Goal: Task Accomplishment & Management: Complete application form

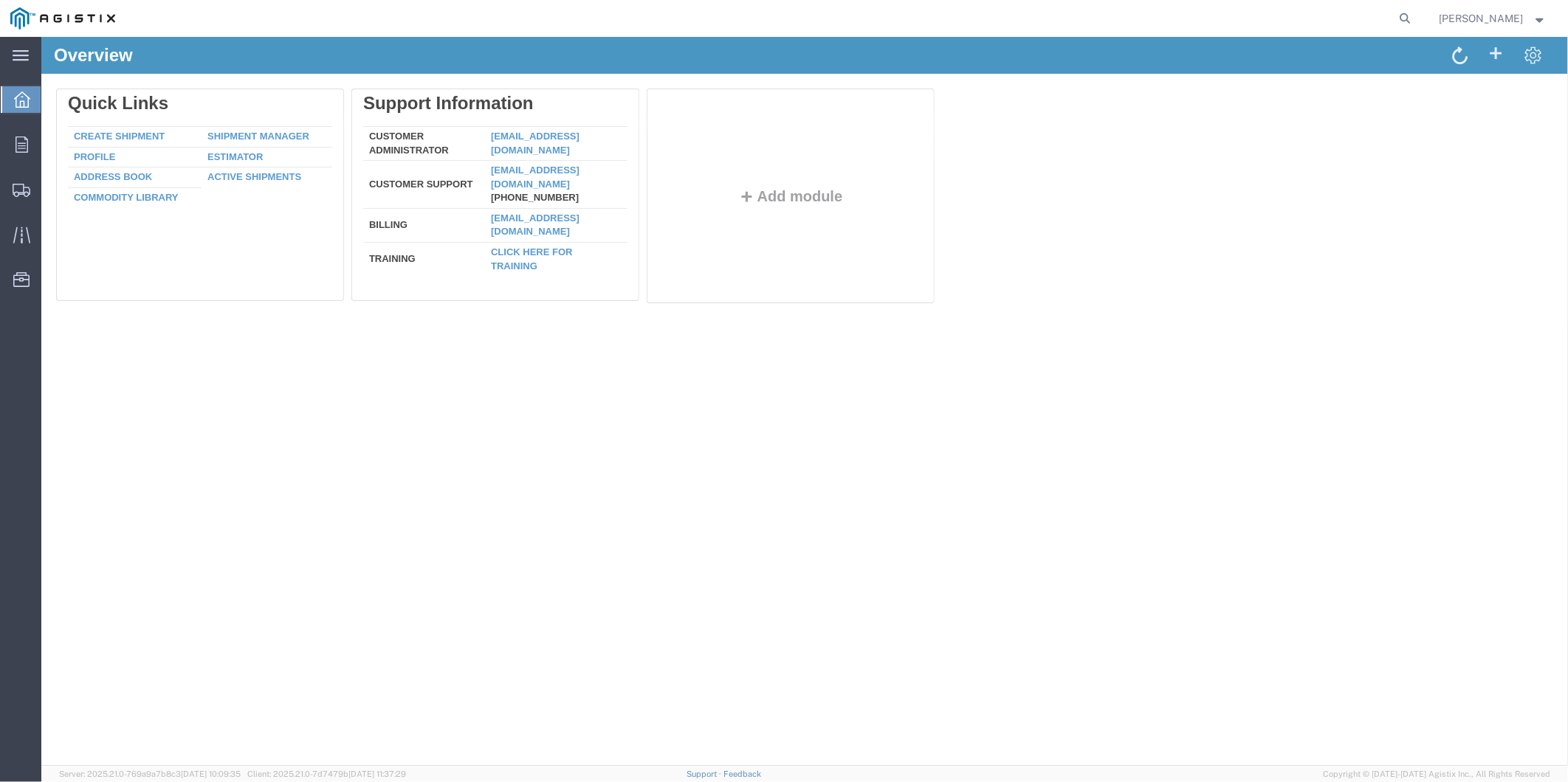
drag, startPoint x: 109, startPoint y: 135, endPoint x: 97, endPoint y: 135, distance: 12.0
click at [109, 135] on link "Create Shipment" at bounding box center [118, 135] width 91 height 11
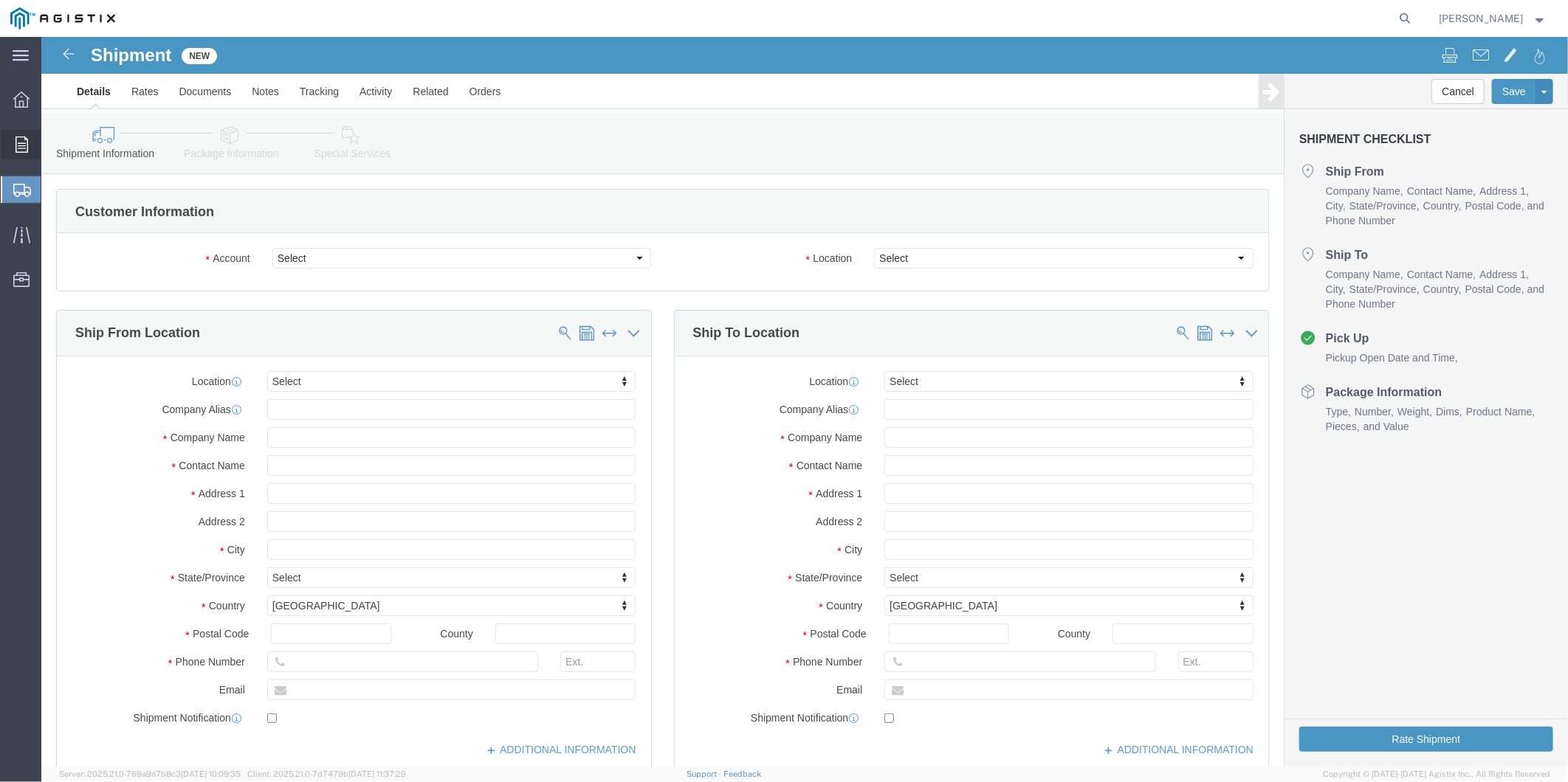
select select
drag, startPoint x: 271, startPoint y: 220, endPoint x: 268, endPoint y: 230, distance: 10.4
click select "Select MRC Global ([PERSON_NAME] Corp) PG&E"
select select "9596"
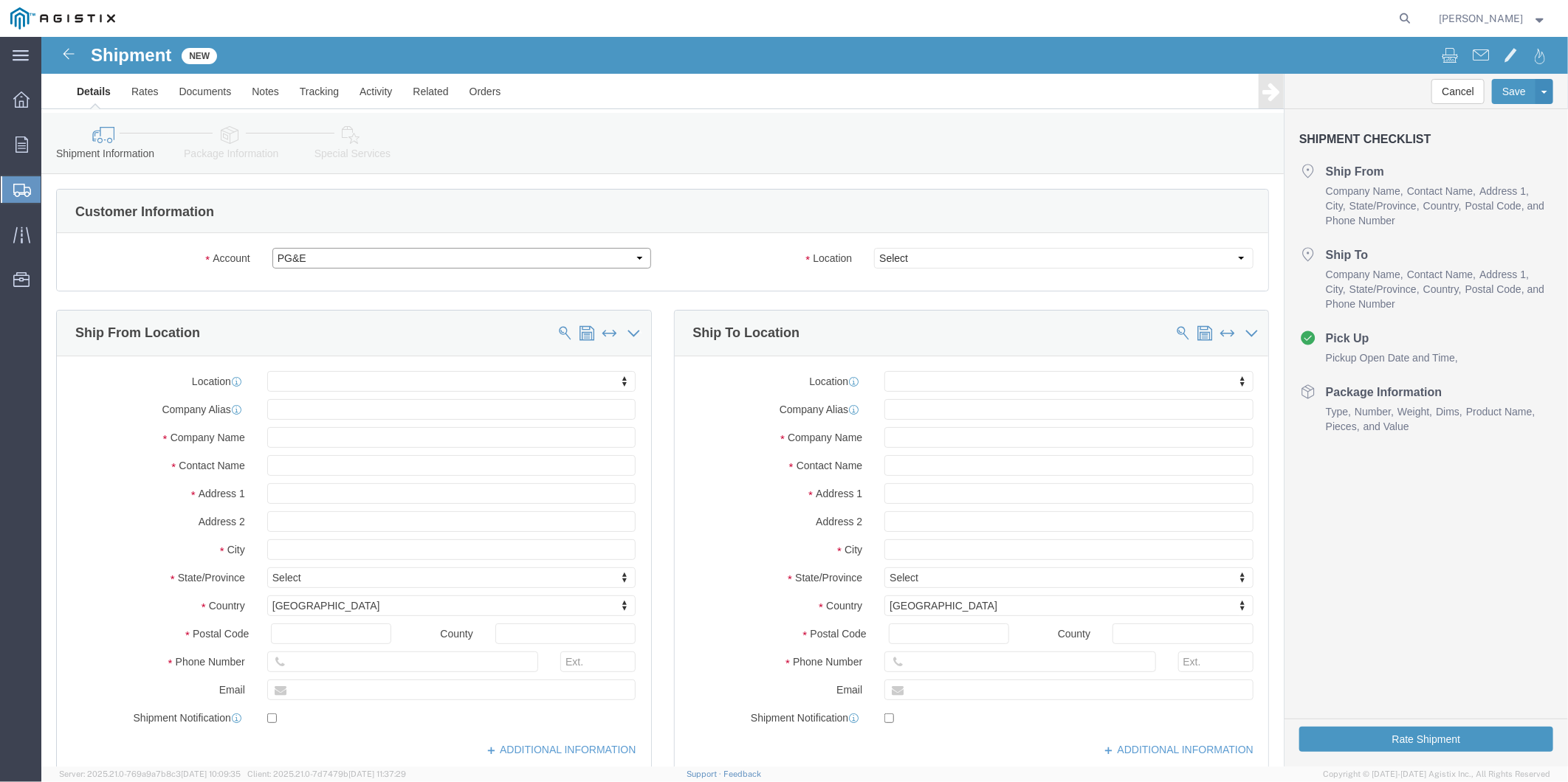
click select "Select MRC Global ([PERSON_NAME] Corp) PG&E"
select select "PURCHORD"
select select
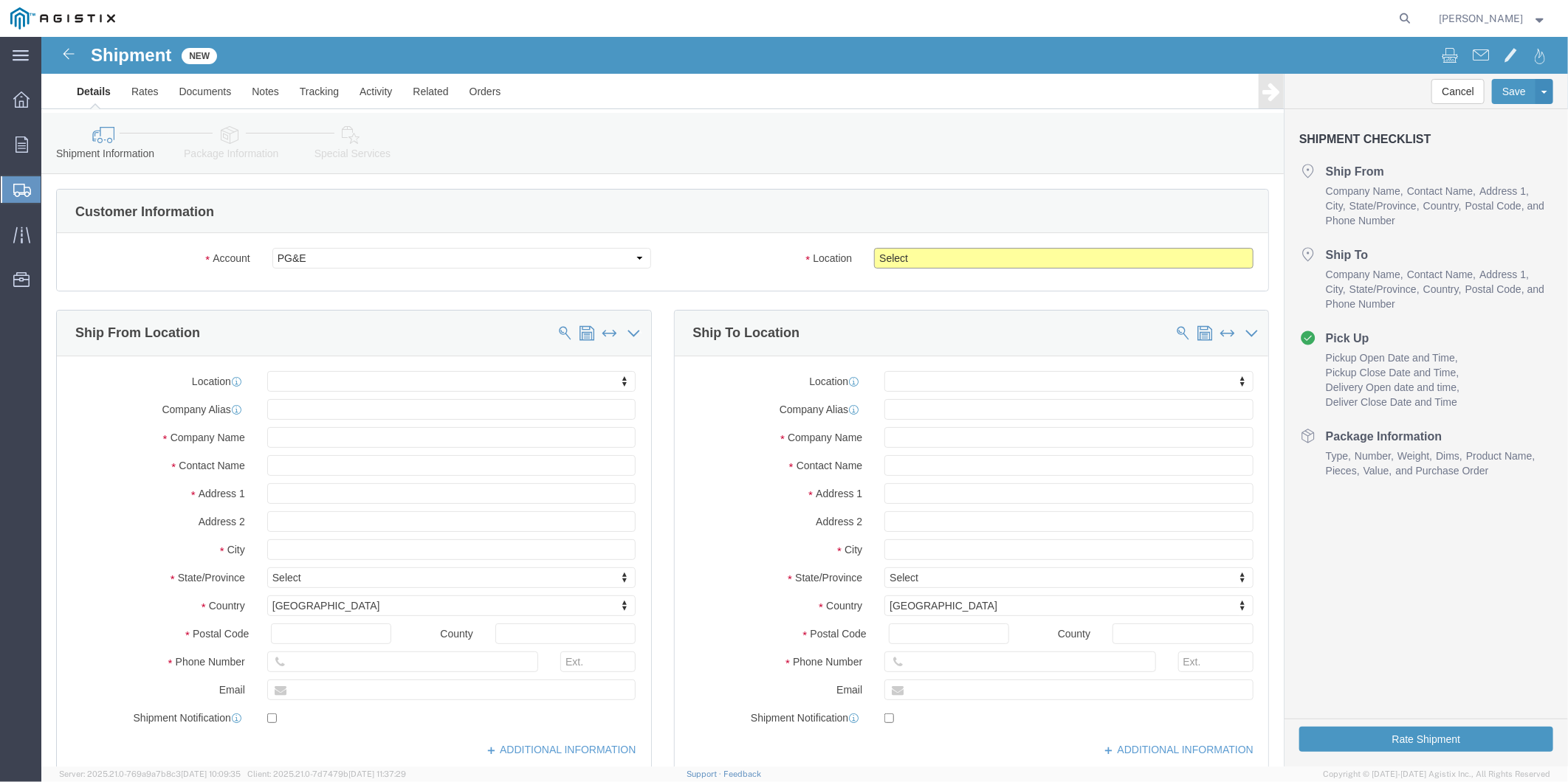
click select "Select All Others [GEOGRAPHIC_DATA] [GEOGRAPHIC_DATA] [GEOGRAPHIC_DATA] [GEOGRA…"
select select "23082"
click select "Select All Others [GEOGRAPHIC_DATA] [GEOGRAPHIC_DATA] [GEOGRAPHIC_DATA] [GEOGRA…"
click input "text"
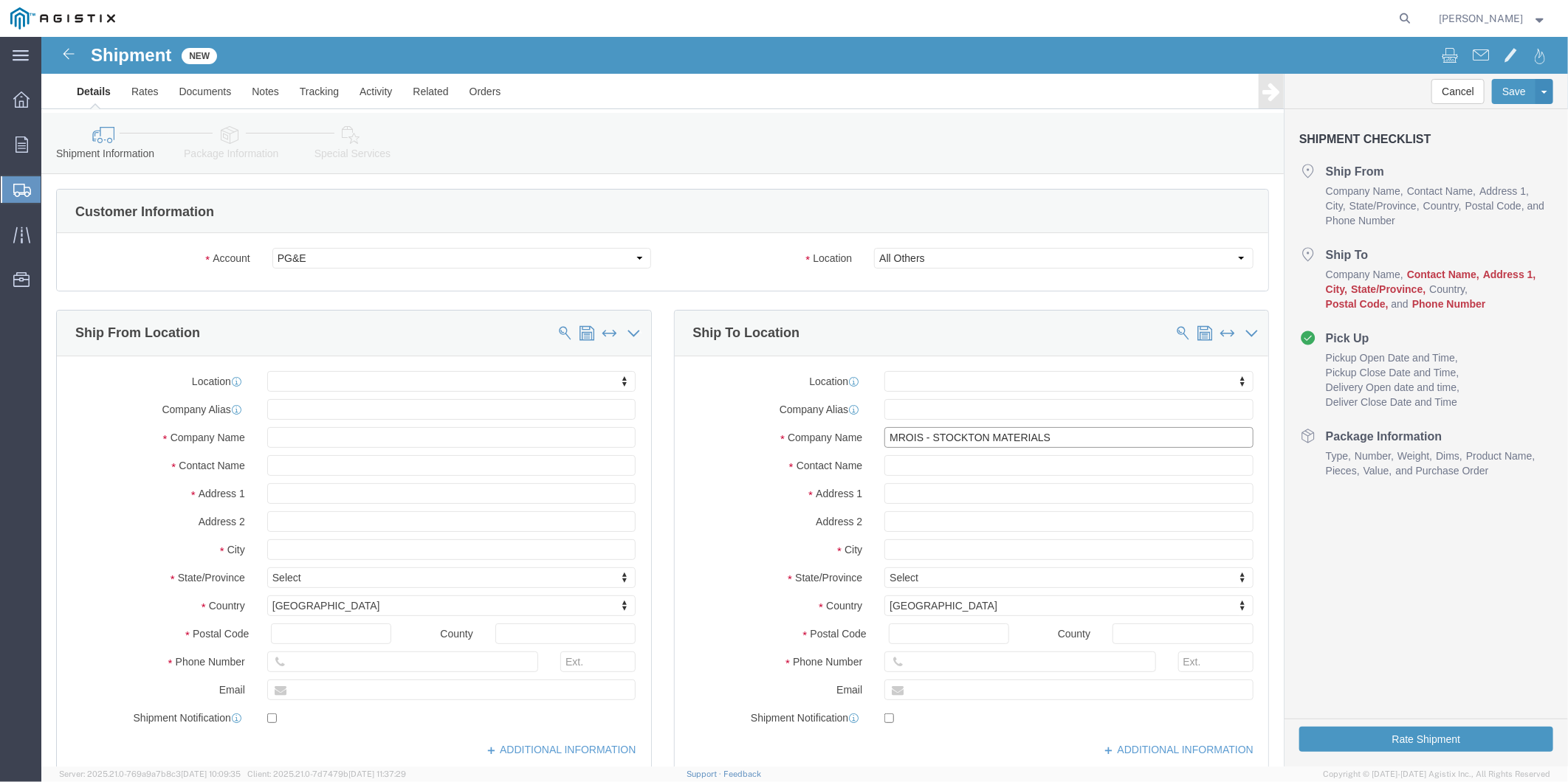
type input "MROIS - STOCKTON MATERIALS"
type input "810 [PERSON_NAME] Ve"
select select
type input "810 [PERSON_NAME] aVE"
select select
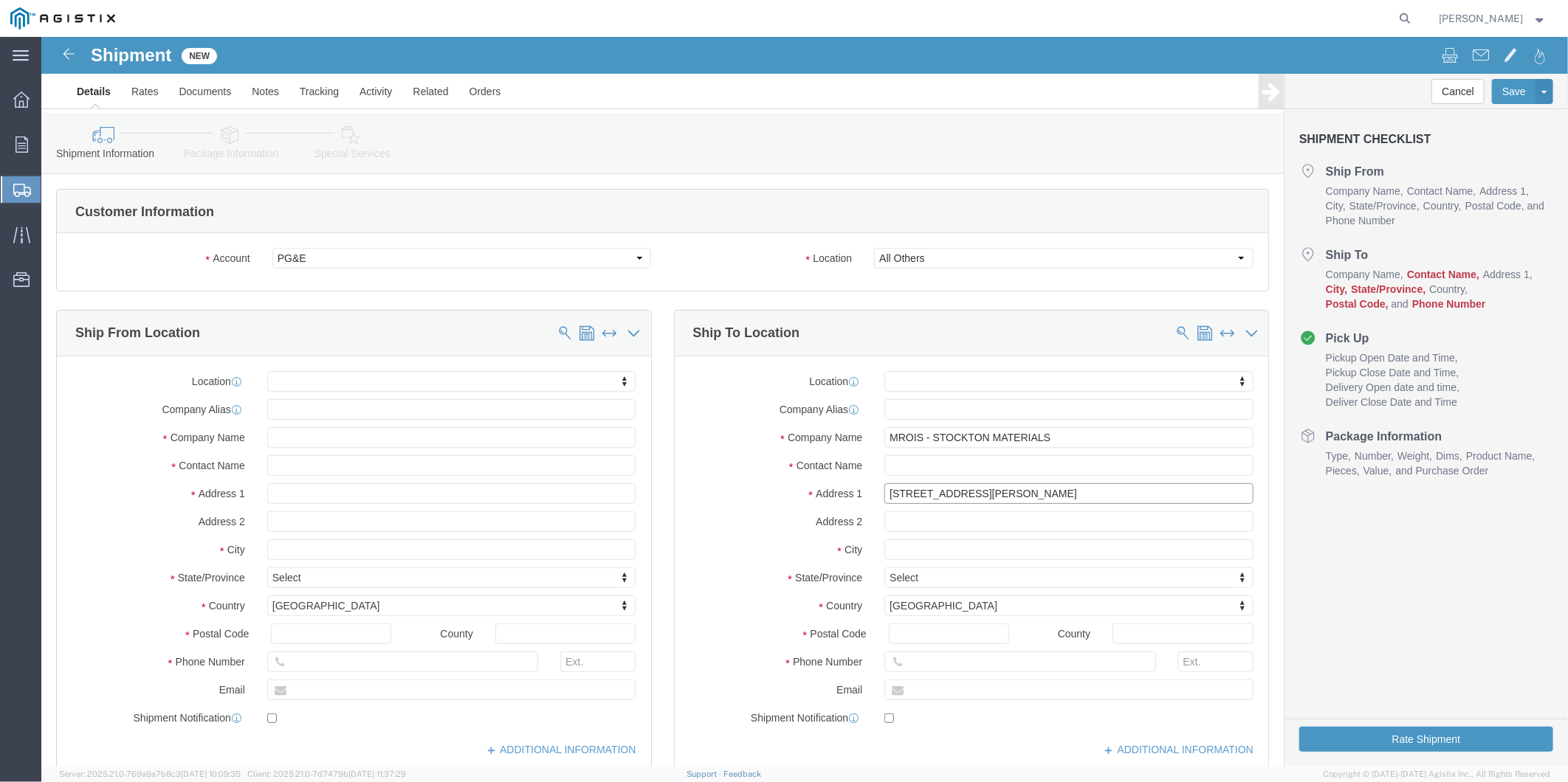
type input "[STREET_ADDRESS][PERSON_NAME]"
select select
drag, startPoint x: 1023, startPoint y: 404, endPoint x: 893, endPoint y: 406, distance: 130.0
click input "MROIS - STOCKTON MATERIALS"
type input "MROIS - C/O PACIFIC GAS & ELECTRIC"
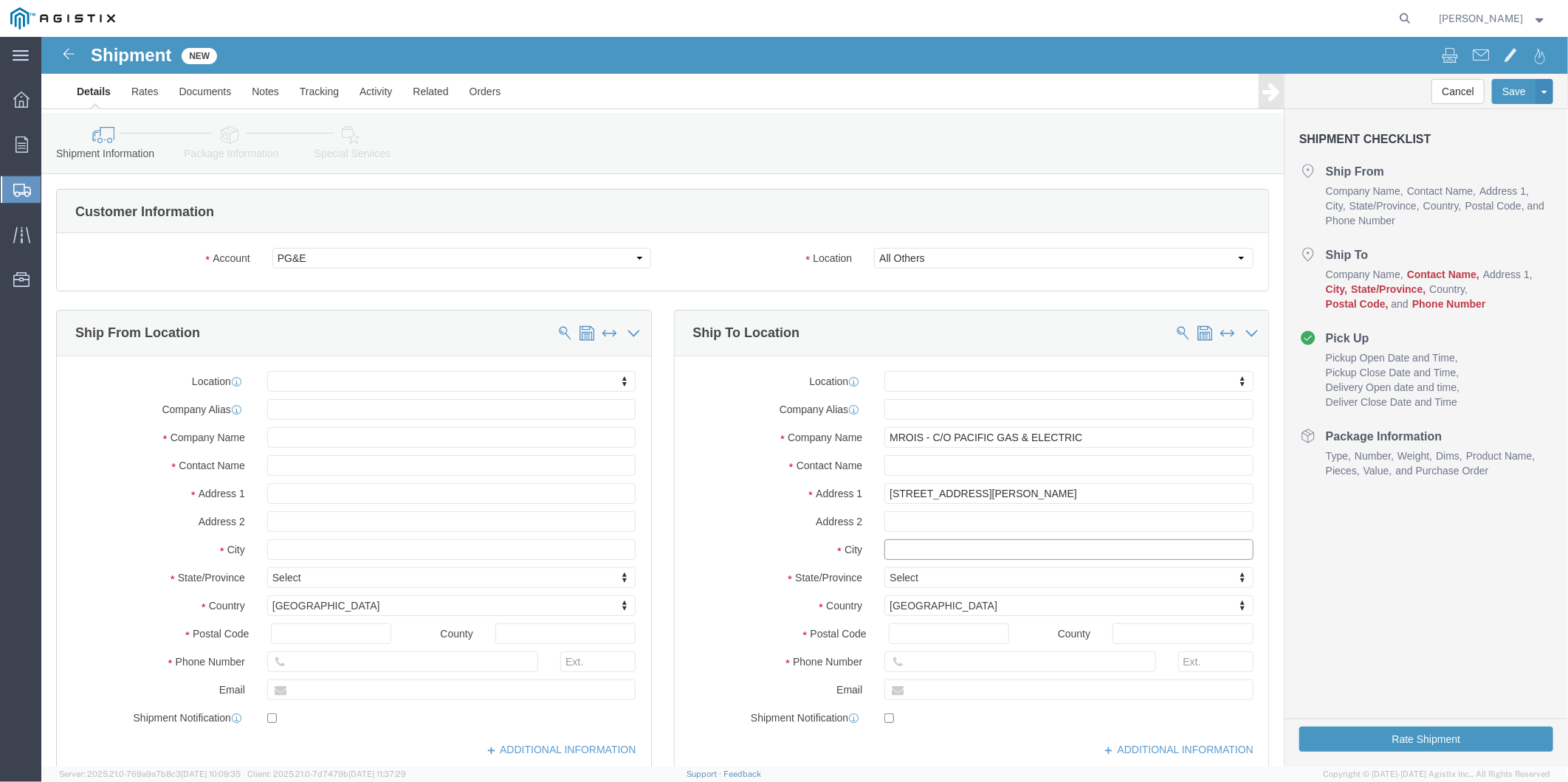
click input "text"
type input "Stockton"
select select
type input "c"
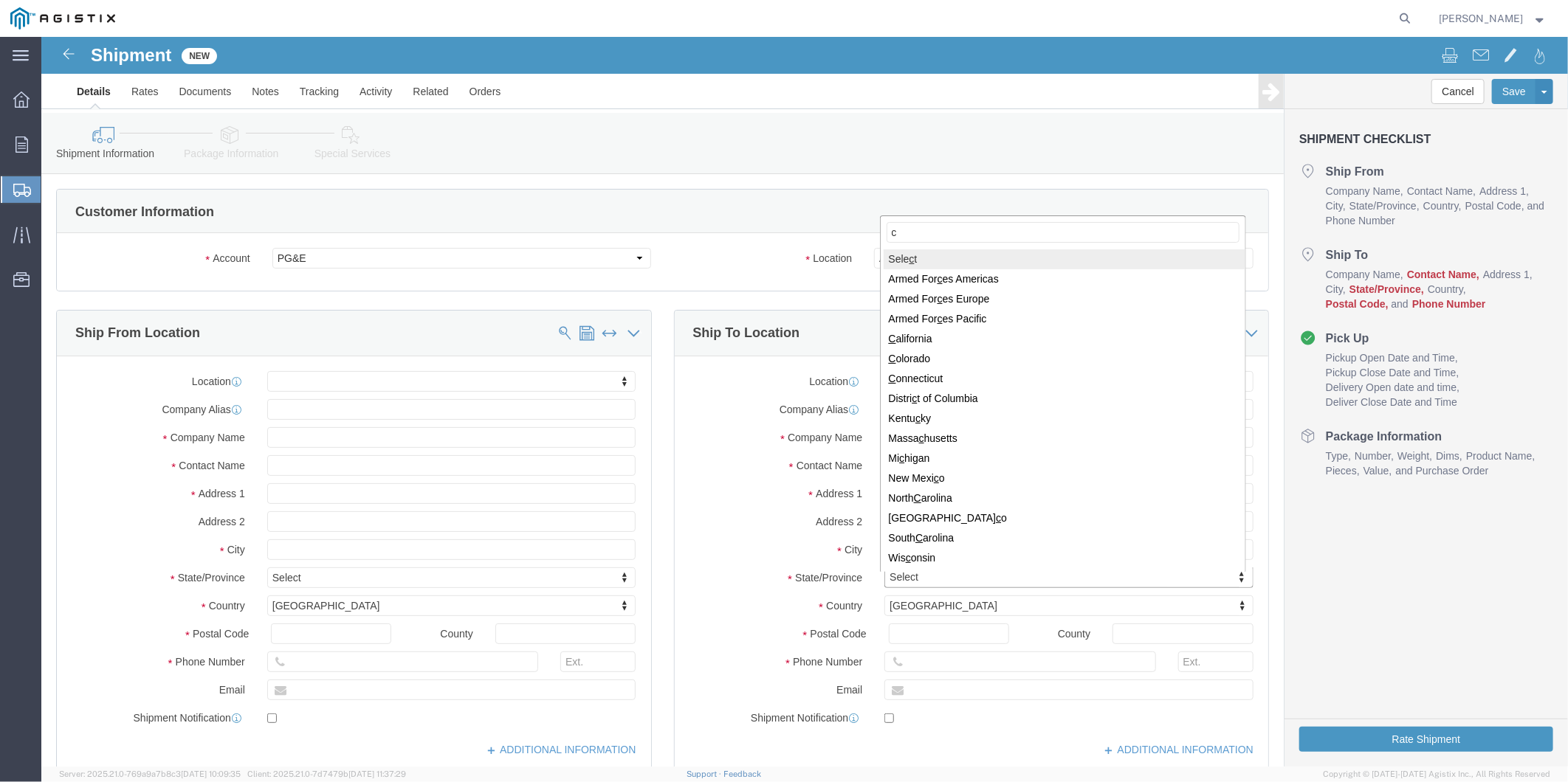
type input "ca"
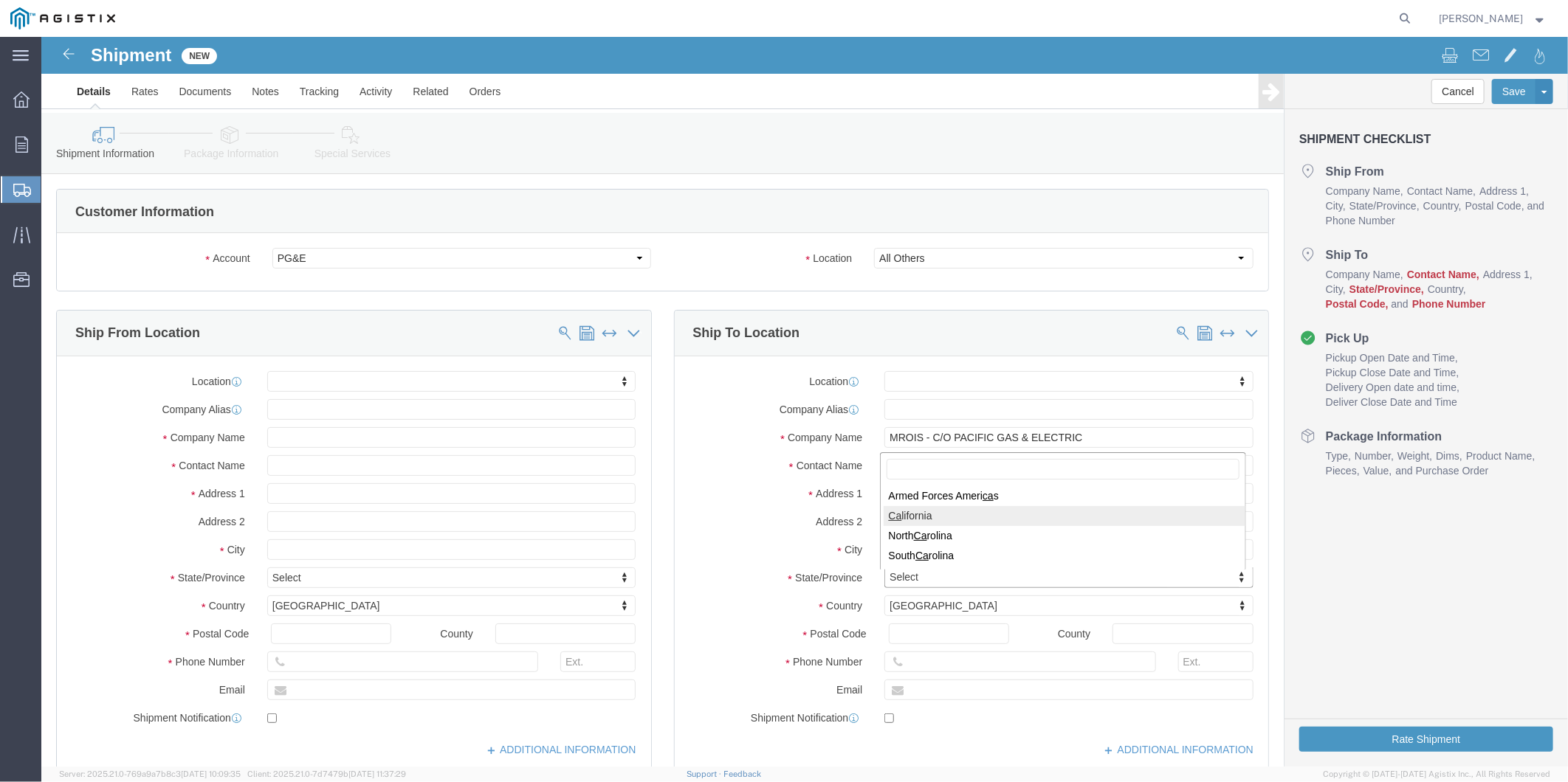
select select
select select "CA"
type input "95203"
select select
click input "text"
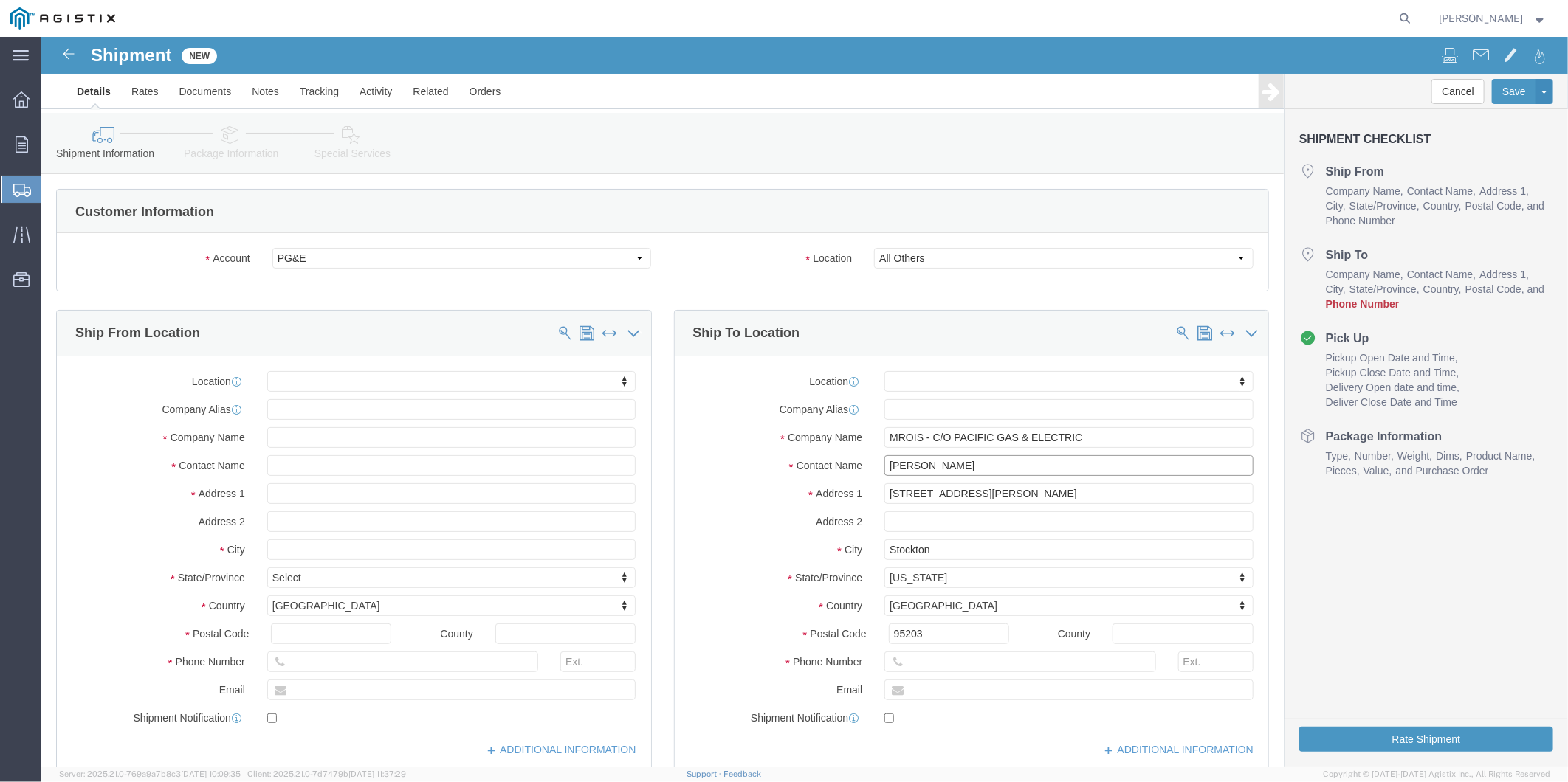
type input "[PERSON_NAME]"
click div "Postal Code 95203"
click input "text"
type input "[PHONE_NUMBER]"
click input "text"
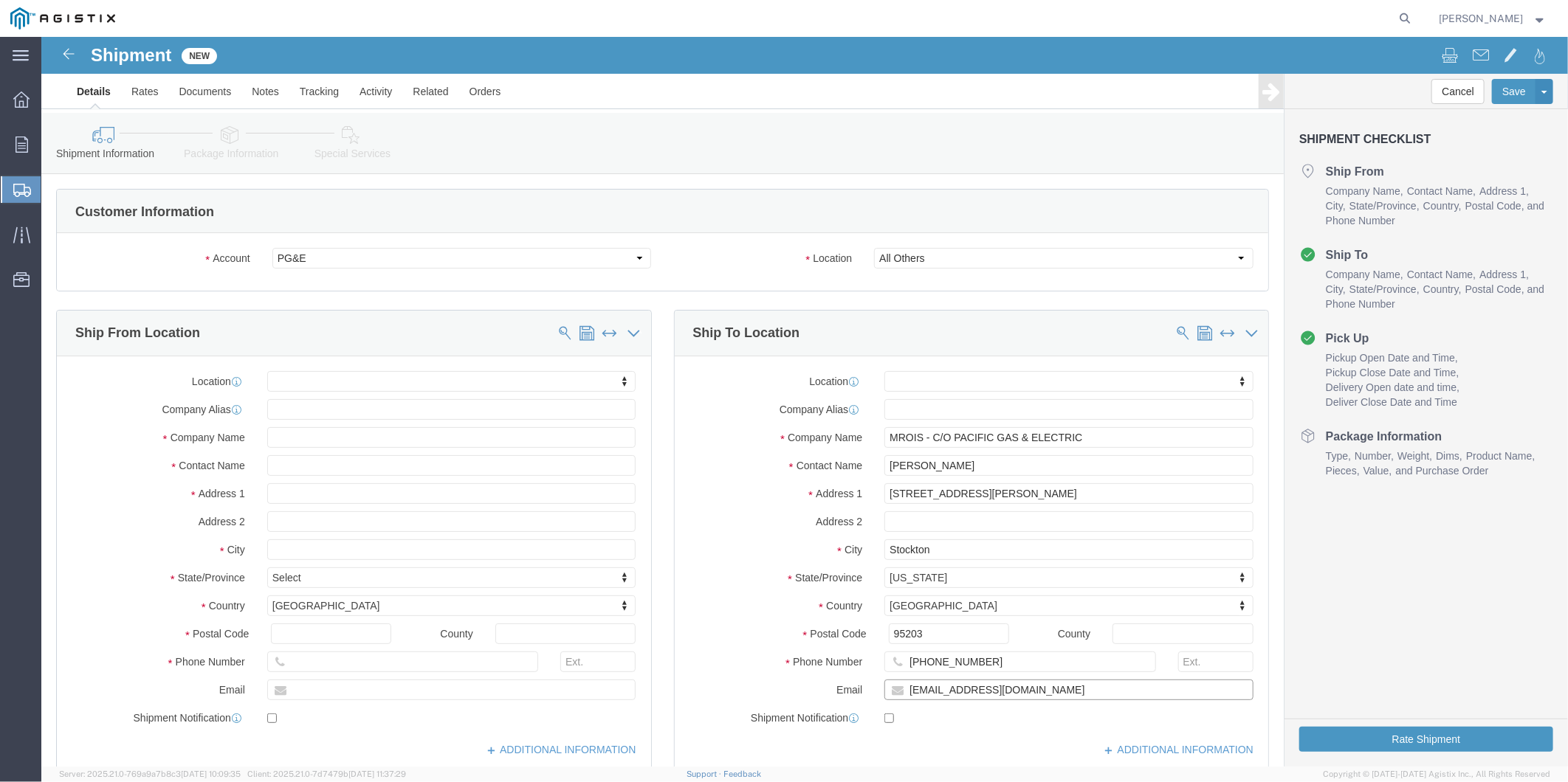
type input "[EMAIL_ADDRESS][DOMAIN_NAME]"
click input "checkbox"
checkbox input "true"
click input "text"
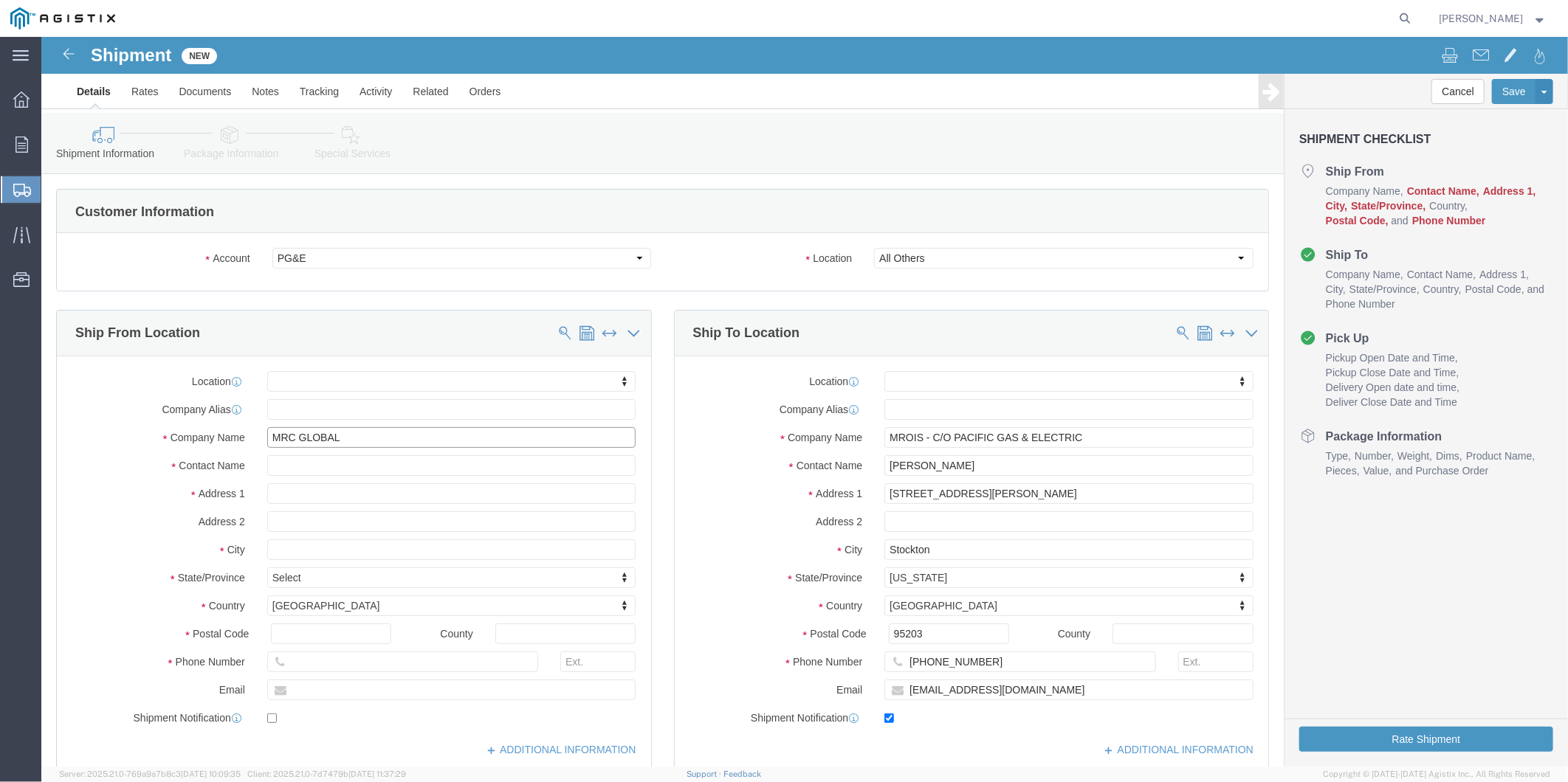
type input "MRC GLOBAL"
type input "Grey Sungala"
click input "text"
type input "[STREET_ADDRESS]"
select select
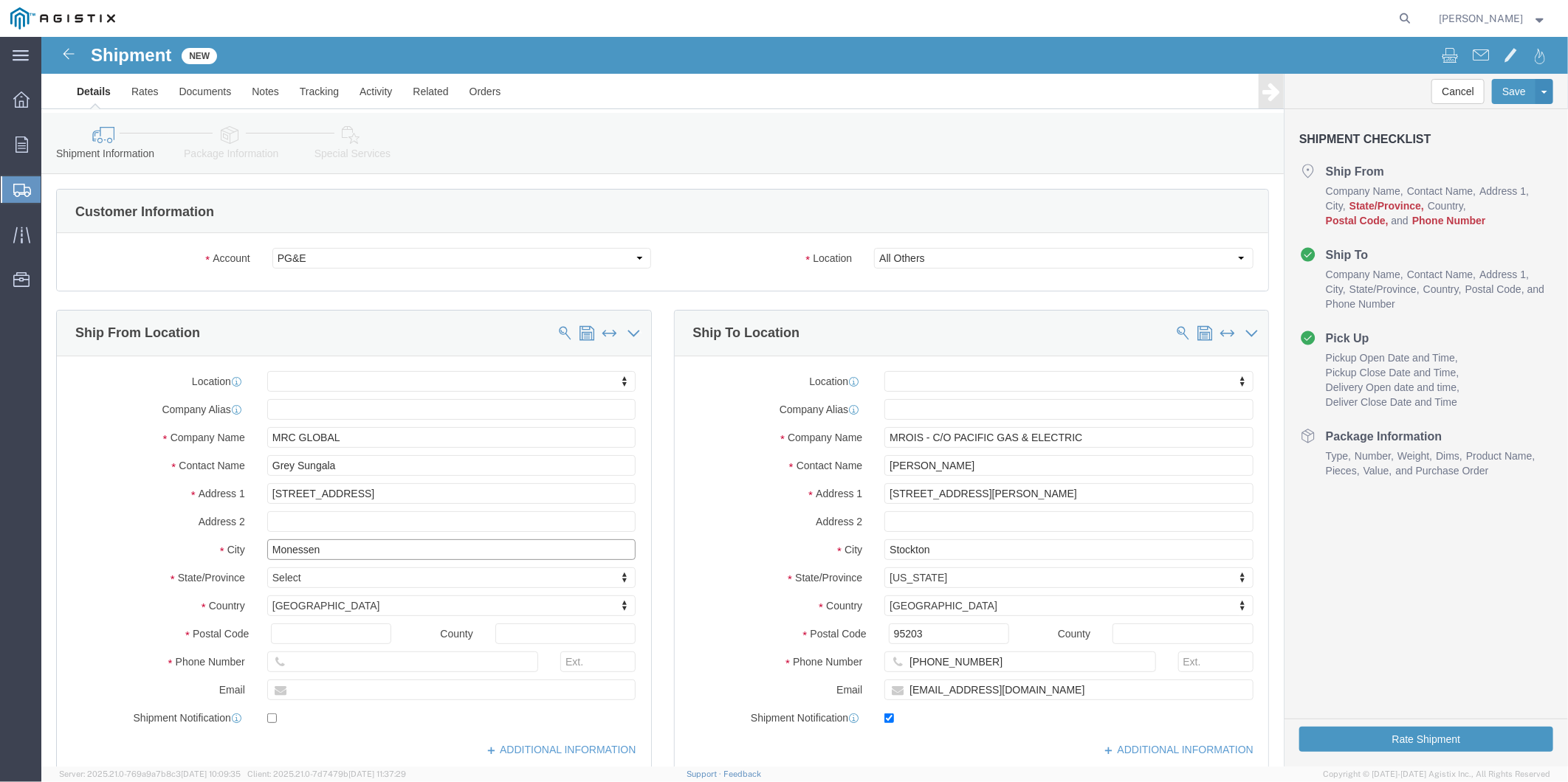
type input "Monessen"
select select
type input "p"
type input "pe"
type input "pen"
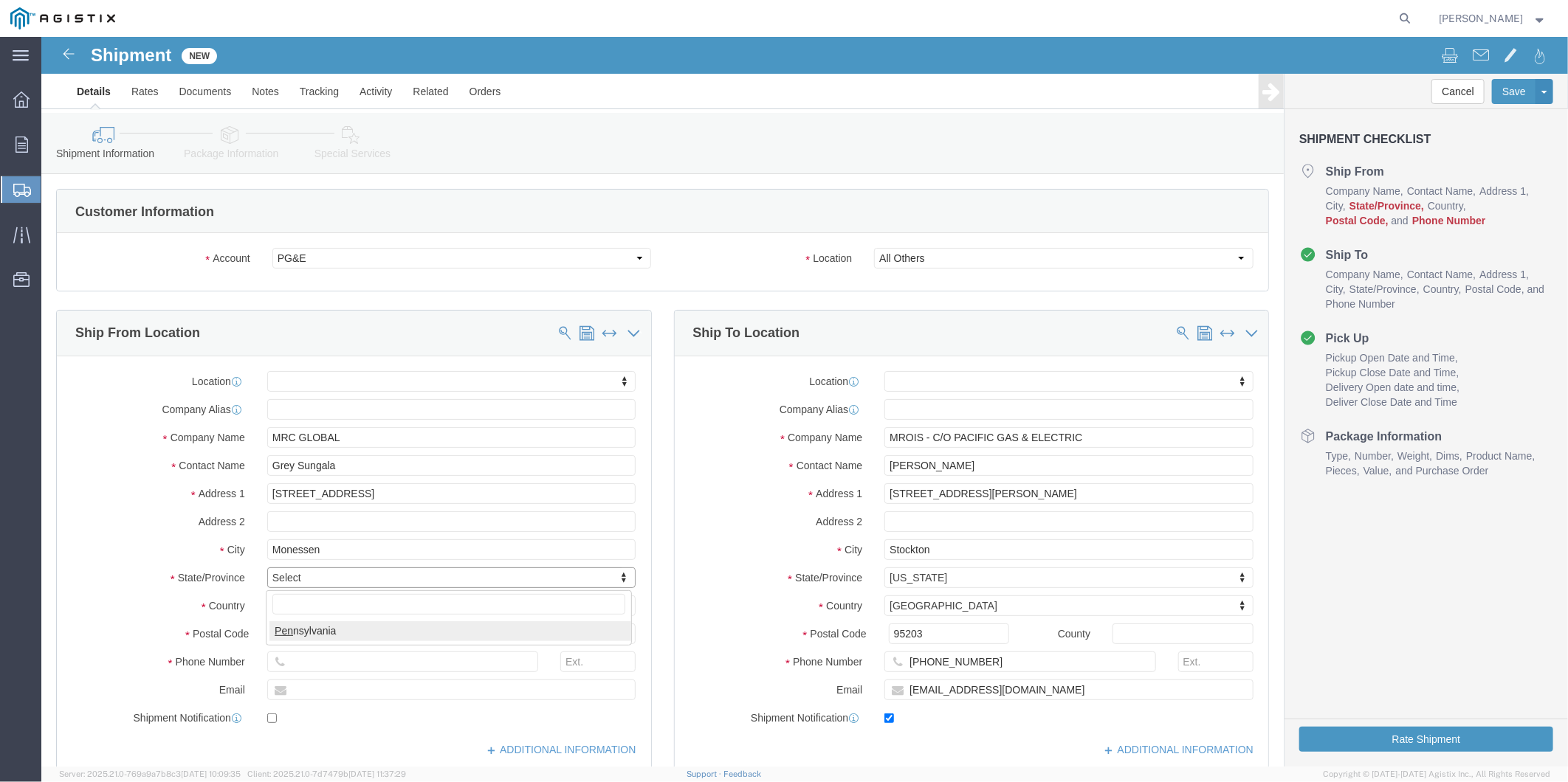
select select
select select "PA"
type input "15062"
select select
click input "text"
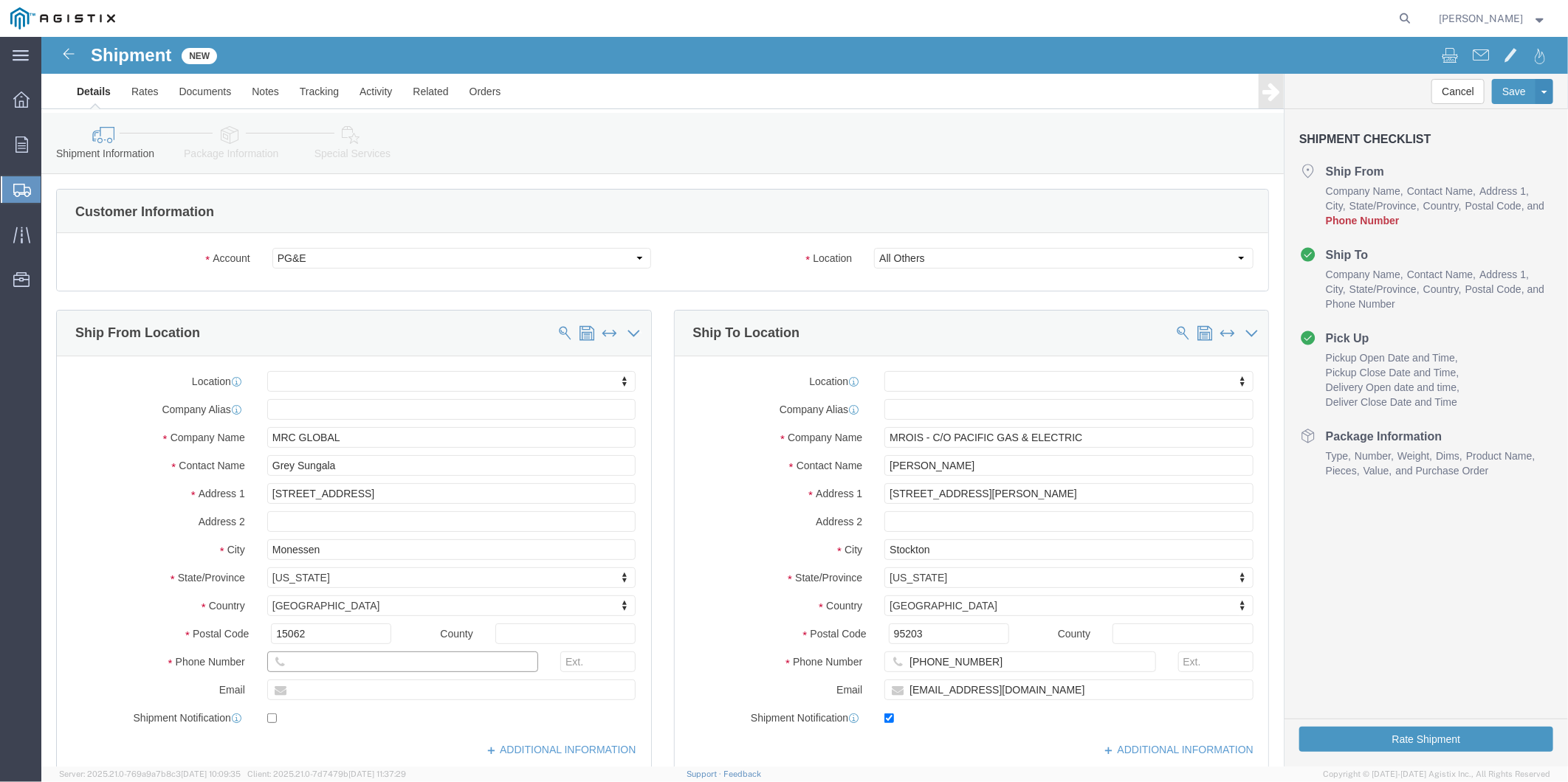
click input "text"
type input "[PHONE_NUMBER]"
type input "[EMAIL_ADDRESS][DOMAIN_NAME]"
click input "checkbox"
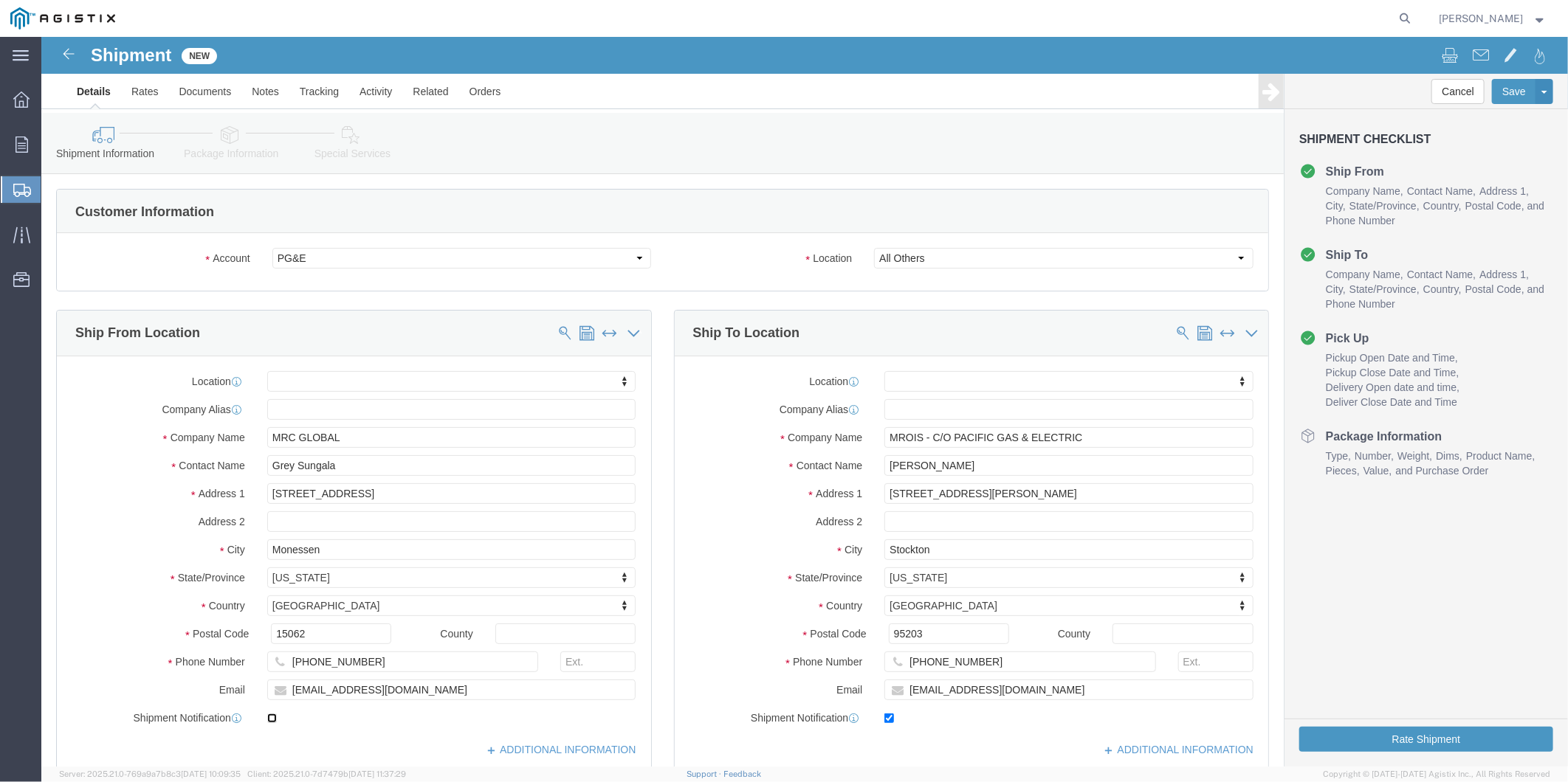
checkbox input "true"
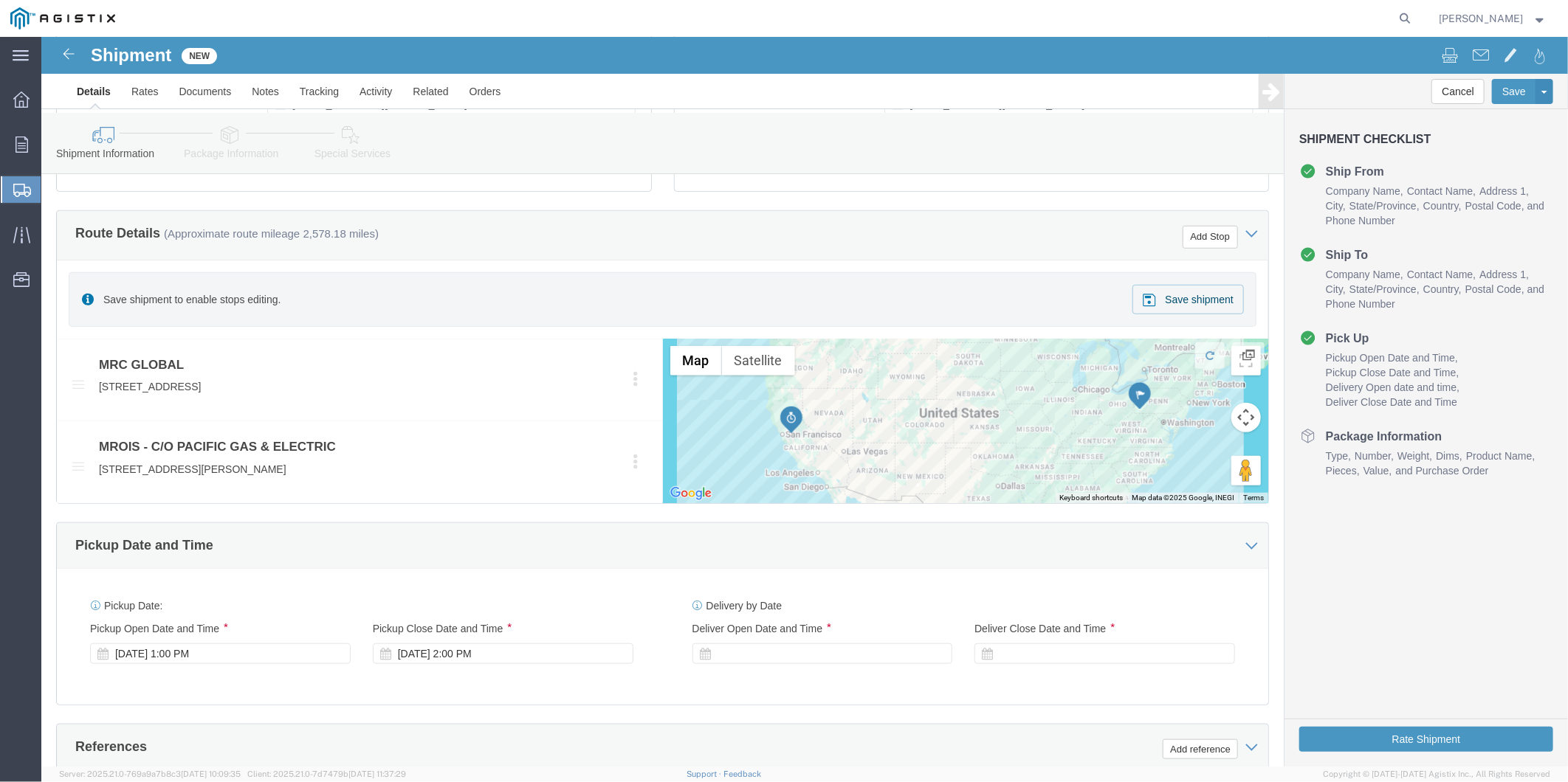
scroll to position [738, 0]
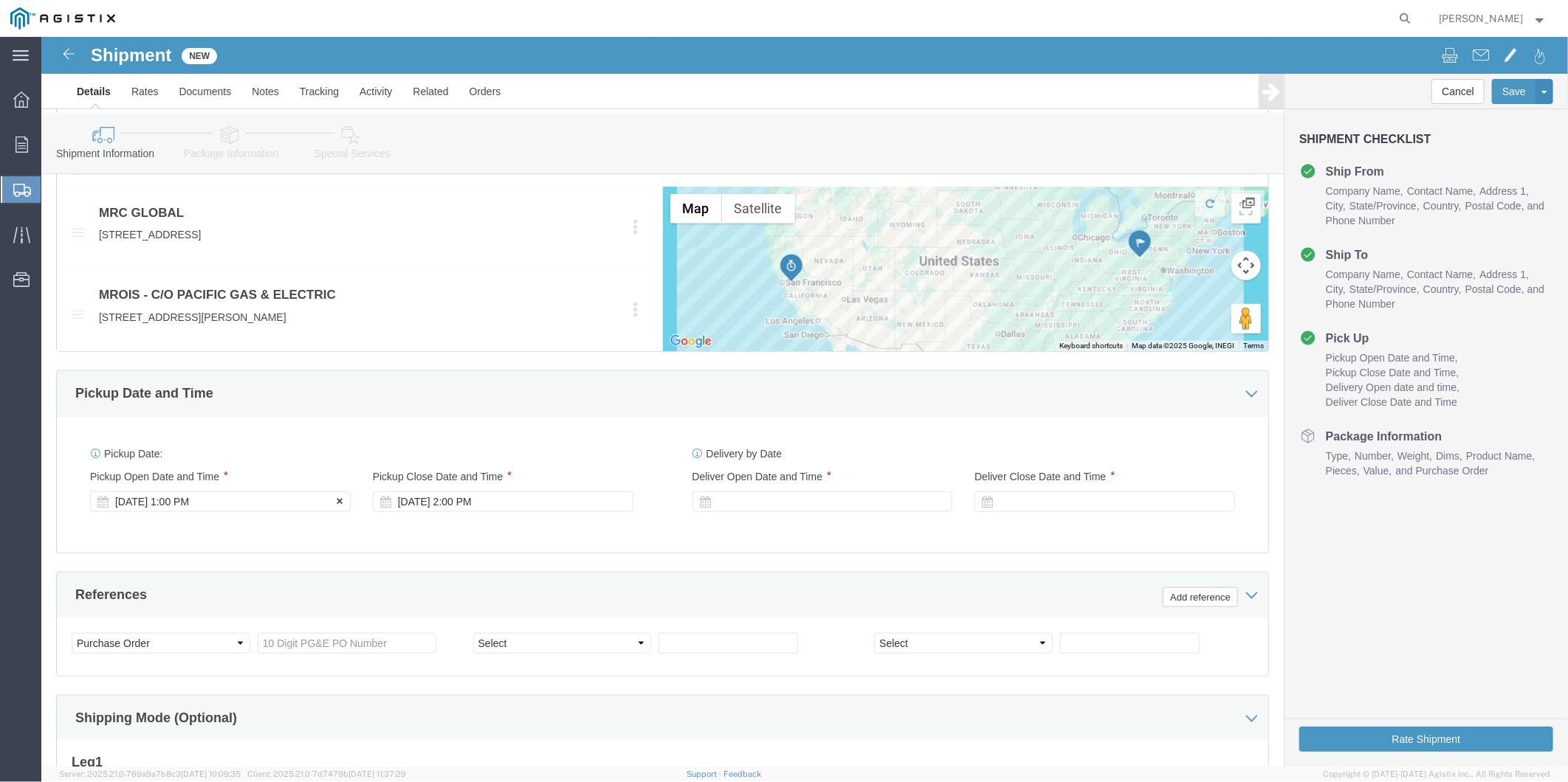
click div "[DATE] 1:00 PM"
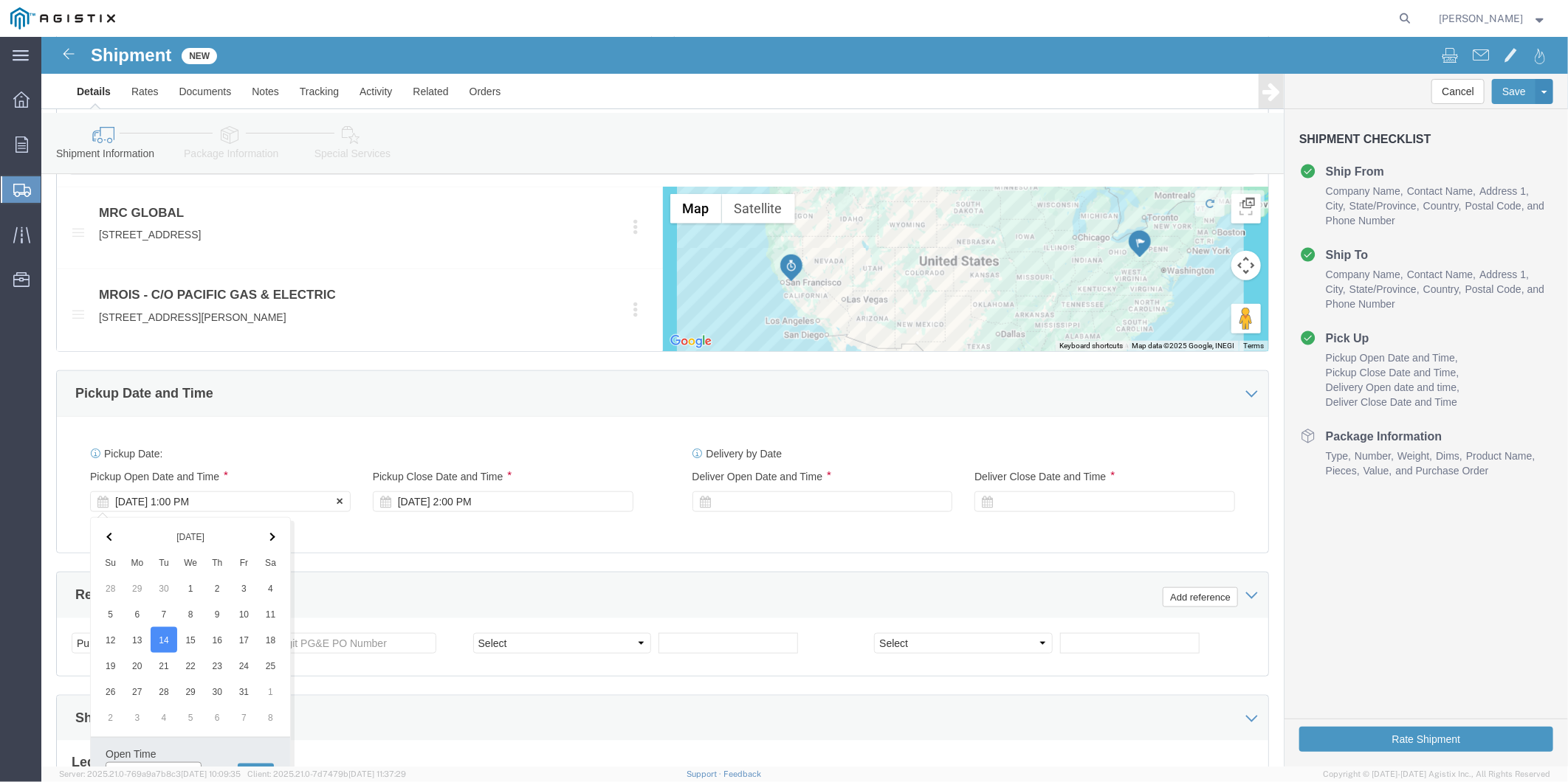
scroll to position [755, 0]
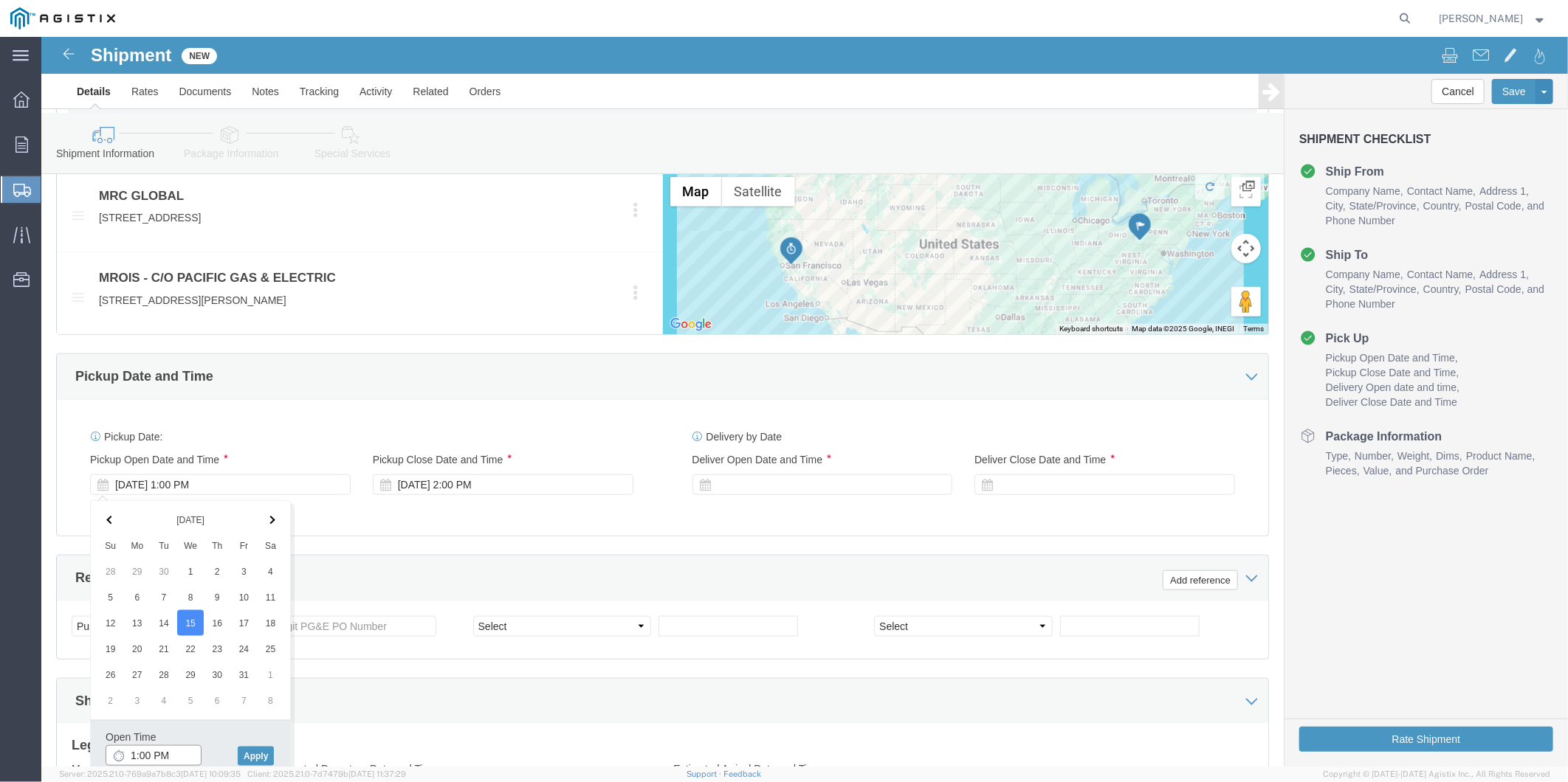
click input "1:00 PM"
type input "8:00 AM"
click button "Apply"
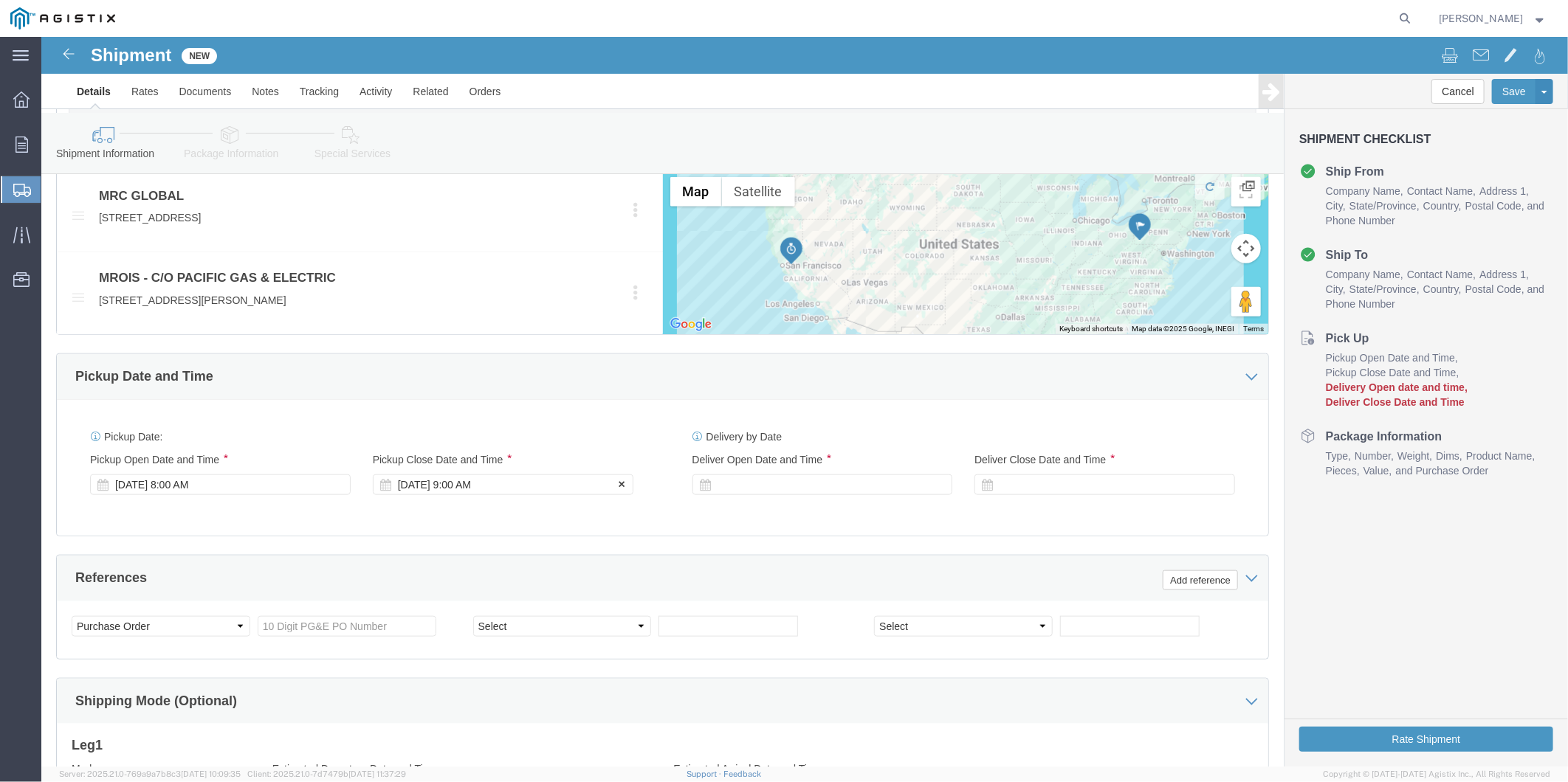
click div "[DATE] 9:00 AM"
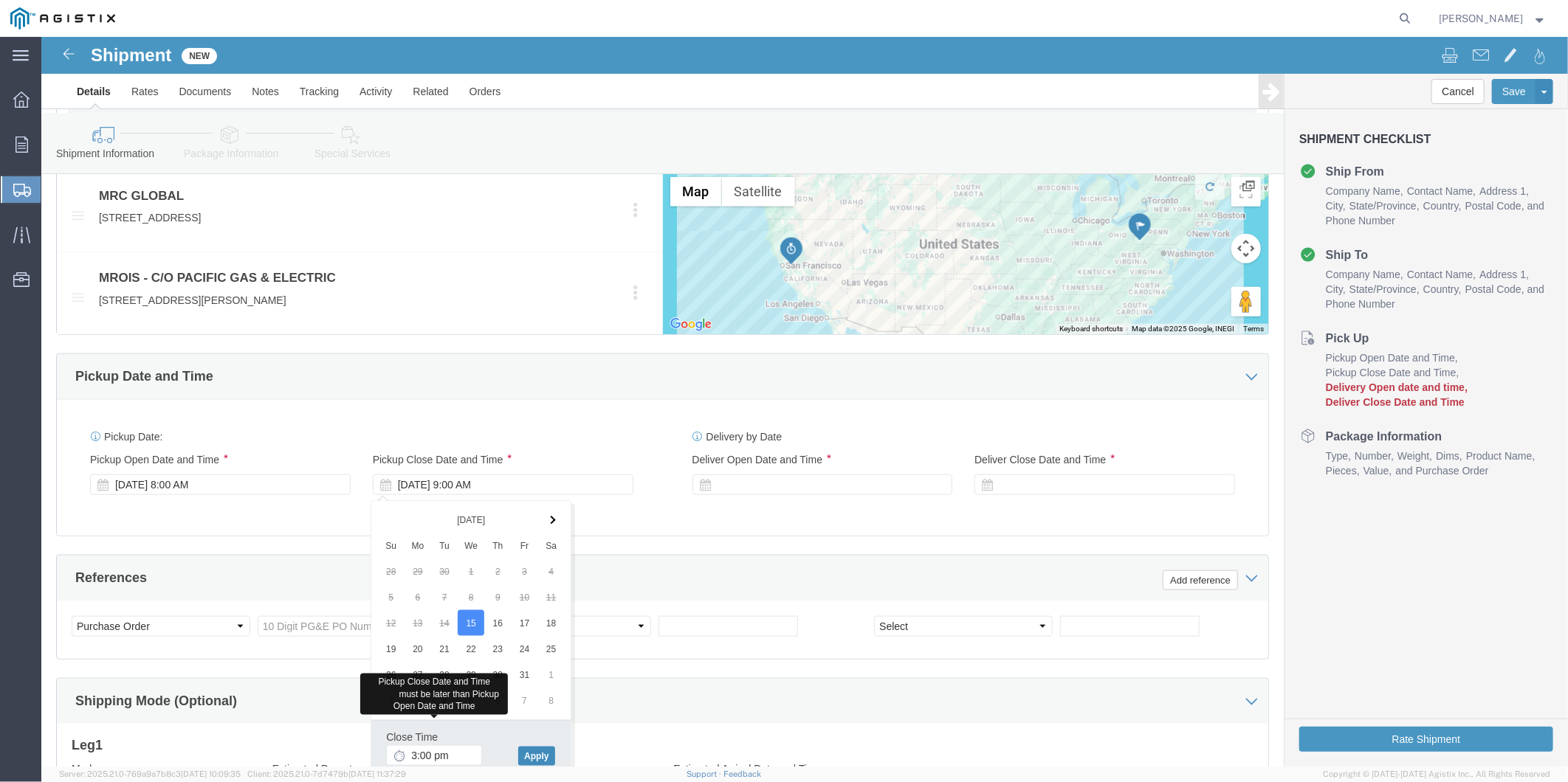
type input "3:00 PM"
click button "Apply"
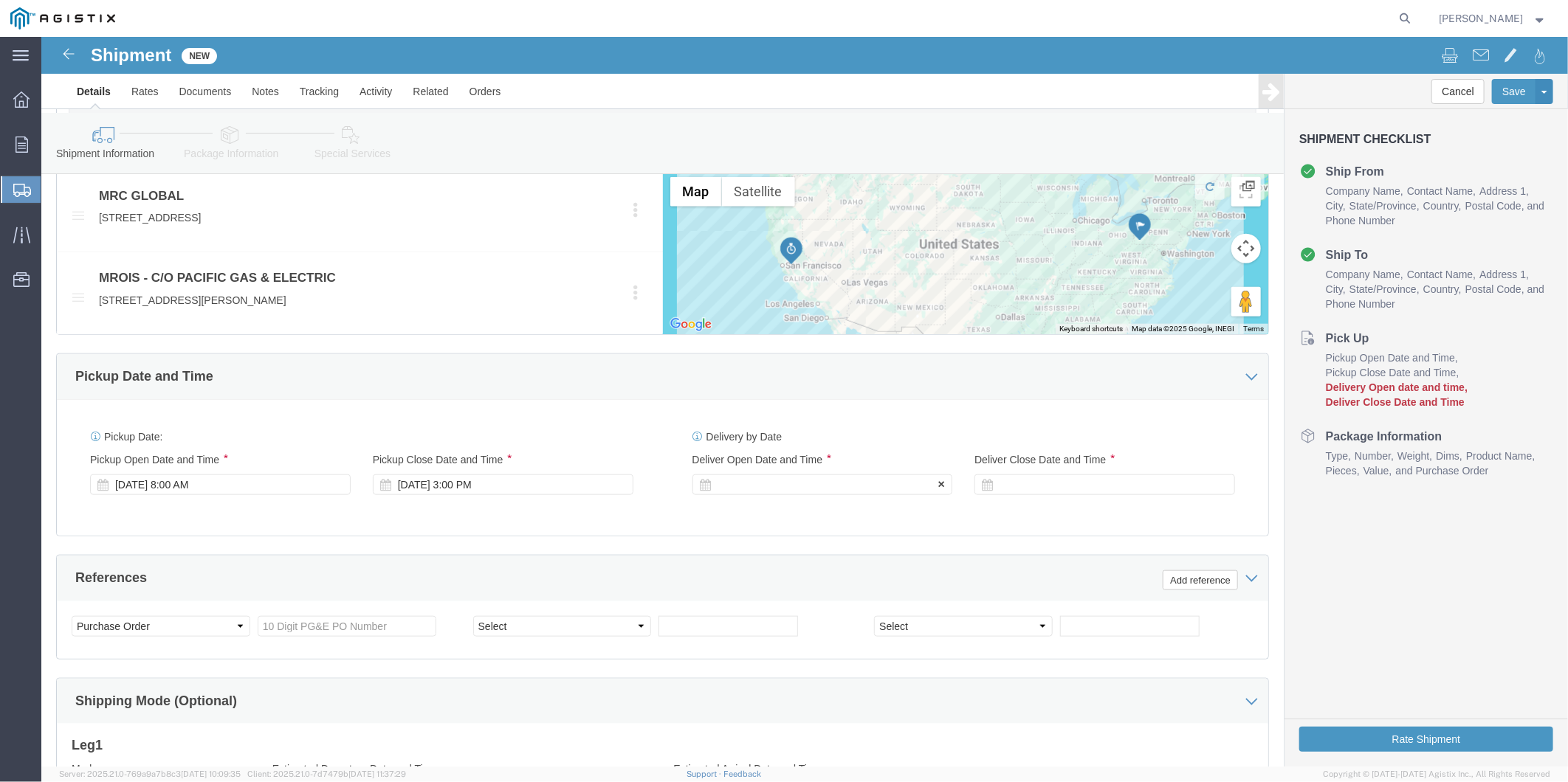
click div
click input "4:00 PM"
type input "6:30 AM"
click button "Apply"
click div
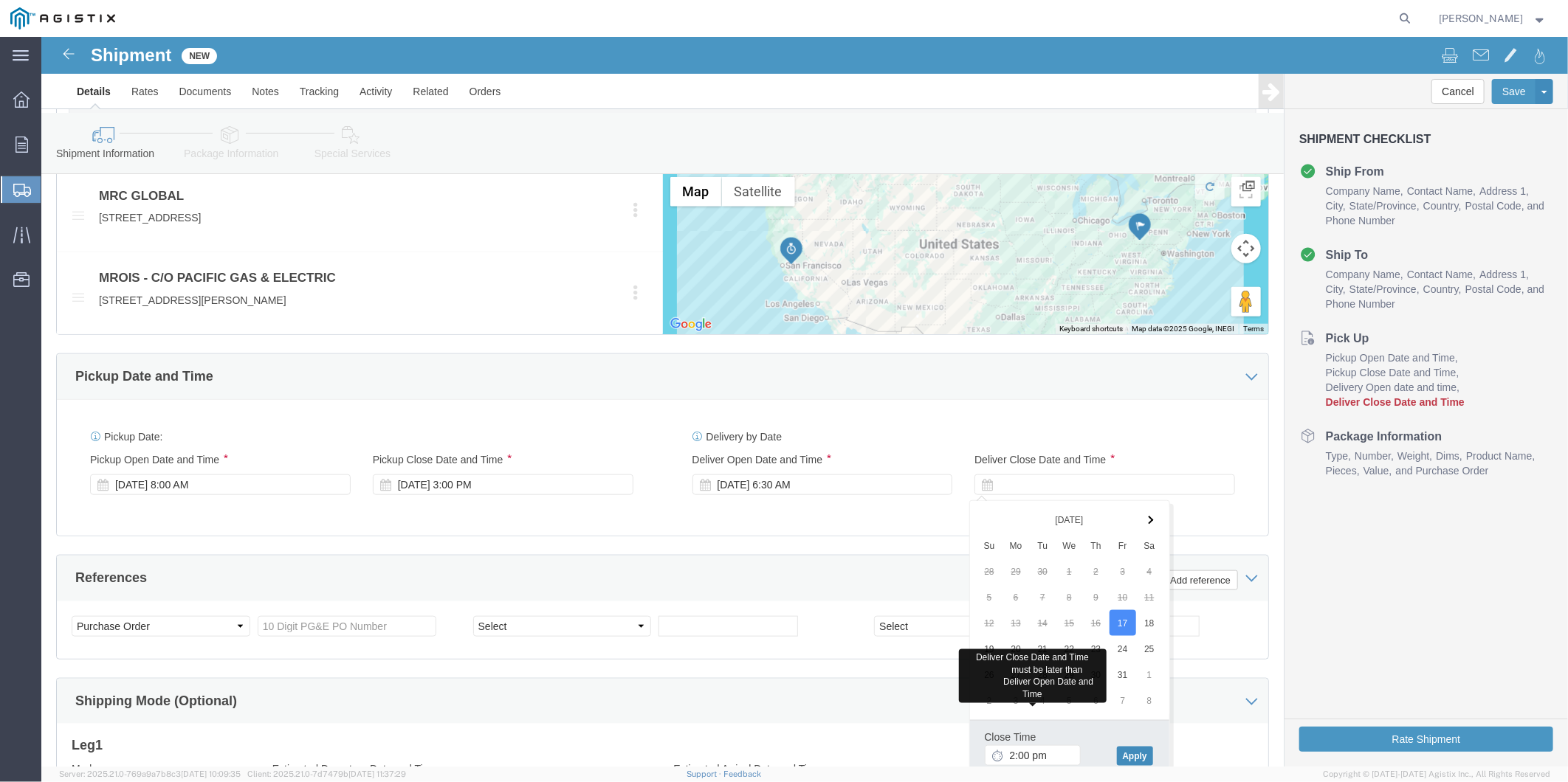
type input "2:00 PM"
click button "Apply"
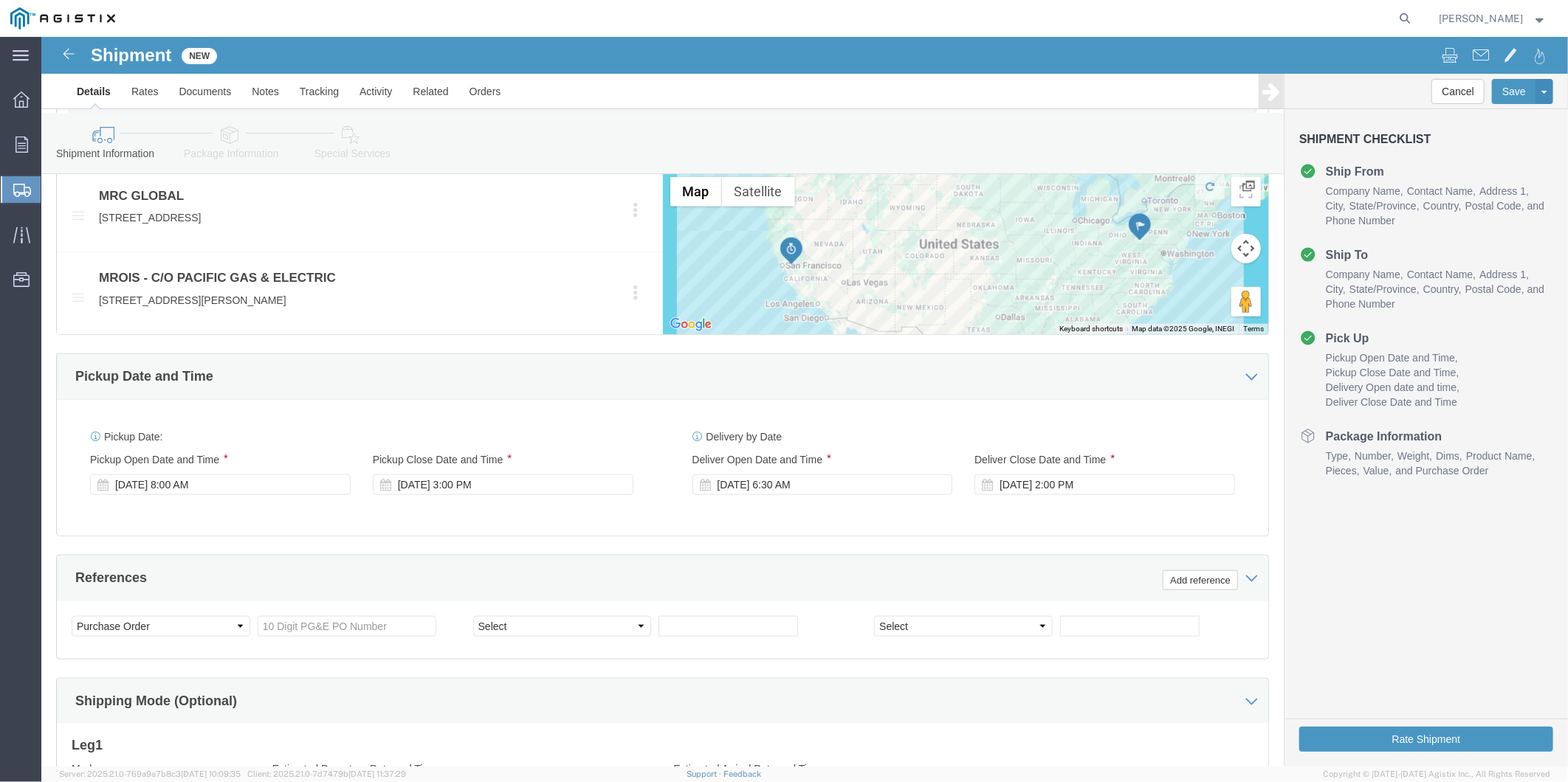
scroll to position [978, 0]
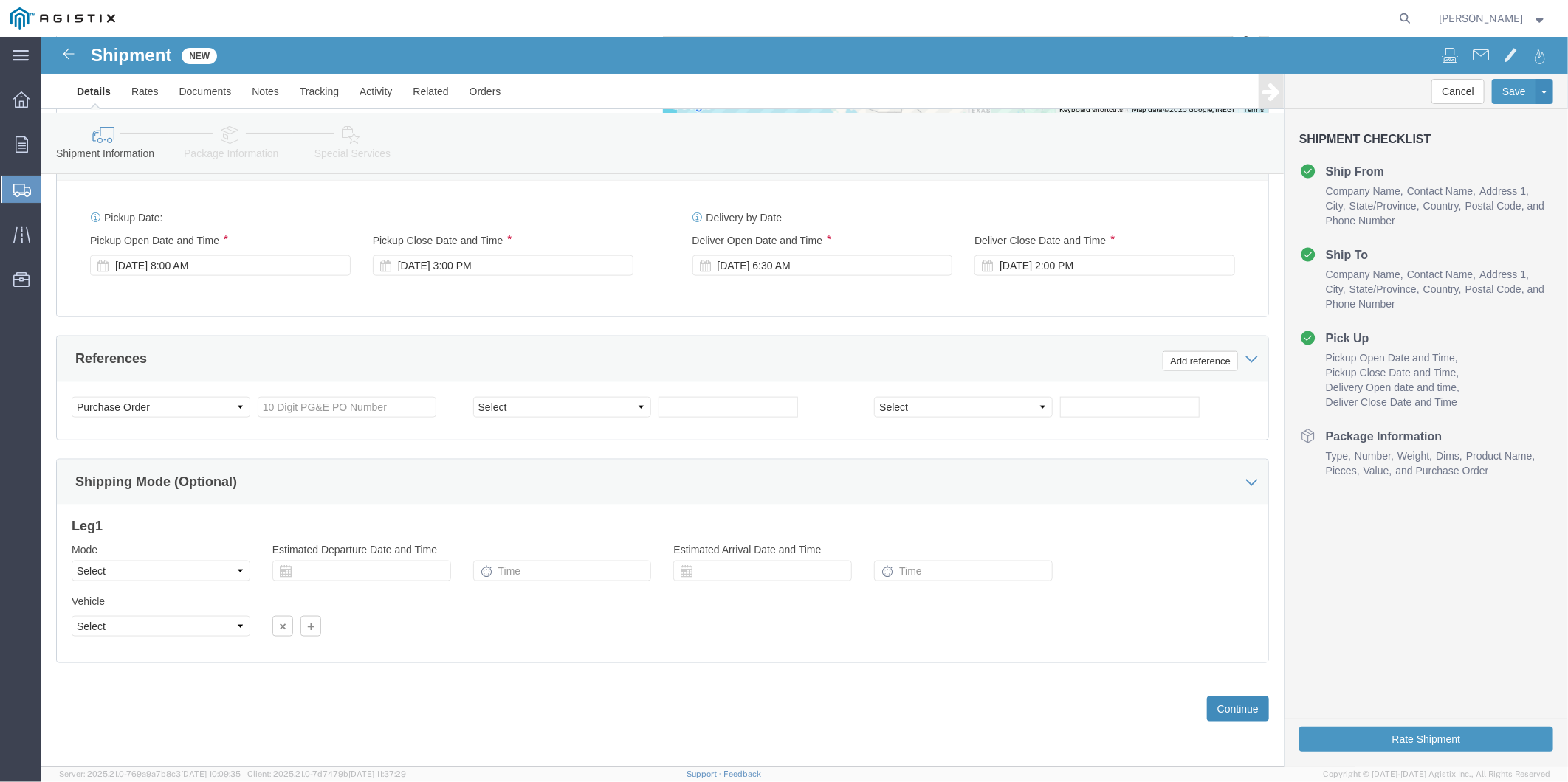
click button "Continue"
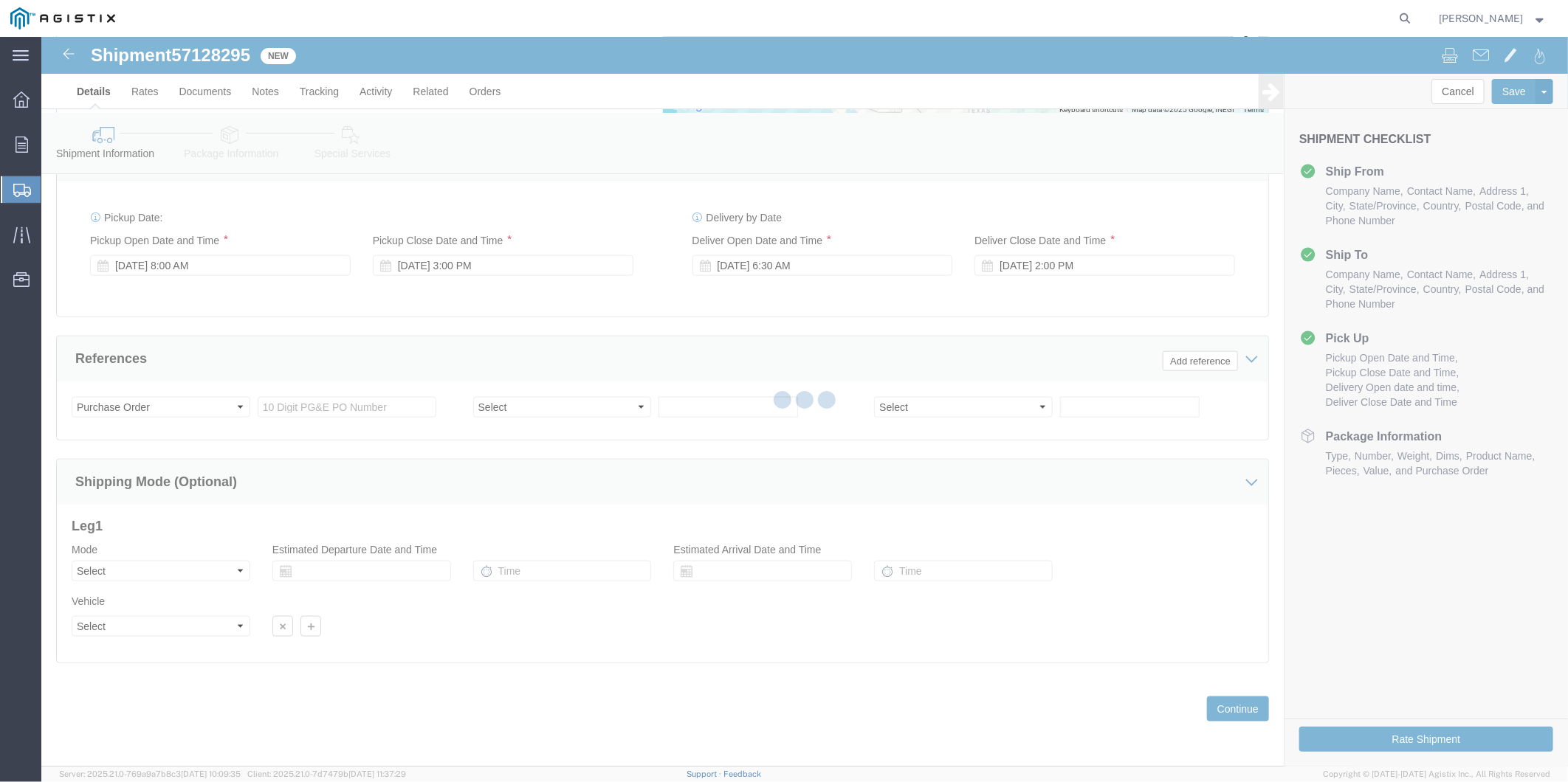
select select "PURCHORD"
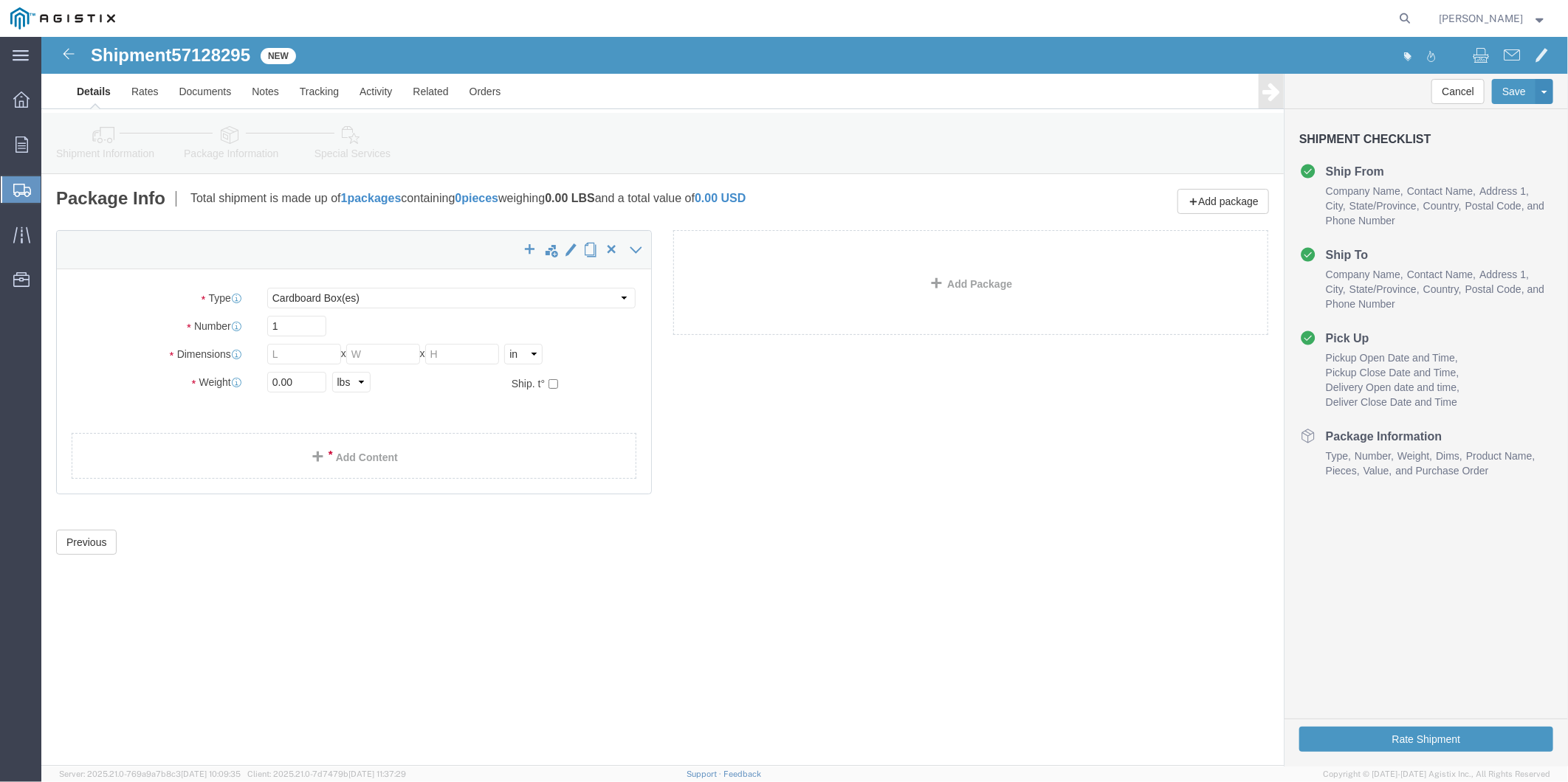
click div "Shipment 57128295 New Details Rates Documents Notes Tracking Activity Related O…"
click div "x"
click select "Select Bulk Bundle(s) Cardboard Box(es) Carton(s) Crate(s) Drum(s) (Fiberboard)…"
select select "YRPK"
click select "Select Bulk Bundle(s) Cardboard Box(es) Carton(s) Crate(s) Drum(s) (Fiberboard)…"
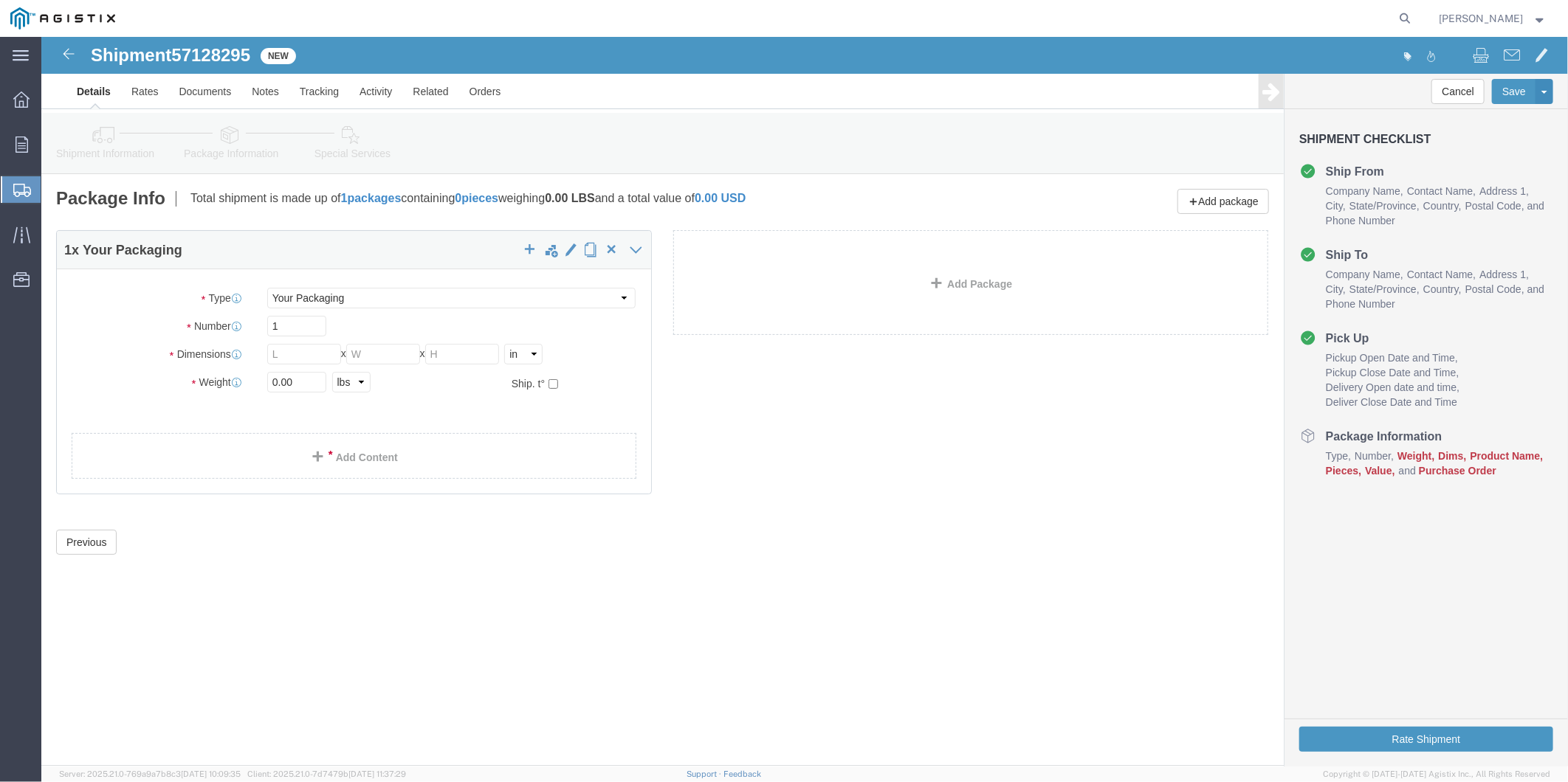
click at [719, 1] on div at bounding box center [771, 18] width 1292 height 37
drag, startPoint x: 263, startPoint y: 318, endPoint x: 270, endPoint y: 315, distance: 7.6
click input "text"
type input "22"
type input "3"
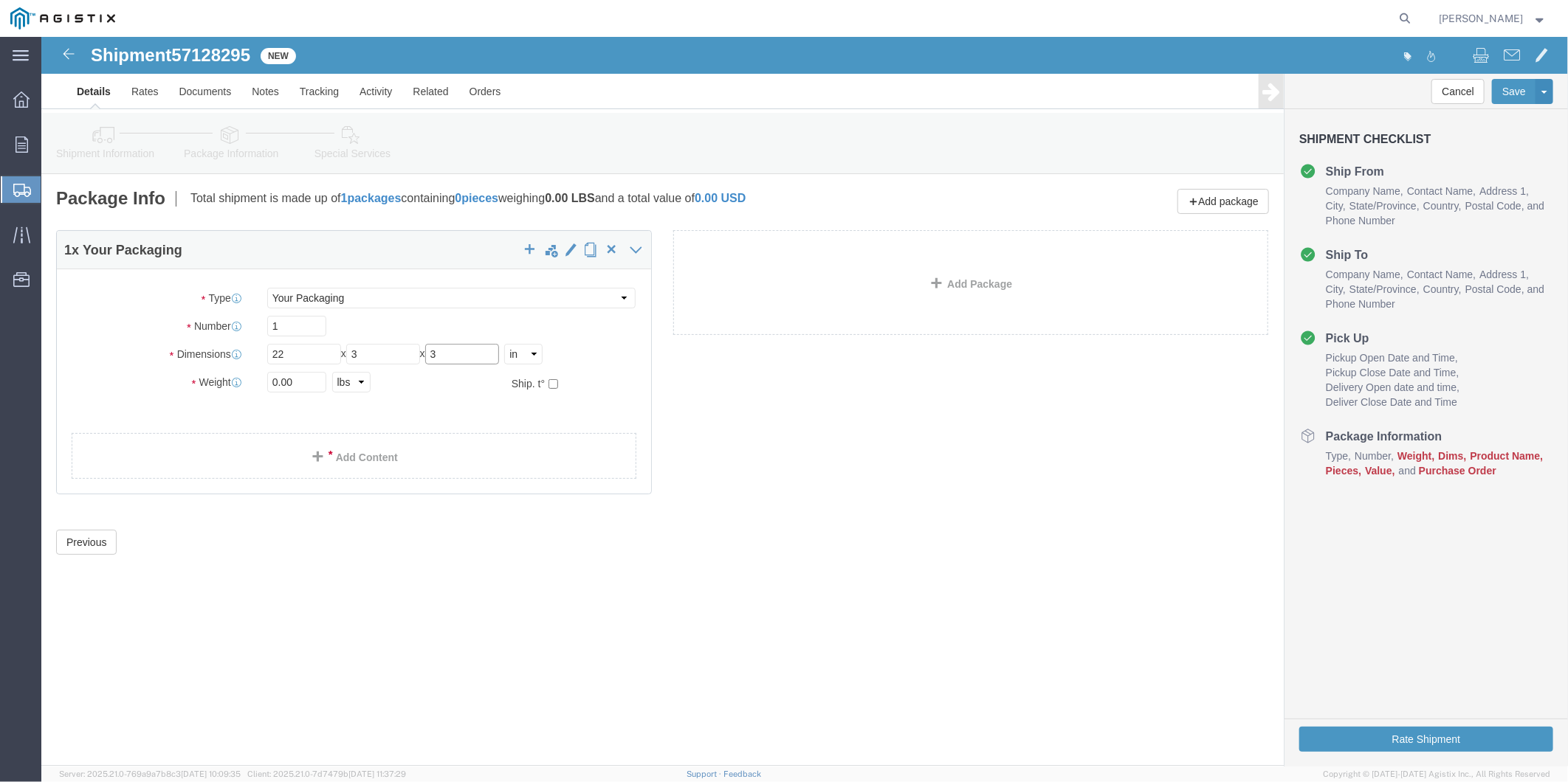
type input "3"
type input "50"
click link "Add Content"
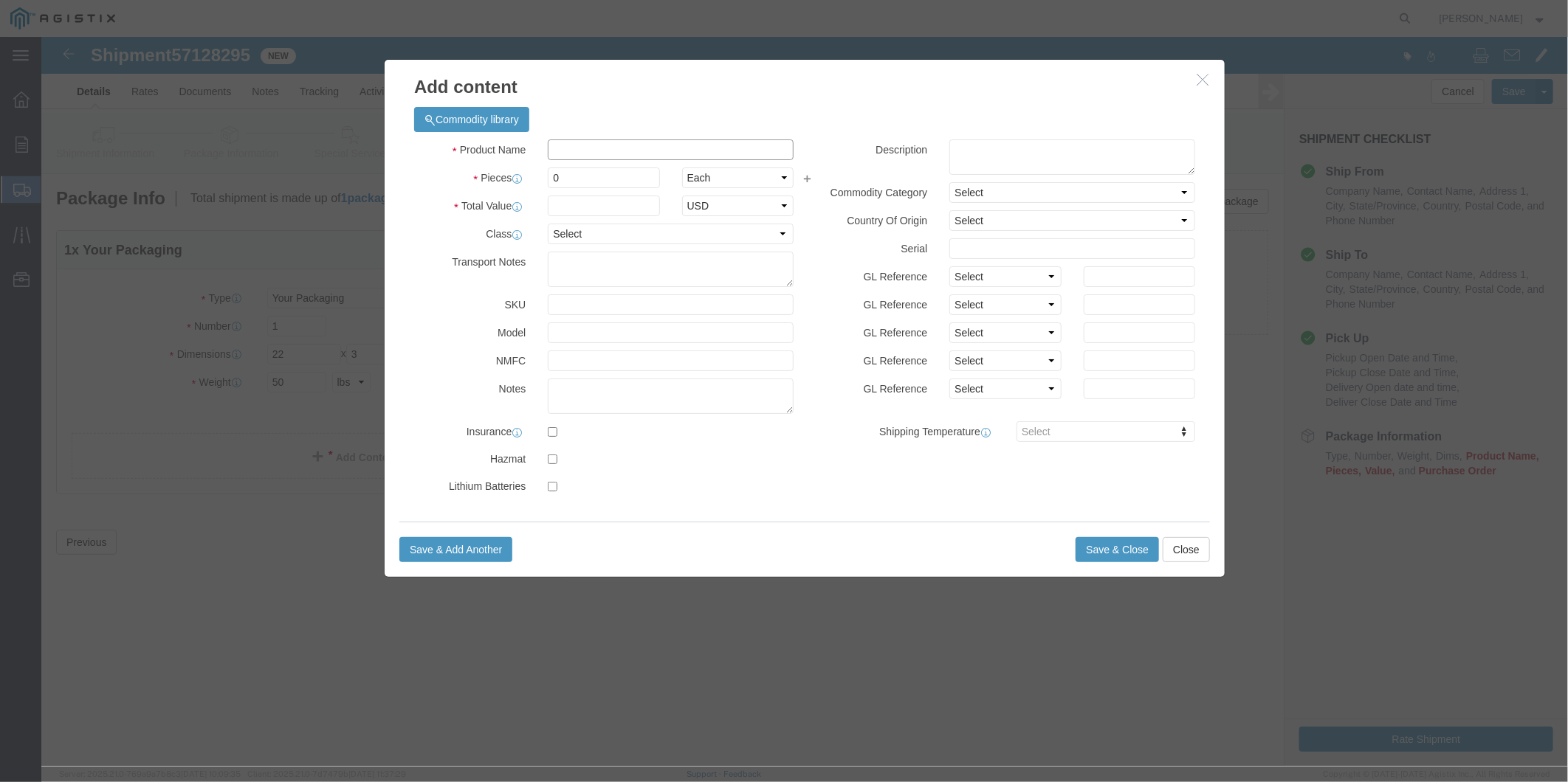
click input "text"
paste input "1/4 .049 BR ANNEAL T304/304L SS SMLS TUBING 20 U/L A269/A213"
type input "1/4 .049 BR ANNEAL T304/304L SS SMLS TUBING 20 U/L A269/A213"
click input "0"
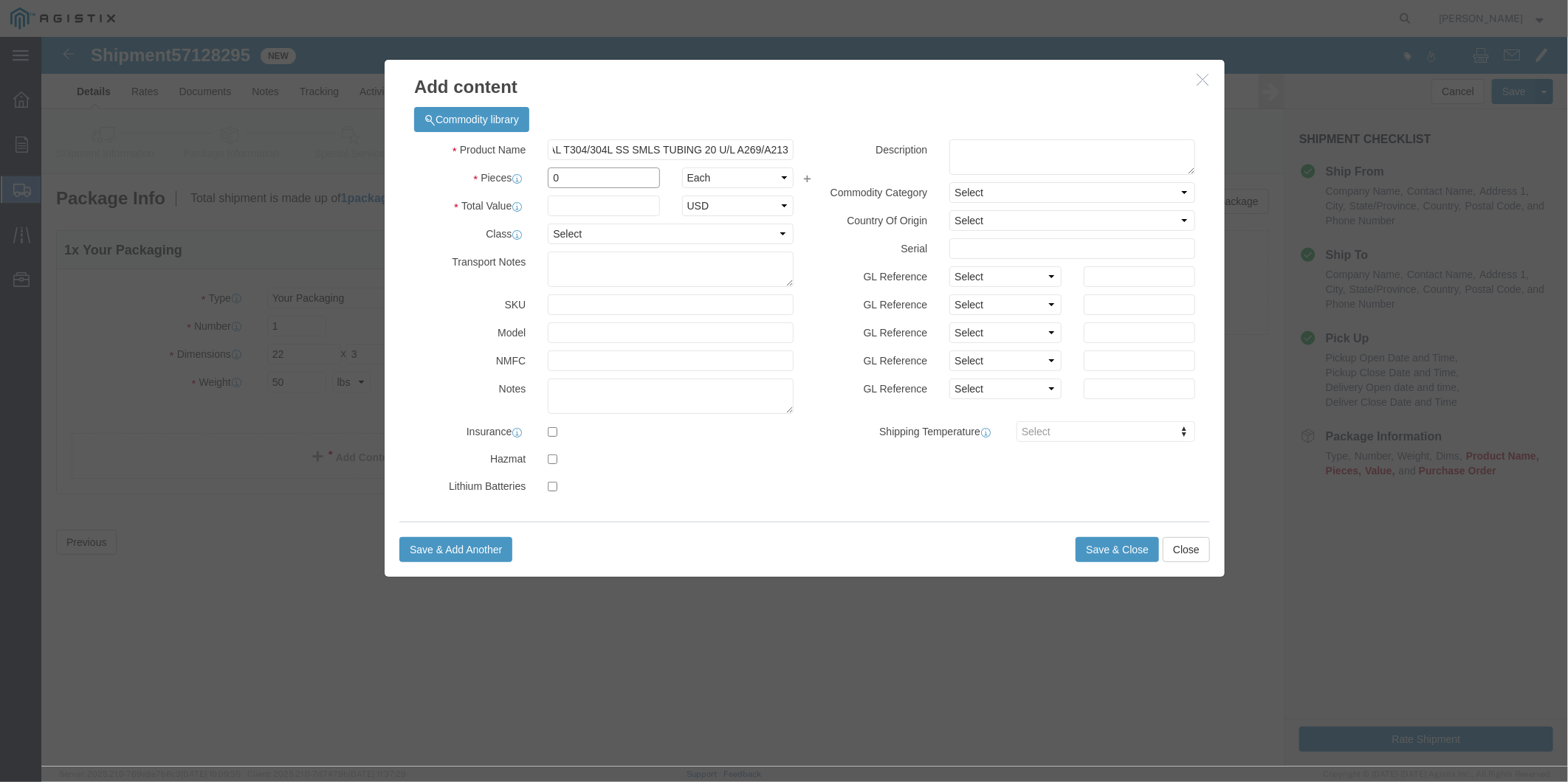
scroll to position [0, 0]
drag, startPoint x: 528, startPoint y: 142, endPoint x: 482, endPoint y: 140, distance: 46.0
click div "Pieces 0 Select Bag Barrels 100Board Feet Bottle Box Blister Pack Carats Can Ca…"
type input "20"
click input "text"
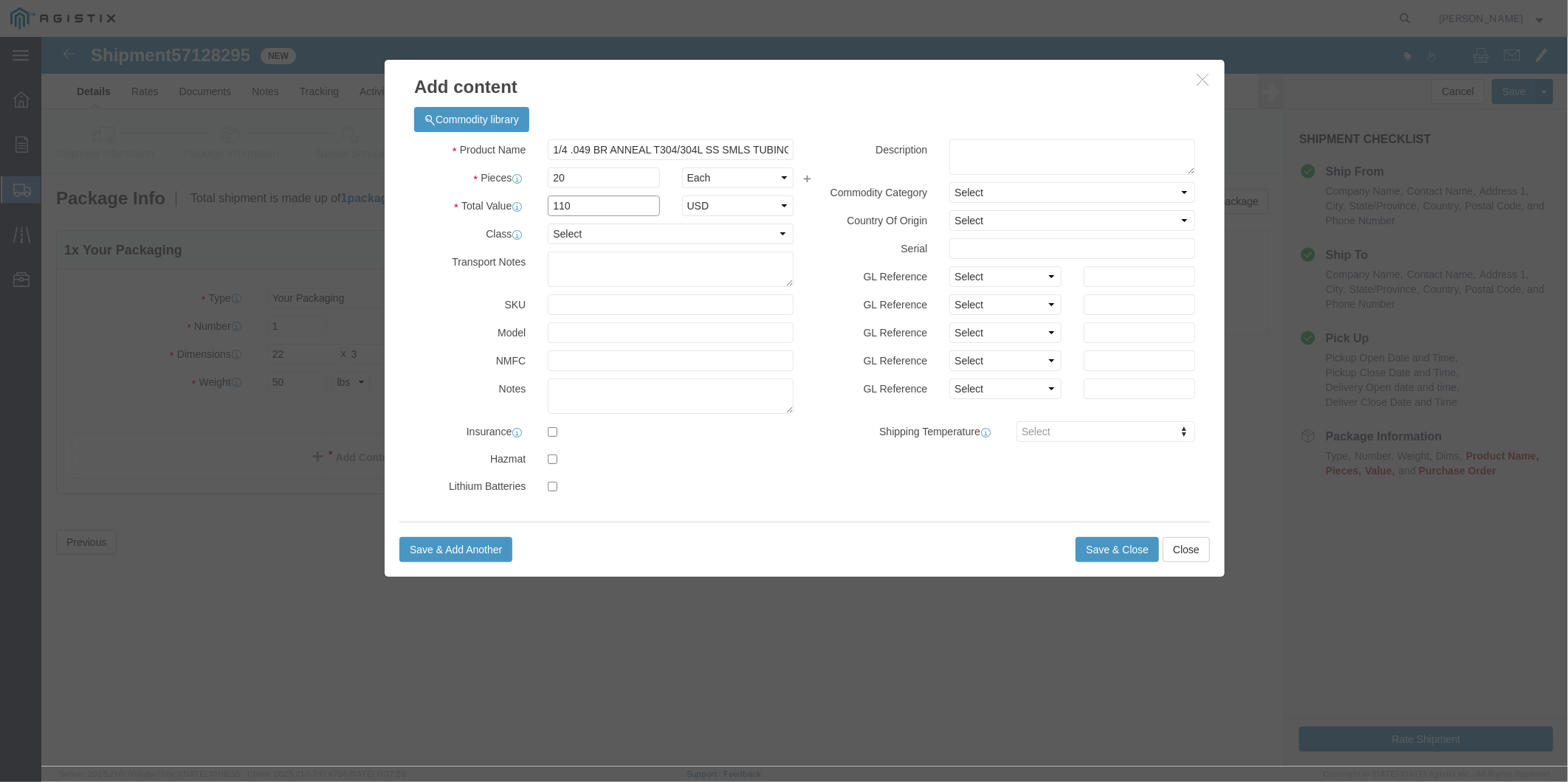
type input "110"
click select "Select 50 55 60 65 70 85 92.5 100 125 175 250 300 400"
select select "50"
click select "Select 50 55 60 65 70 85 92.5 100 125 175 250 300 400"
click textarea
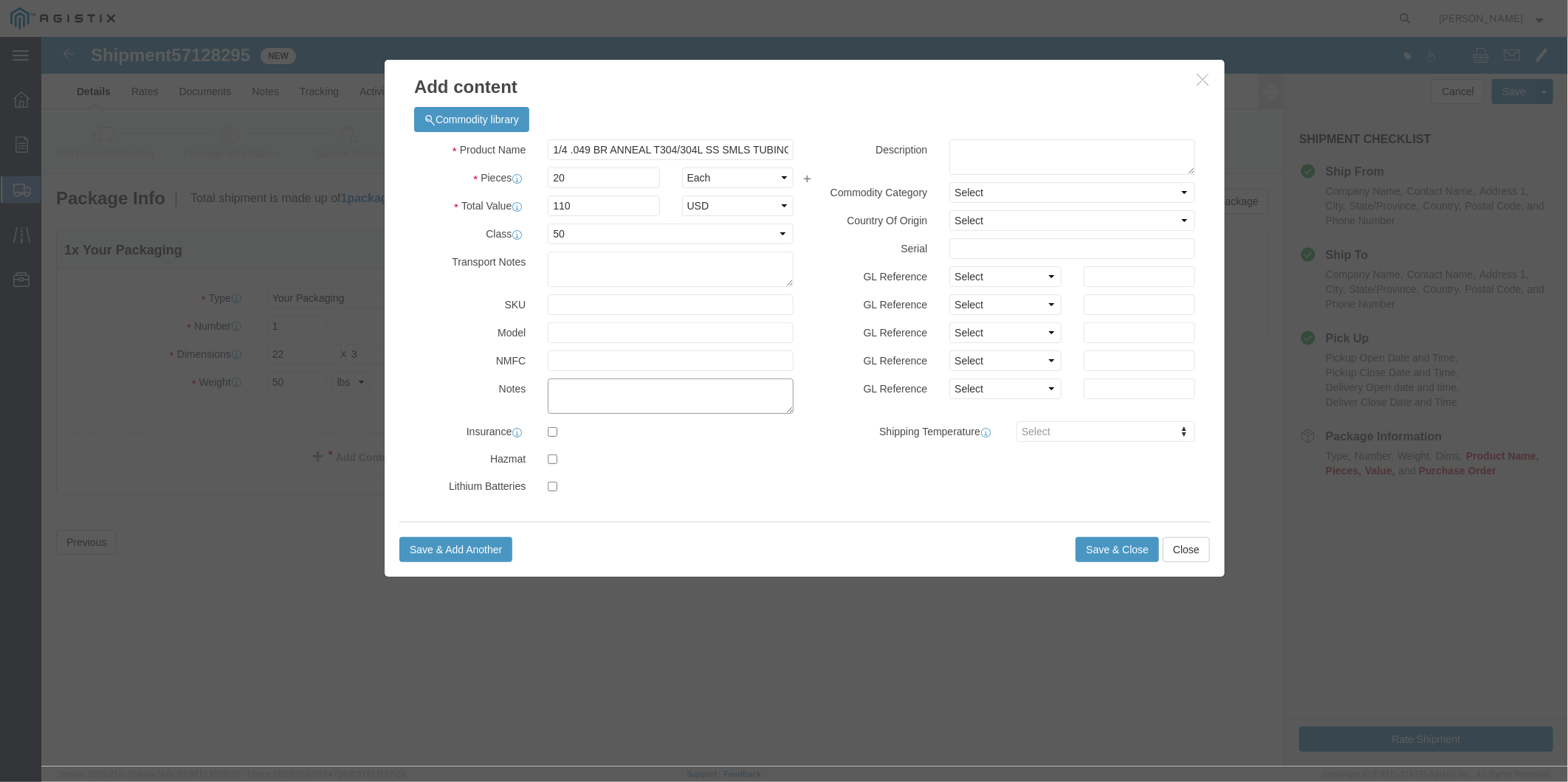
paste textarea "M010428"
type textarea "M010428"
drag, startPoint x: 528, startPoint y: 230, endPoint x: 485, endPoint y: 235, distance: 43.3
click textarea
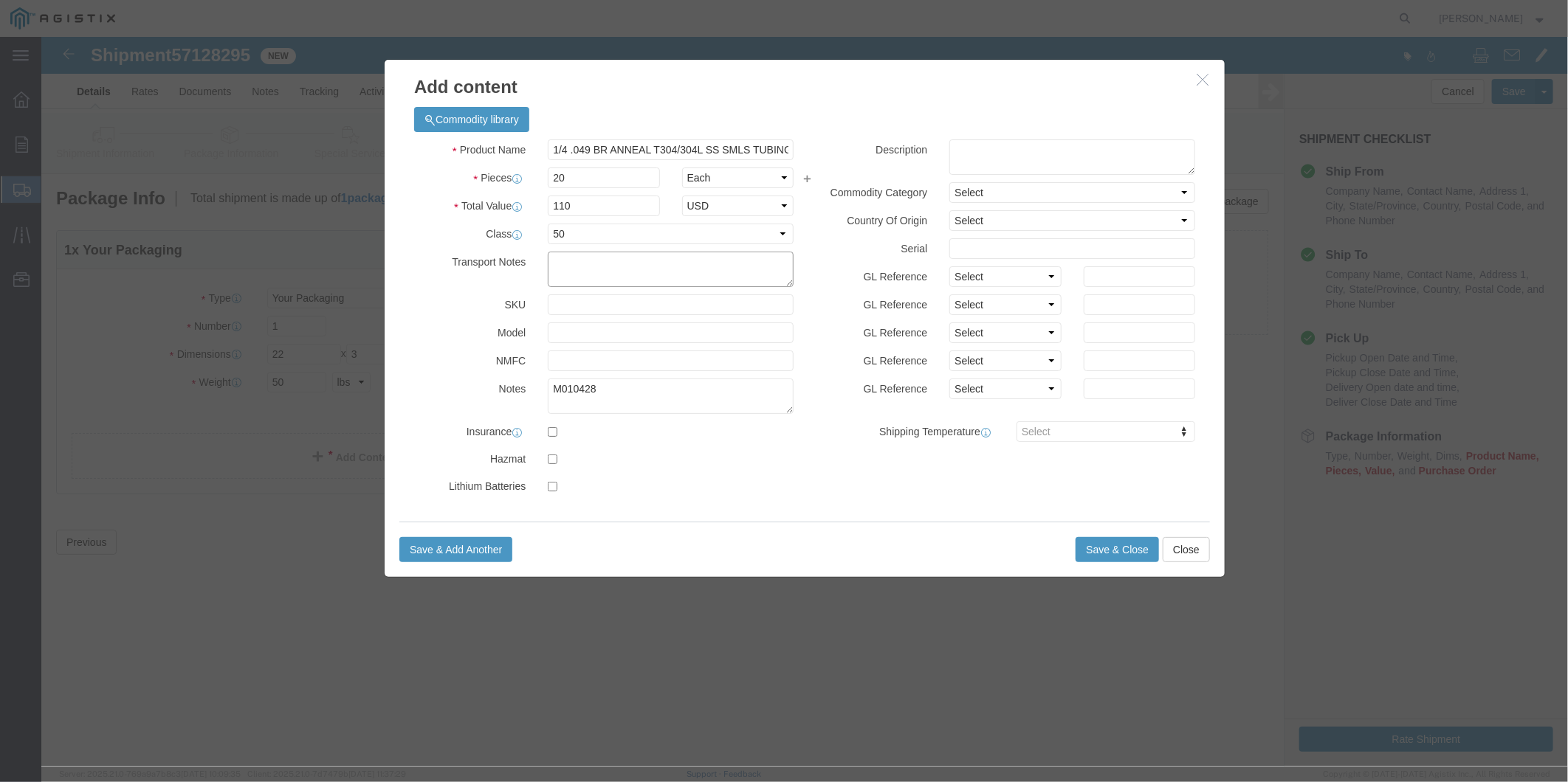
paste textarea "gooseneck unless there is an LTL option that will accept this other than ODFL"
click textarea "gooseneck unless there is an LTL option that will accept this other than ODFL"
type textarea "requires gooseneck unless there is an LTL option that will accept this other th…"
click button "Save & Close"
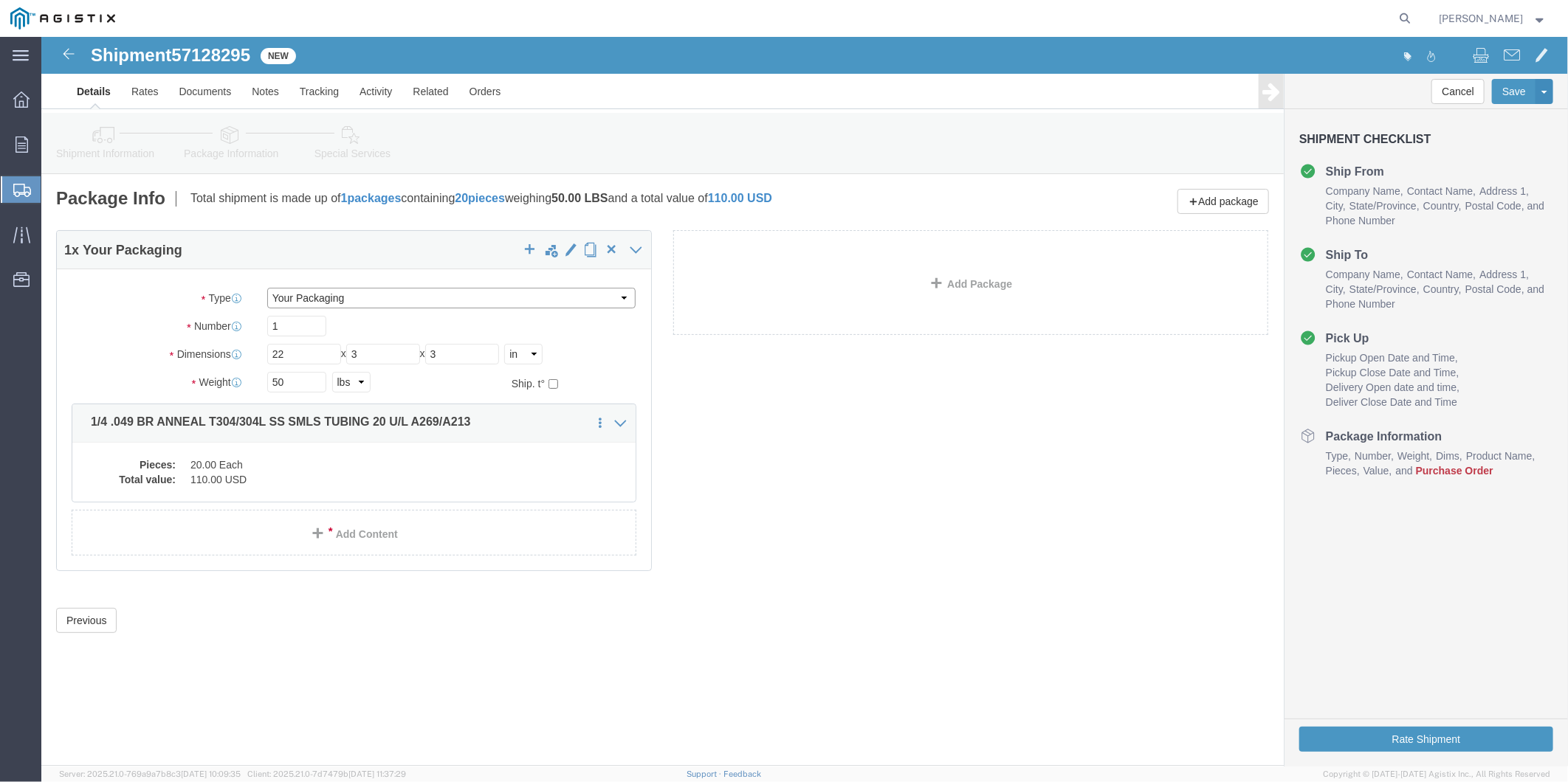
click select "Select Bulk Bundle(s) Cardboard Box(es) Carton(s) Crate(s) Drum(s) (Fiberboard)…"
click div "1 x Your Packaging Package Type Select Bulk Bundle(s) Cardboard Box(es) Carton(…"
drag, startPoint x: 260, startPoint y: 315, endPoint x: 186, endPoint y: 316, distance: 74.0
click div "Dimensions Length 22 x Width 3 x Height 3 Select cm ft in"
drag, startPoint x: 271, startPoint y: 317, endPoint x: 183, endPoint y: 315, distance: 88.0
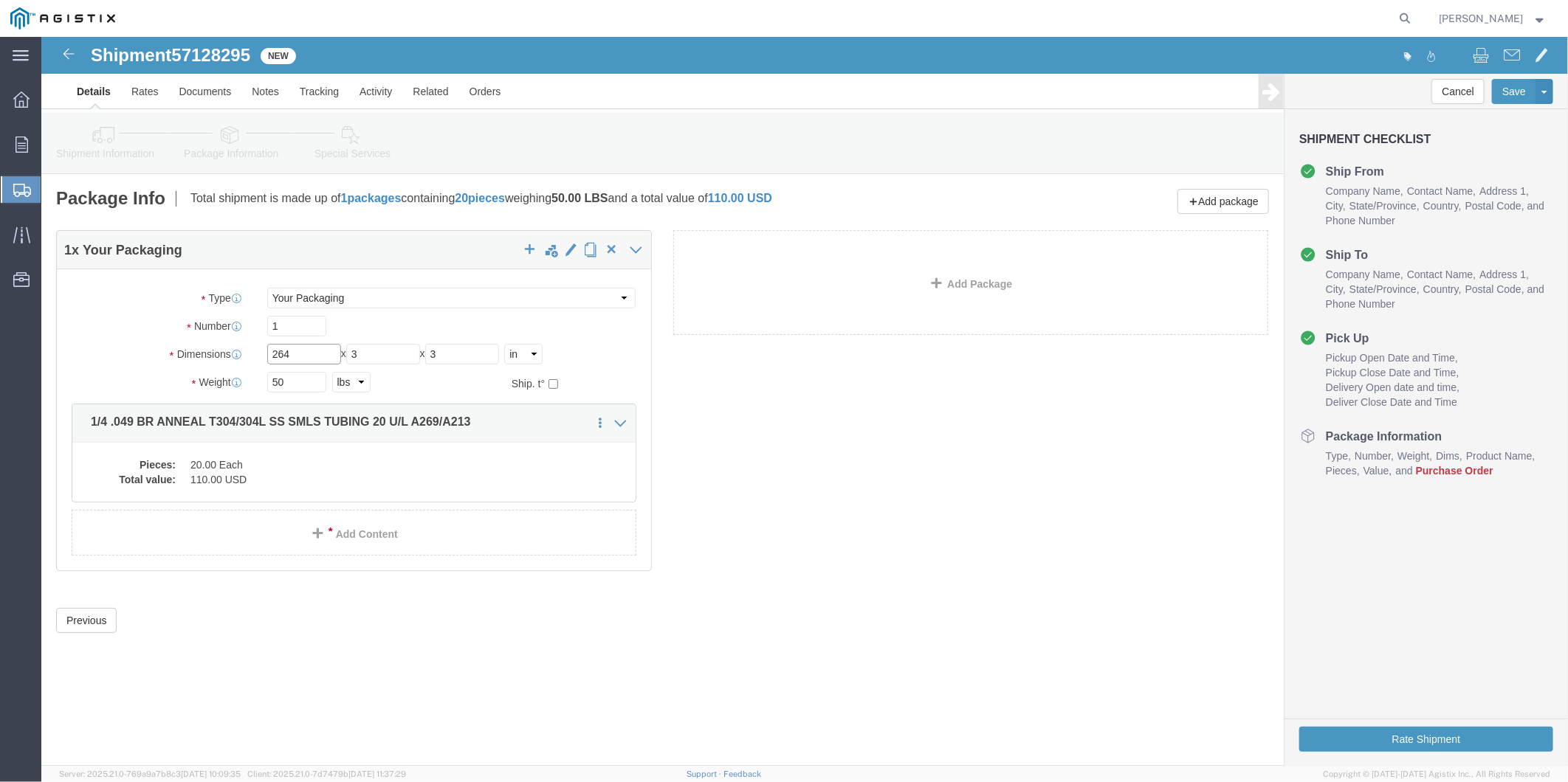
click div "Dimensions Length 264 x Width 3 x Height 3 Select cm ft in"
type input "22"
drag, startPoint x: 508, startPoint y: 320, endPoint x: 498, endPoint y: 320, distance: 10.0
click select "Select cm ft in"
select select "FT"
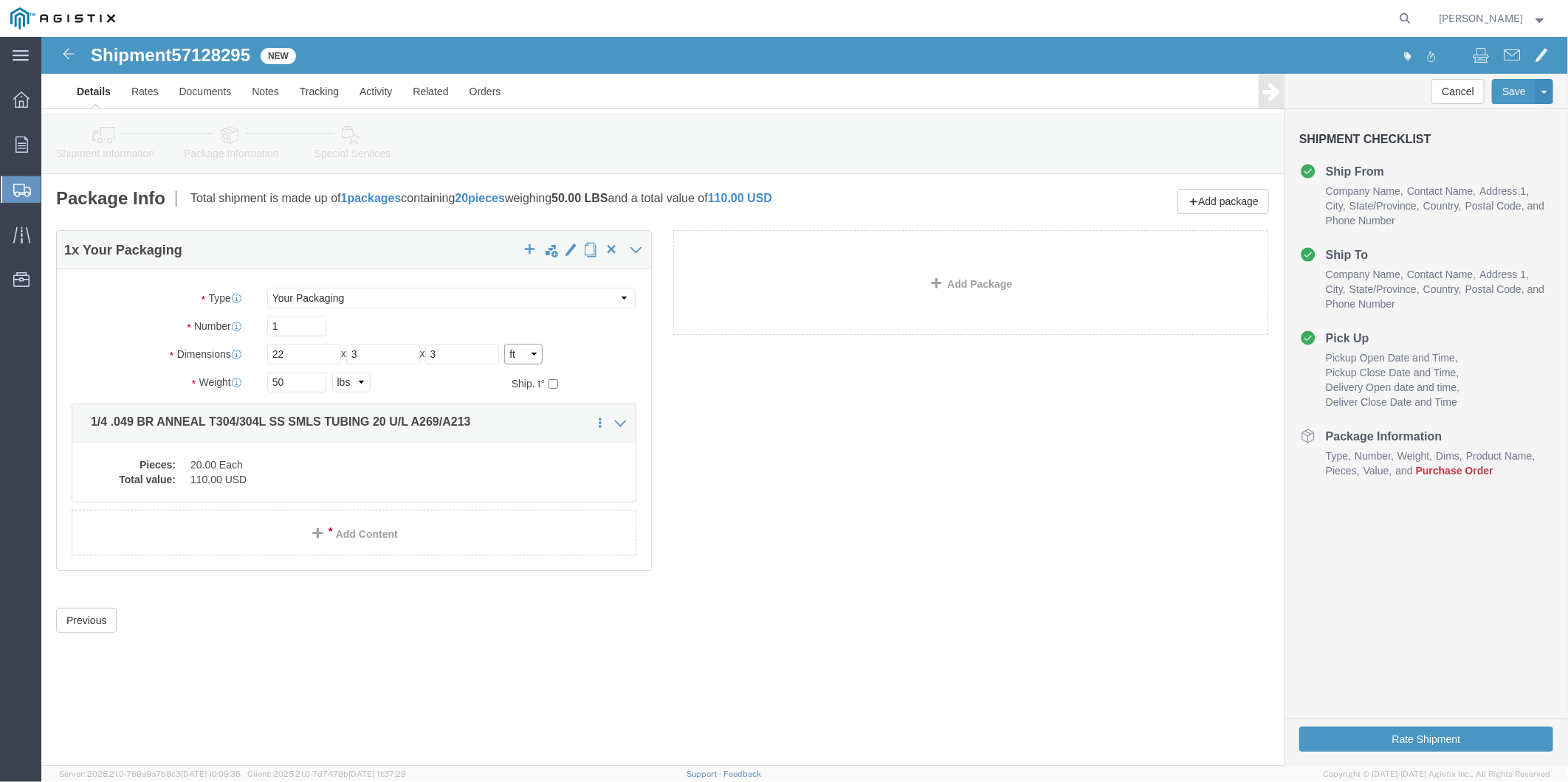
click select "Select cm ft in"
type input "1.83"
type input "0.25"
drag, startPoint x: 259, startPoint y: 312, endPoint x: 200, endPoint y: 310, distance: 59.0
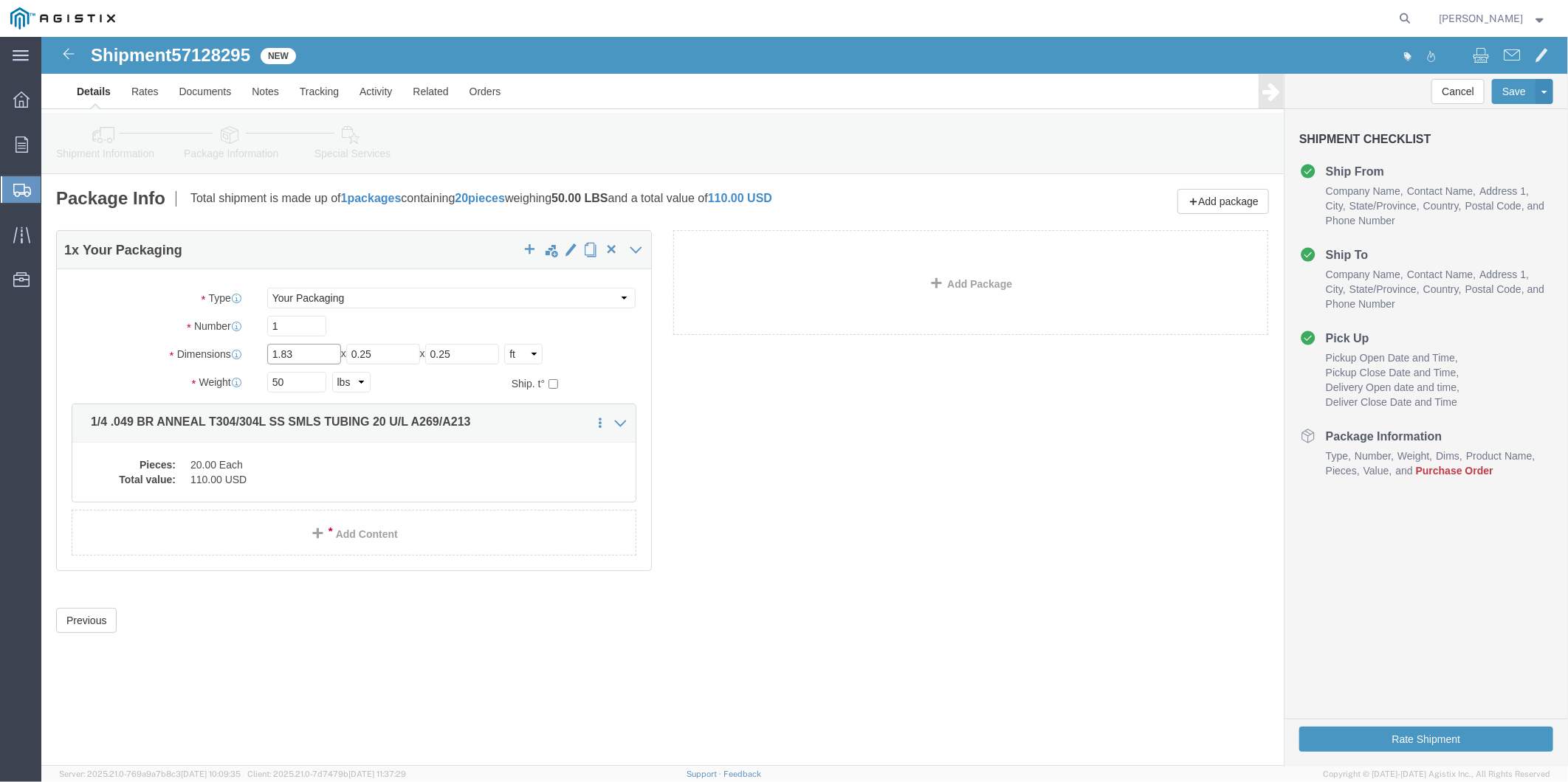
click div "Dimensions Length 1.83 x Width 0.25 x Height 0.25 Select cm ft in"
type input "22"
click div "50 Select kgs lbs"
click select "Select cm ft in"
select select "IN"
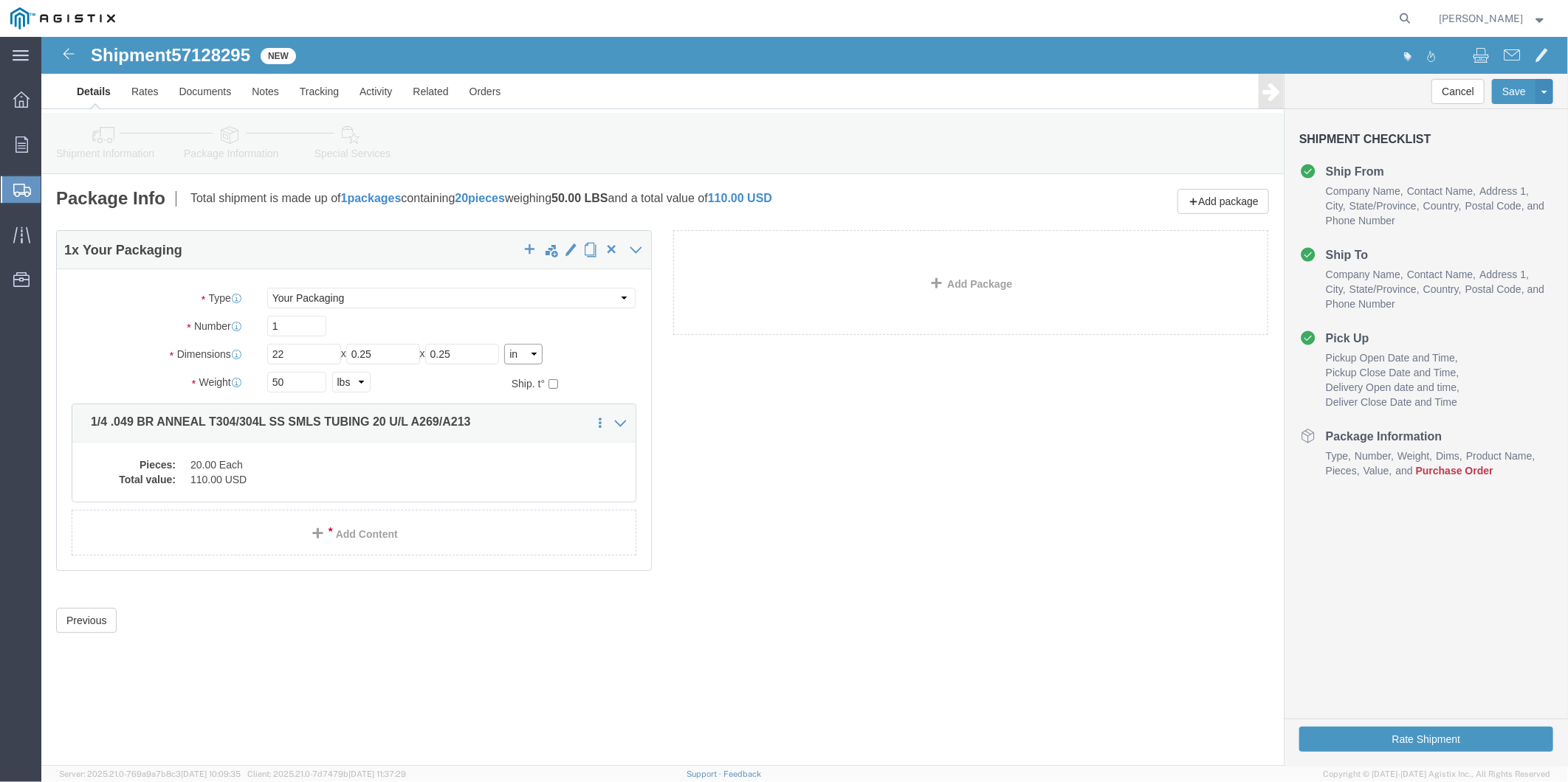
click select "Select cm ft in"
type input "264.00"
type input "3.00"
drag, startPoint x: 55, startPoint y: 53, endPoint x: 41, endPoint y: 32, distance: 25.2
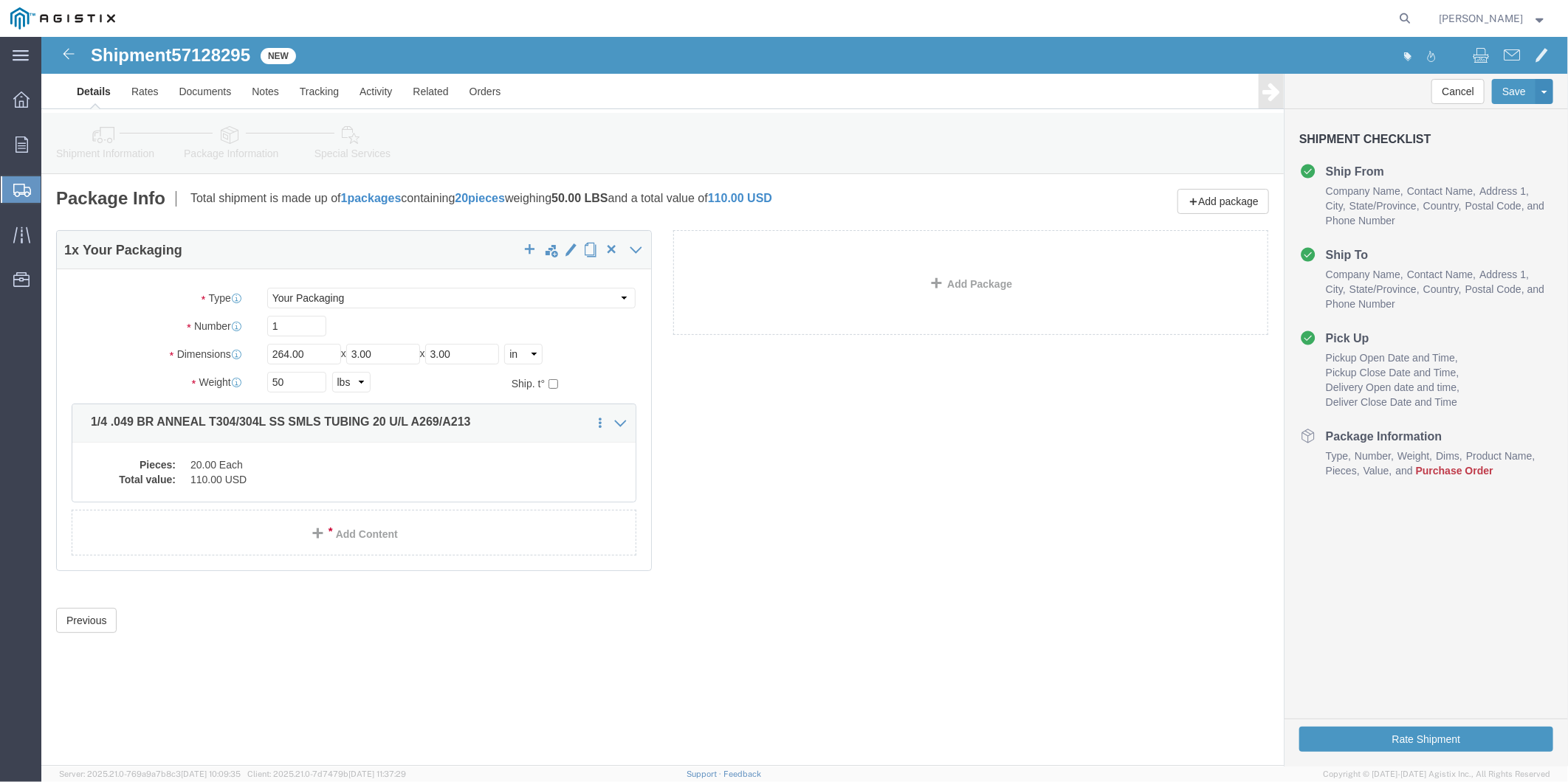
click link "Details"
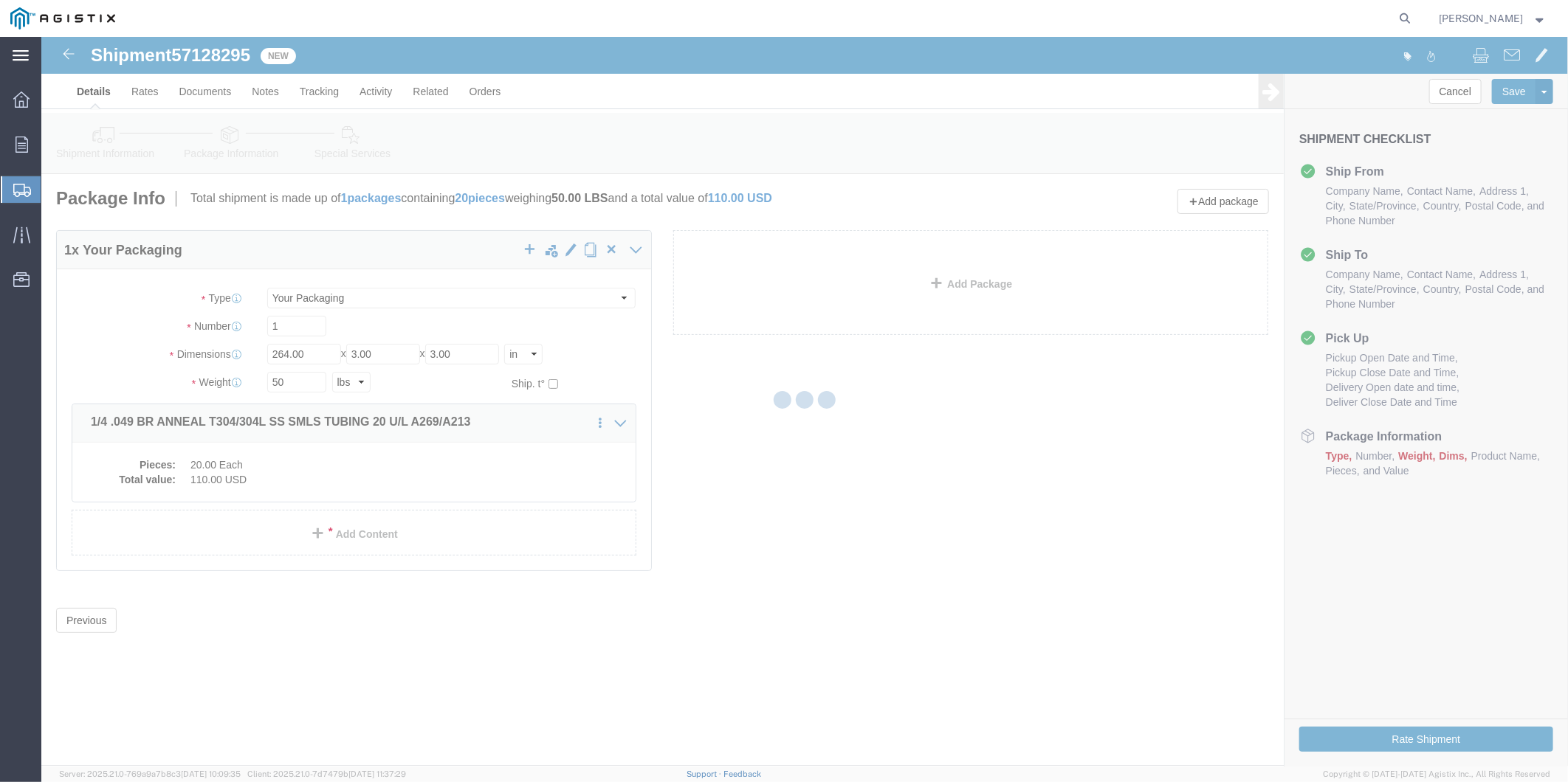
select select "PURCHORD"
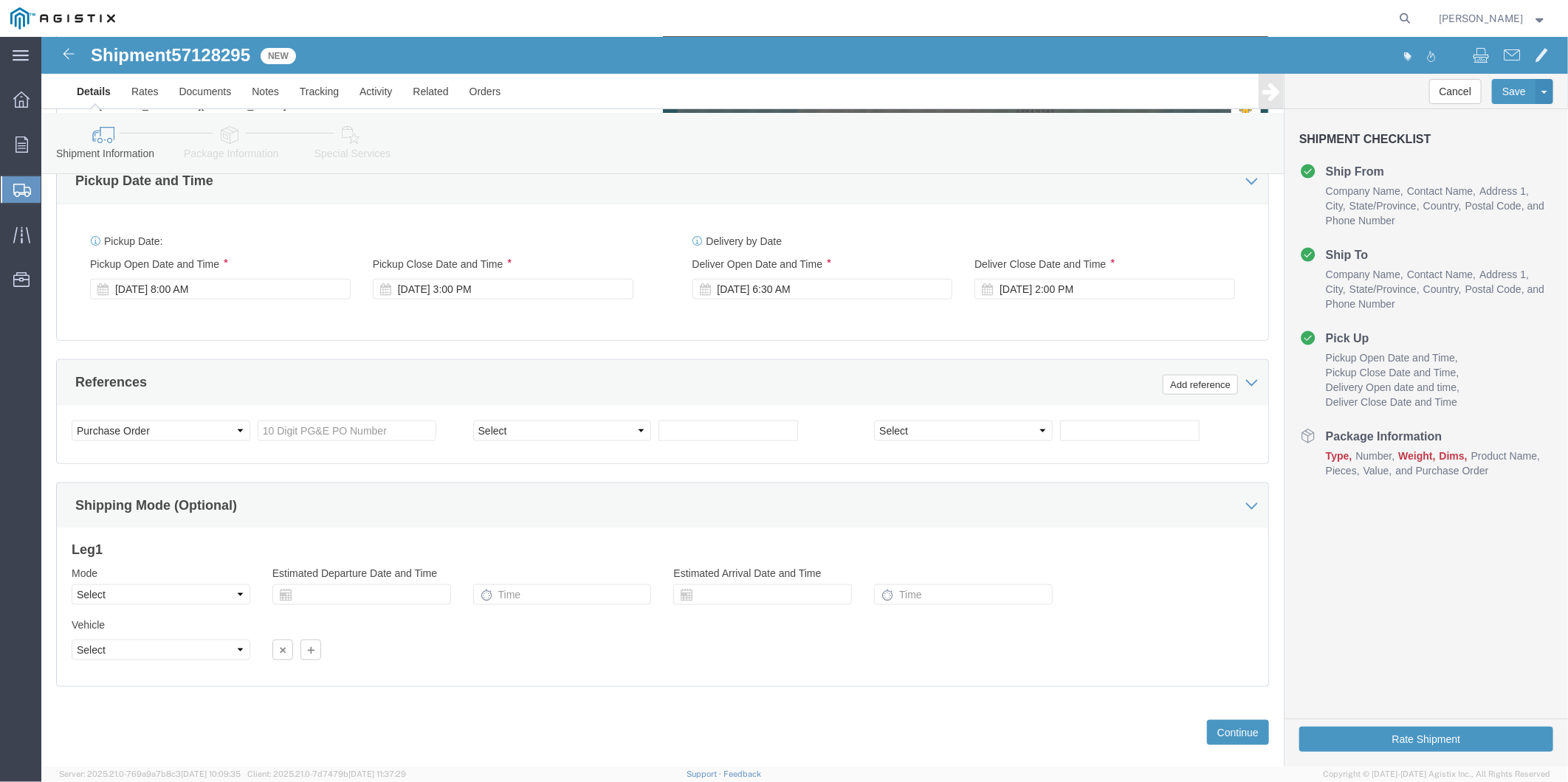
scroll to position [900, 0]
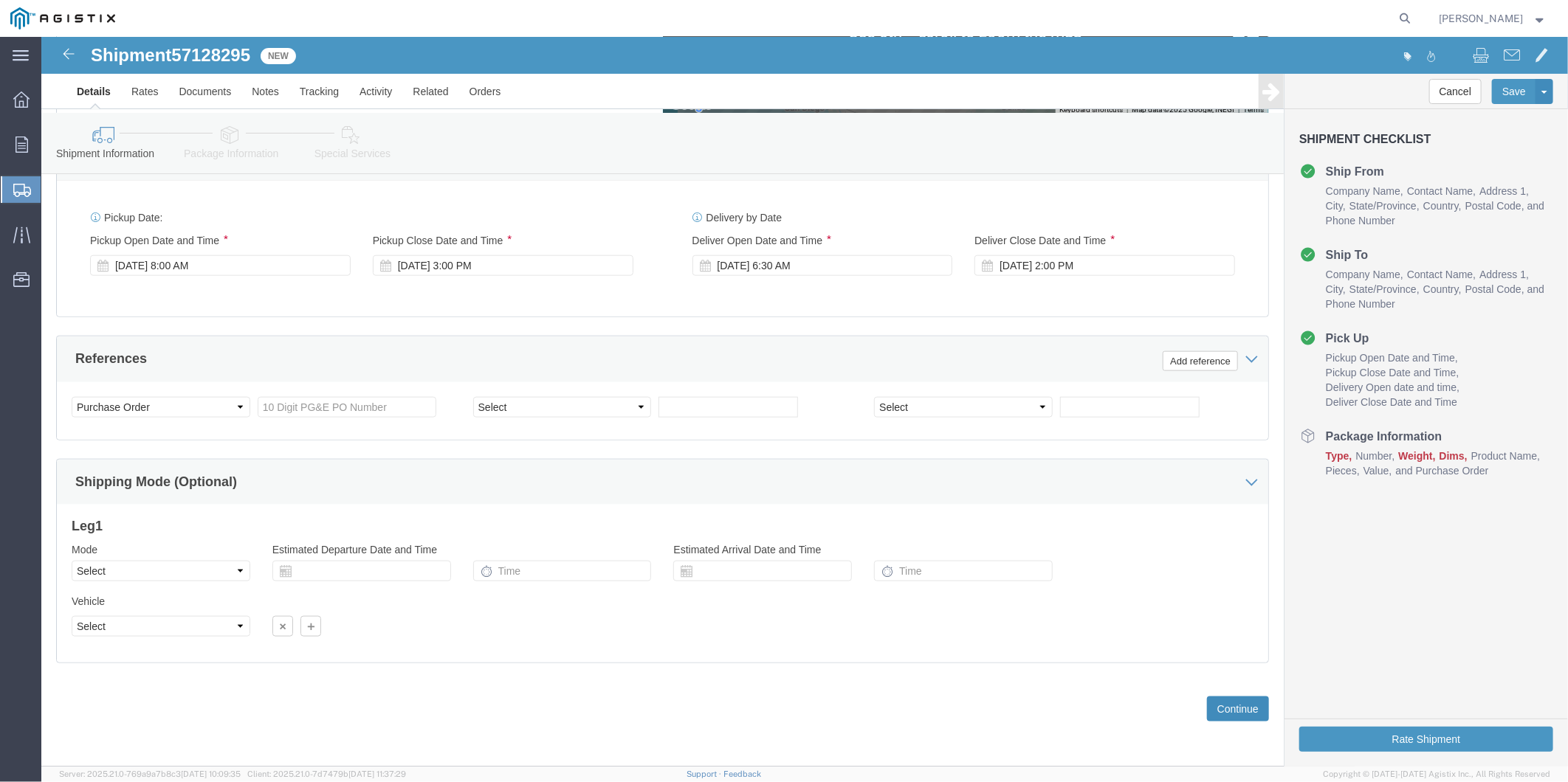
click button "Continue"
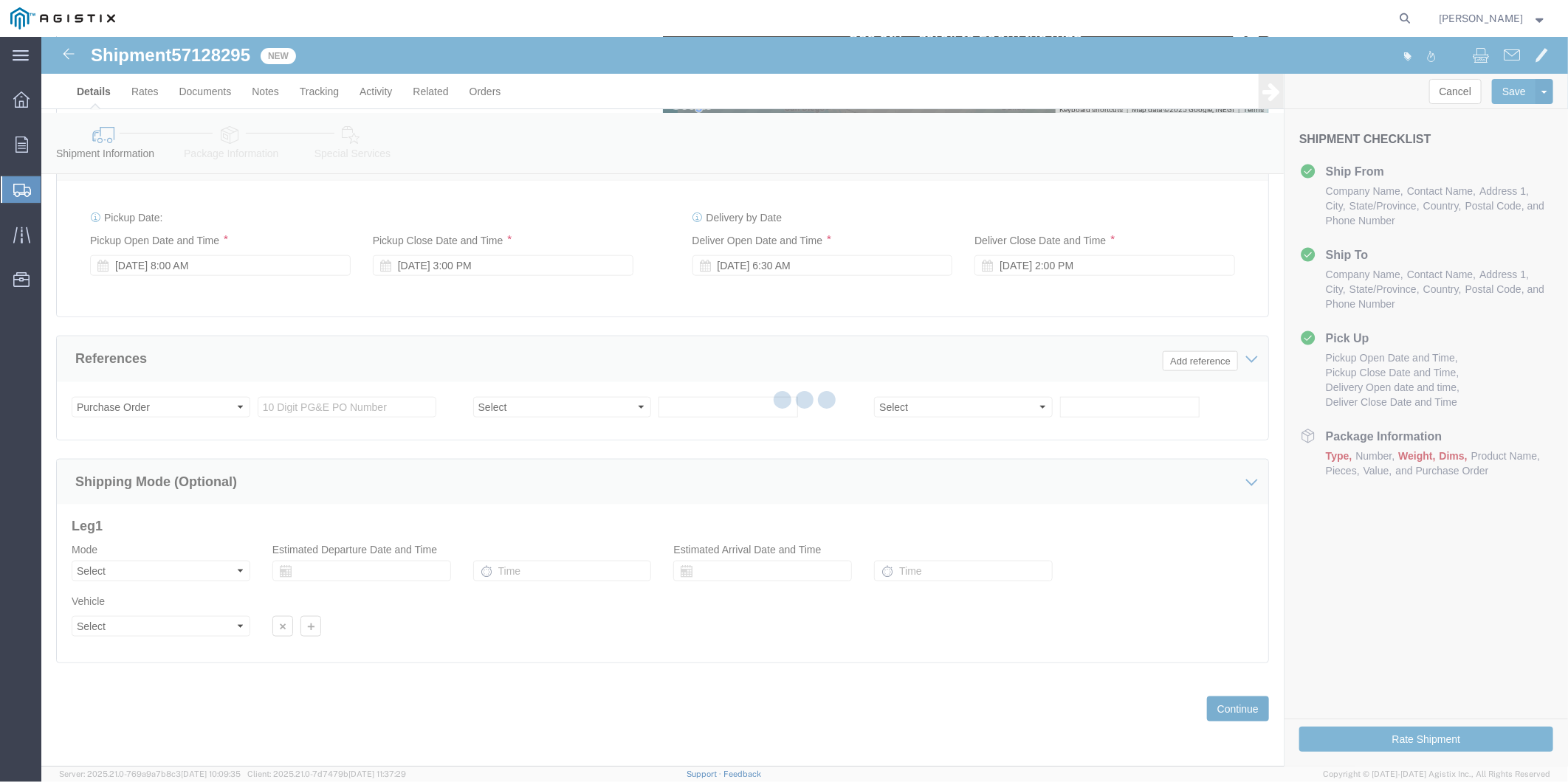
scroll to position [0, 0]
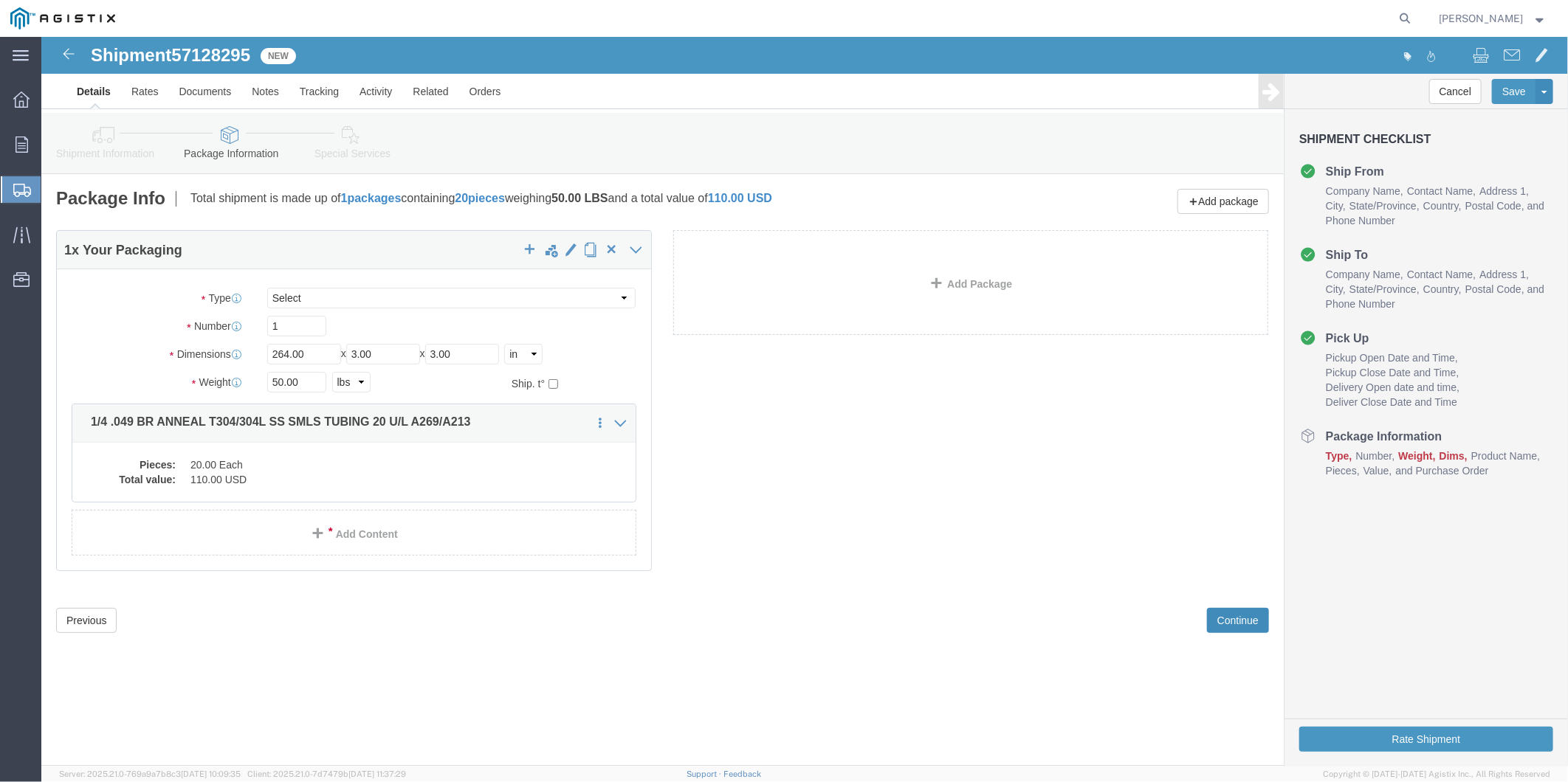
click button "Continue"
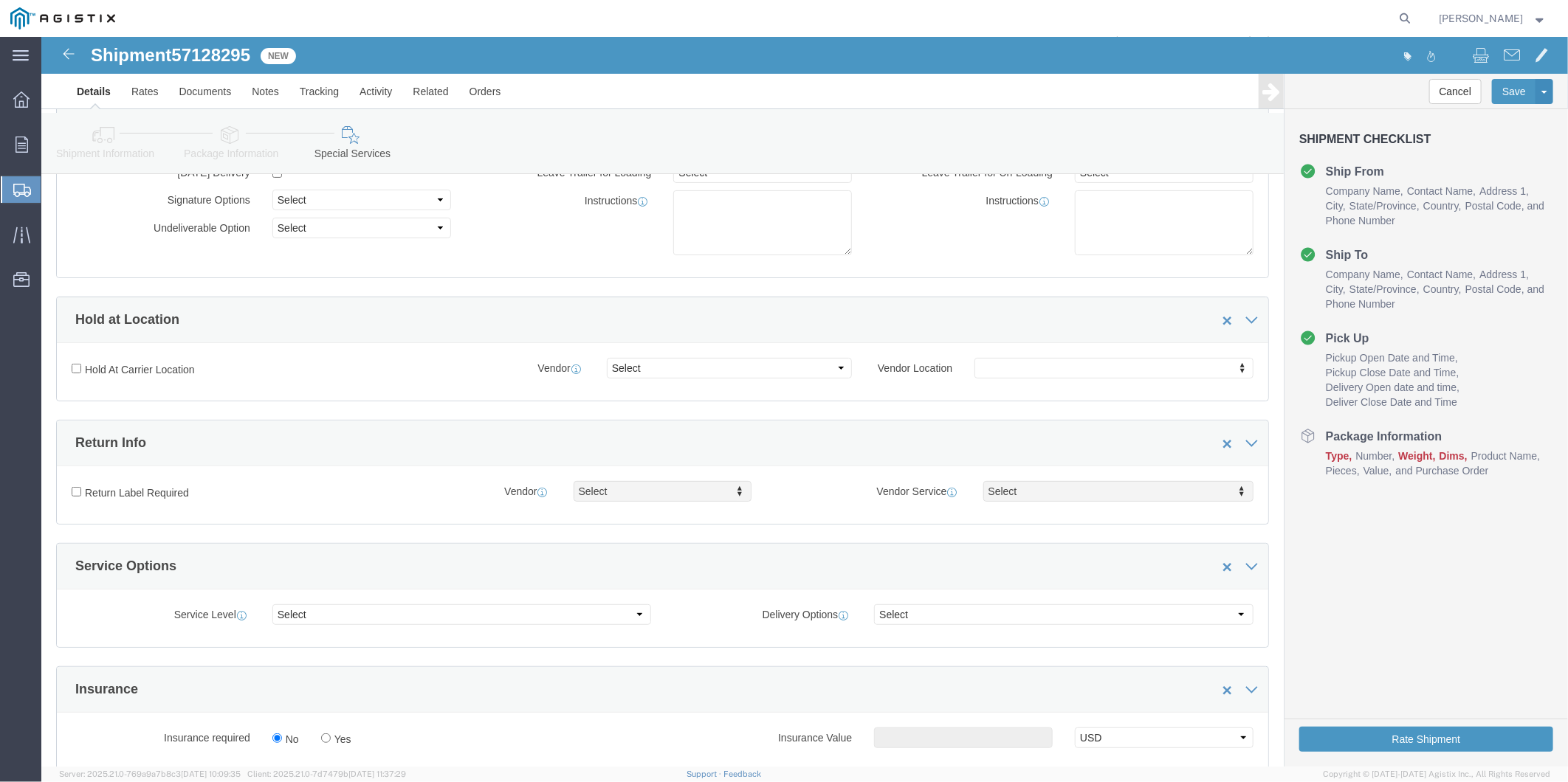
scroll to position [410, 0]
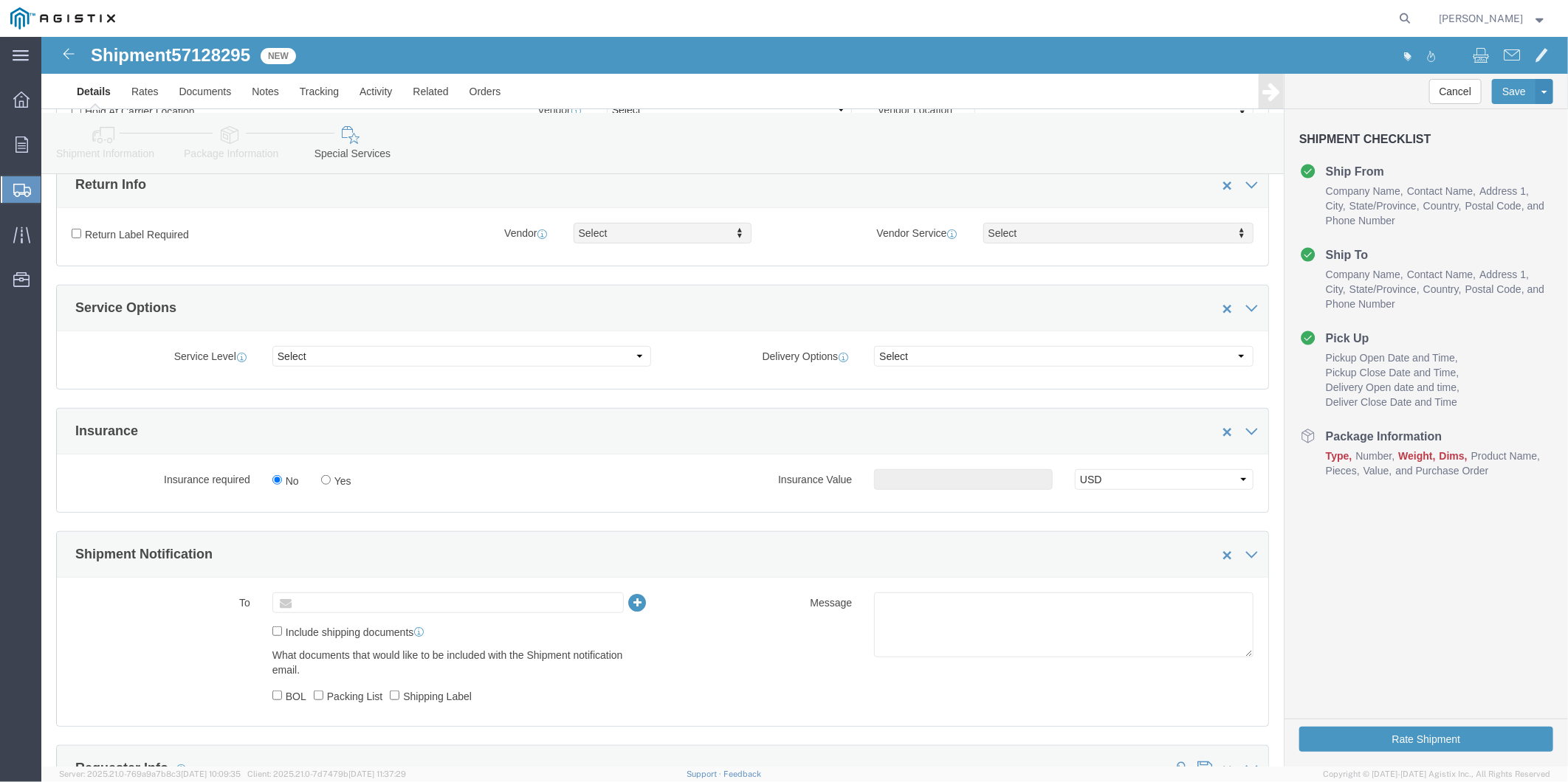
click input "text"
type input "p"
type input "[DOMAIN_NAME][EMAIL_ADDRESS][DOMAIN_NAME]"
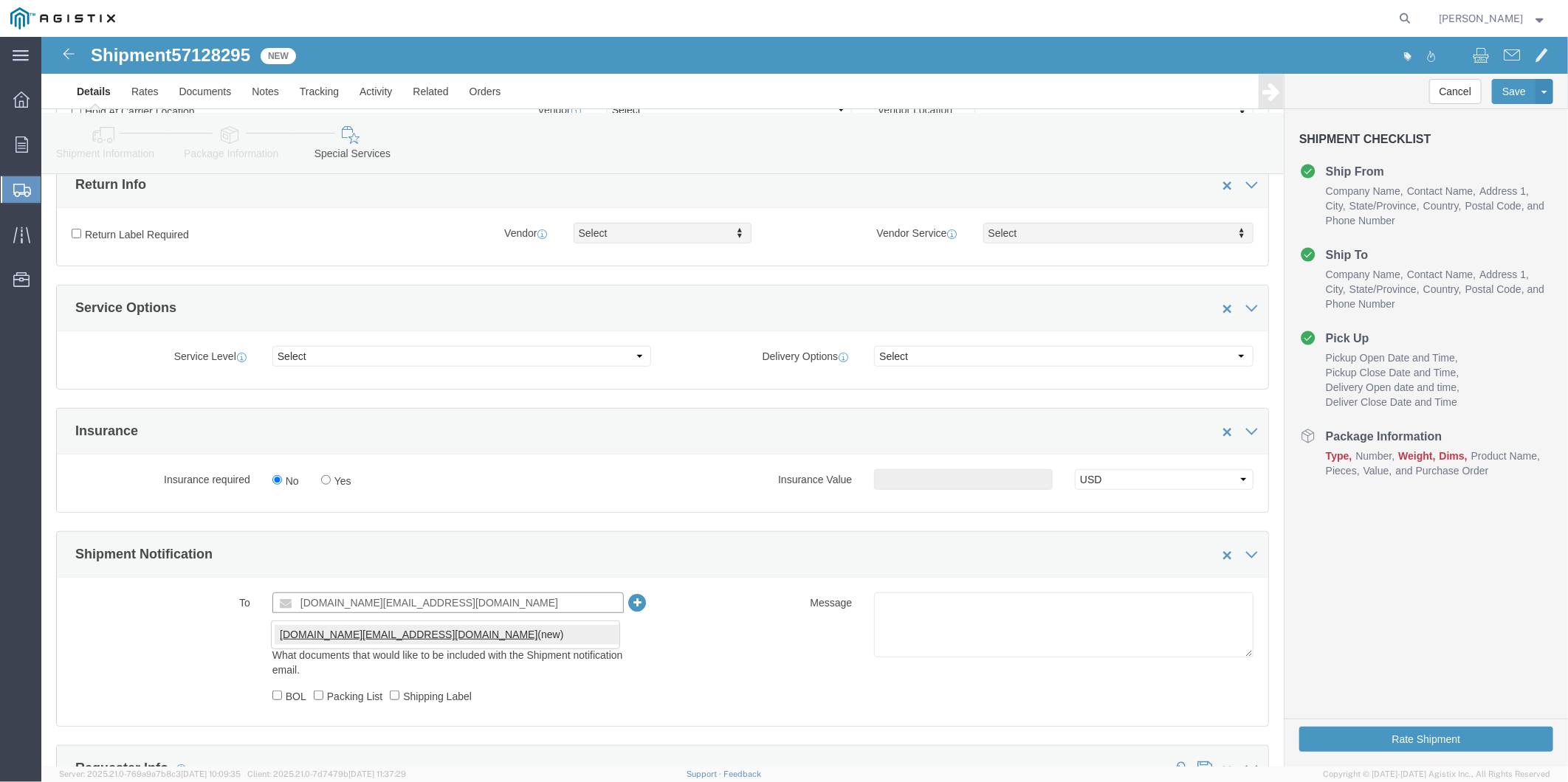
type input "[DOMAIN_NAME][EMAIL_ADDRESS][DOMAIN_NAME]"
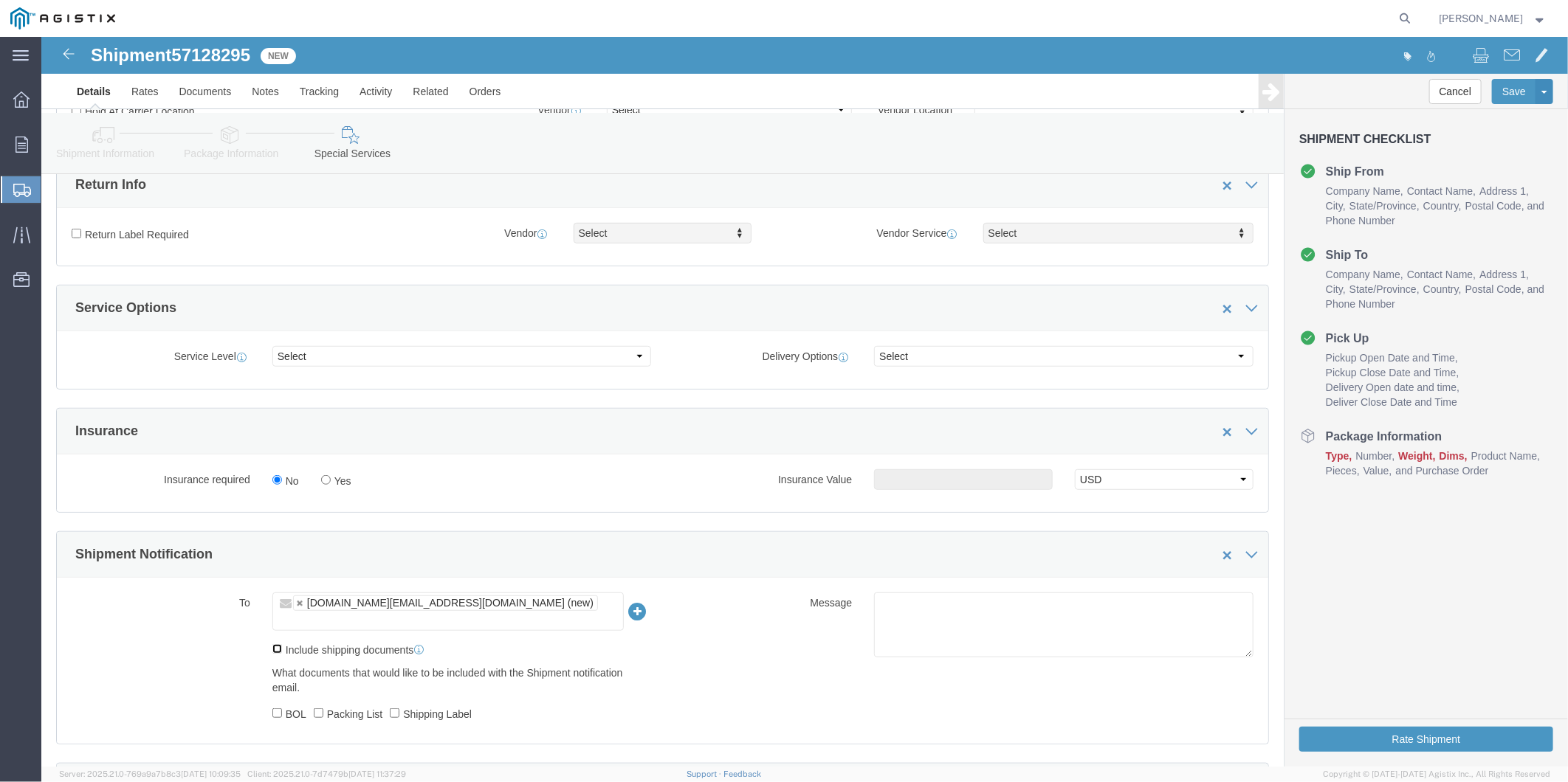
click input "Include shipping documents"
checkbox input "true"
click input "BOL"
checkbox input "true"
click input "Packing List"
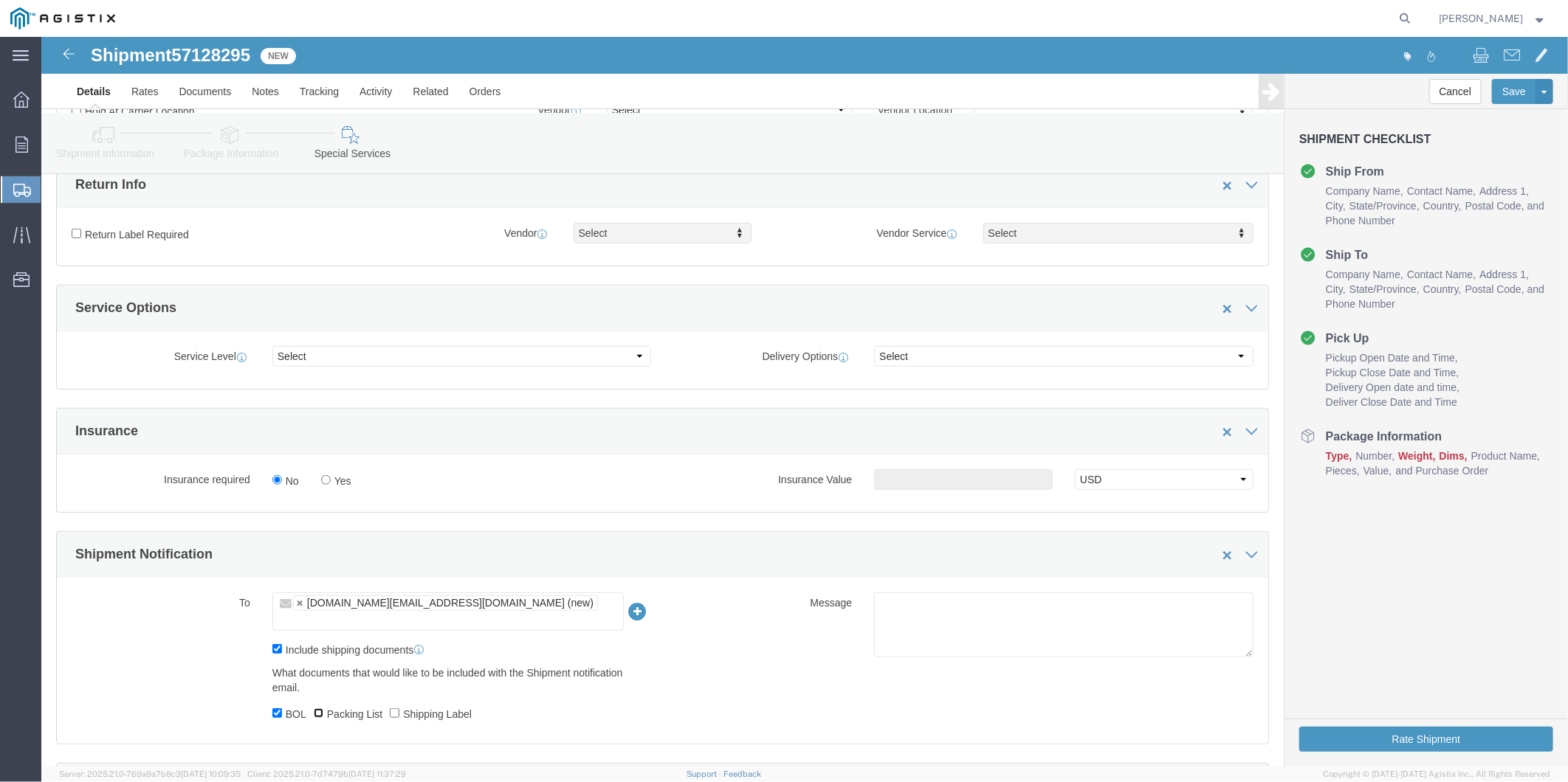
checkbox input "true"
click input "Shipping Label"
checkbox input "true"
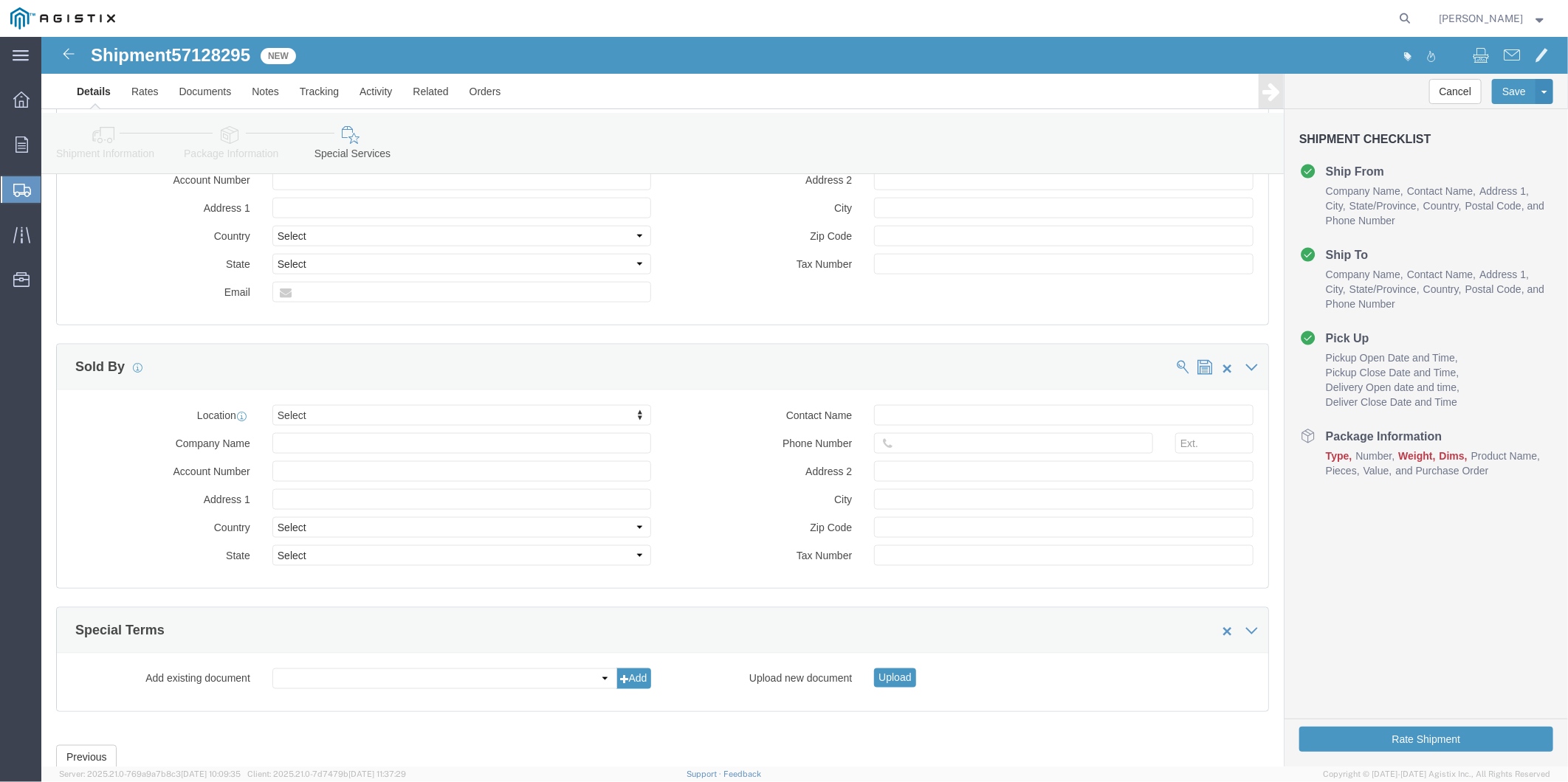
scroll to position [1163, 0]
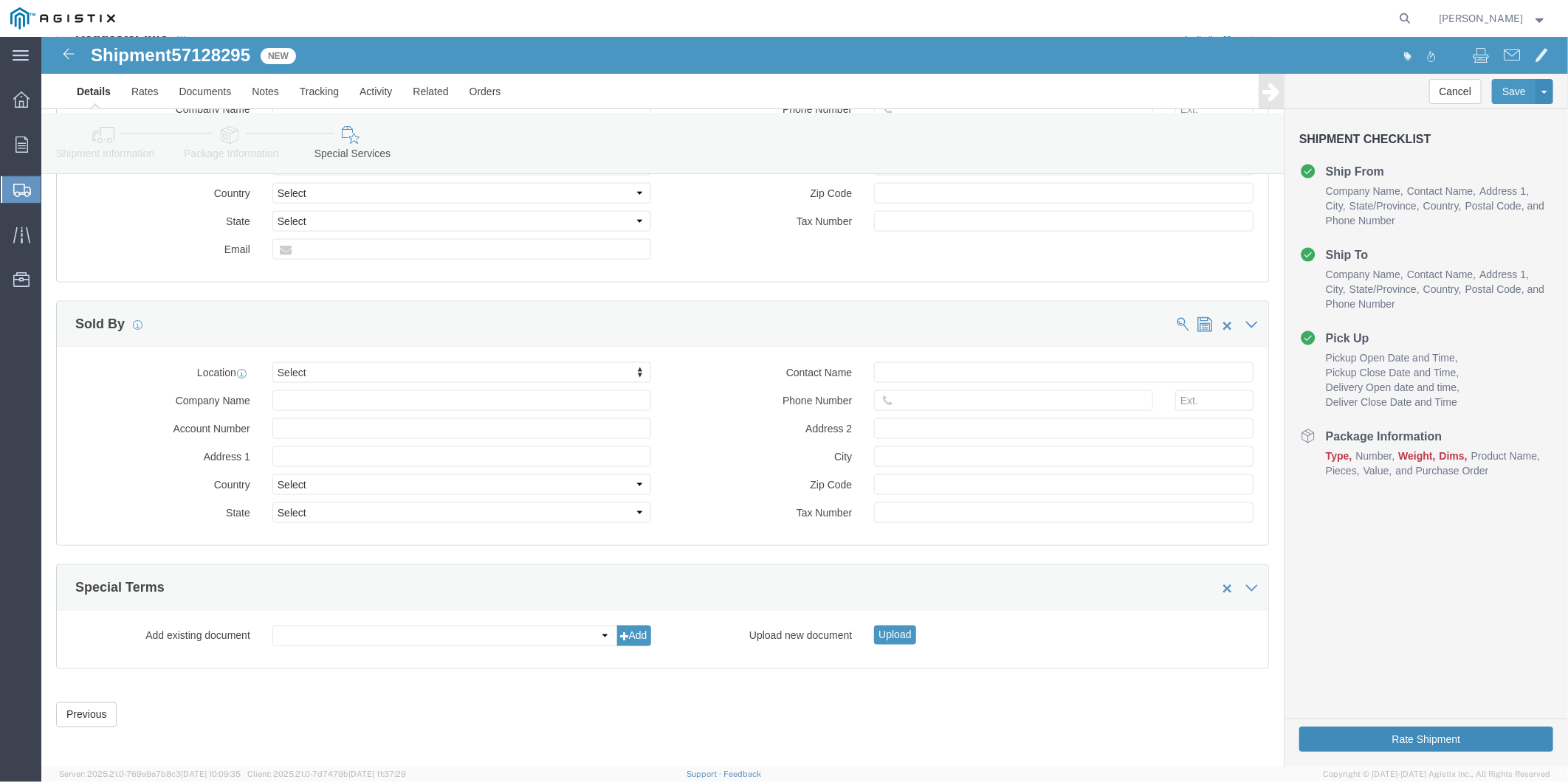
click button "Rate Shipment"
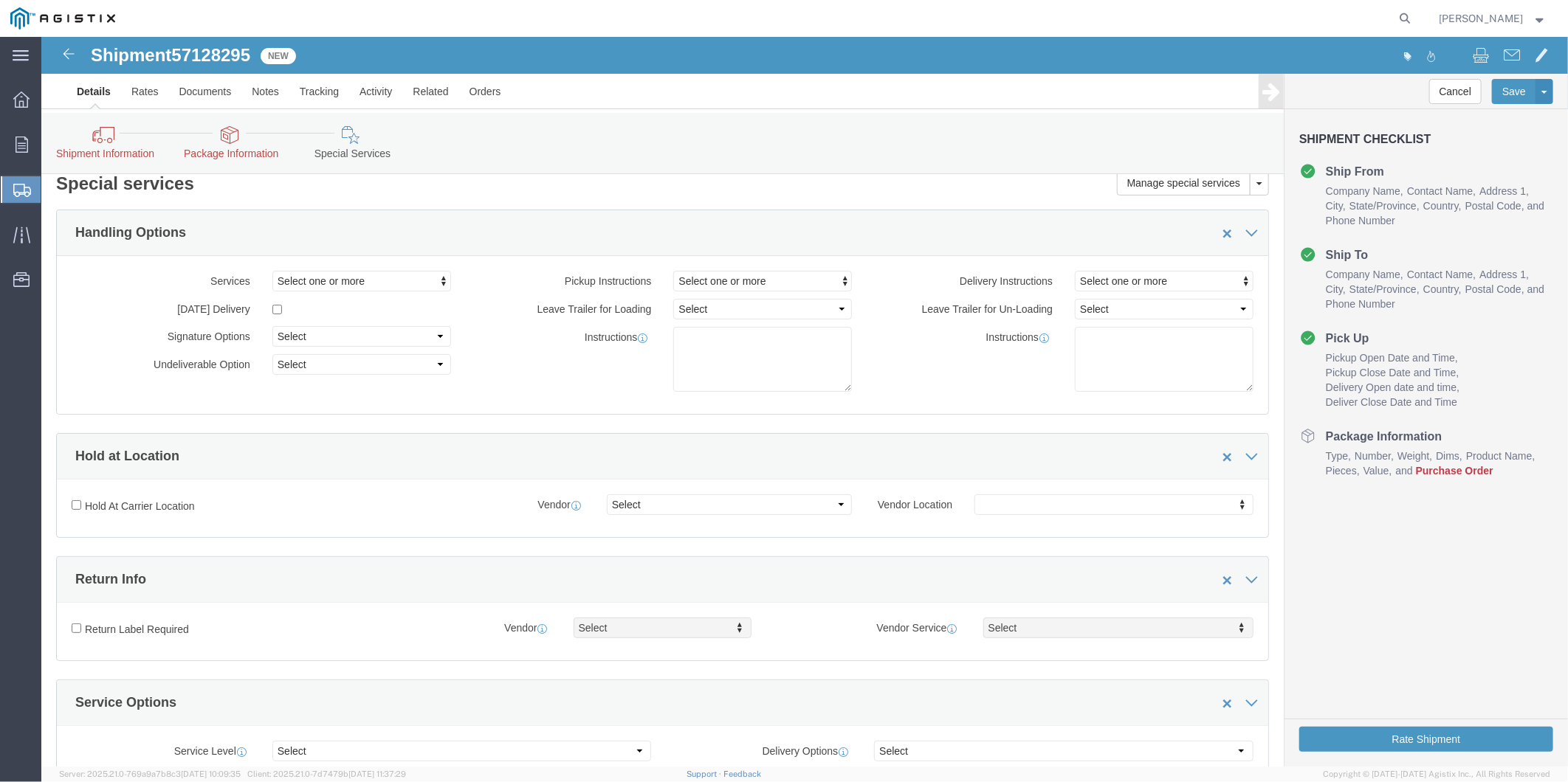
scroll to position [0, 0]
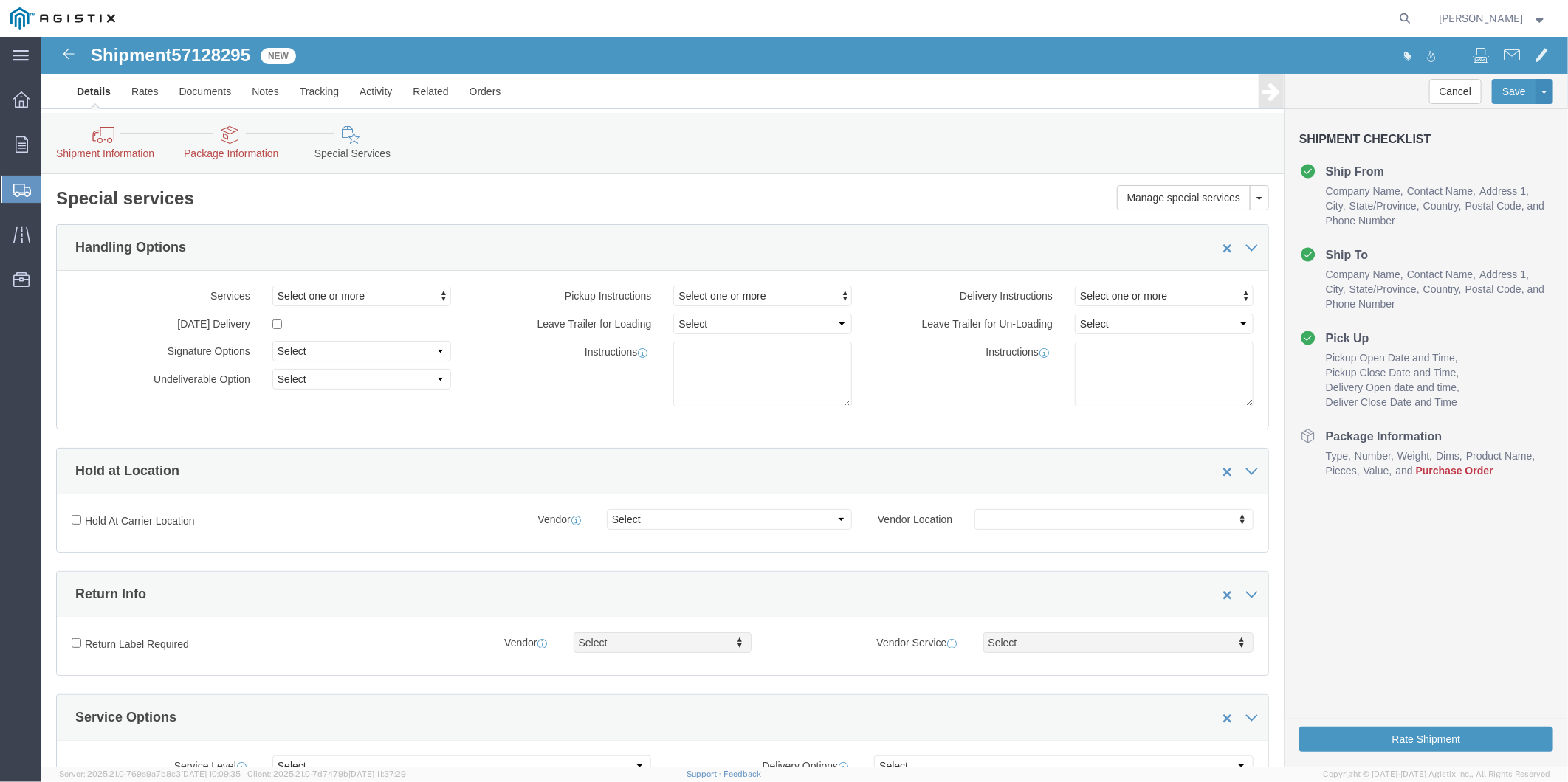
click link "Details"
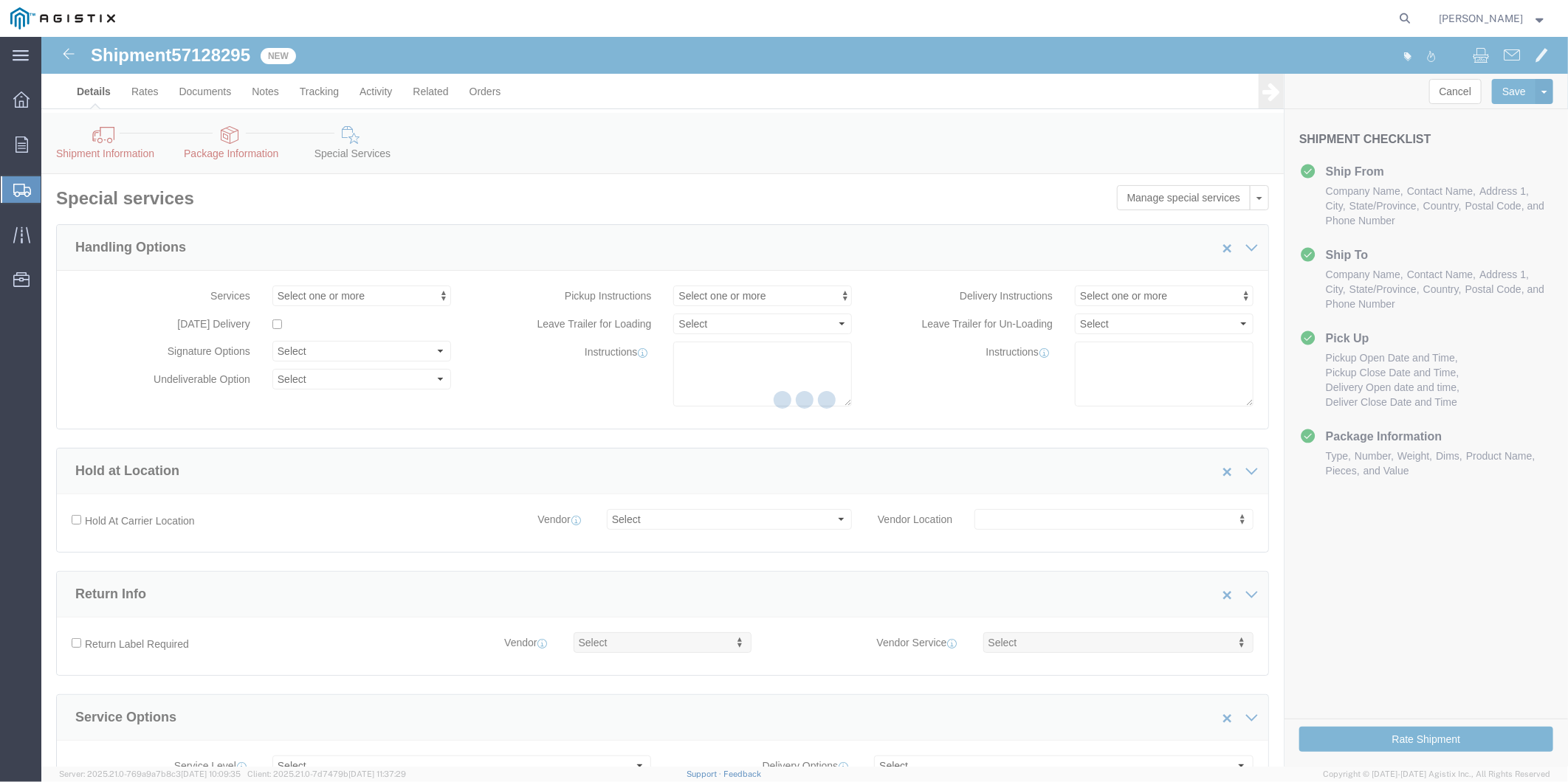
select select "PURCHORD"
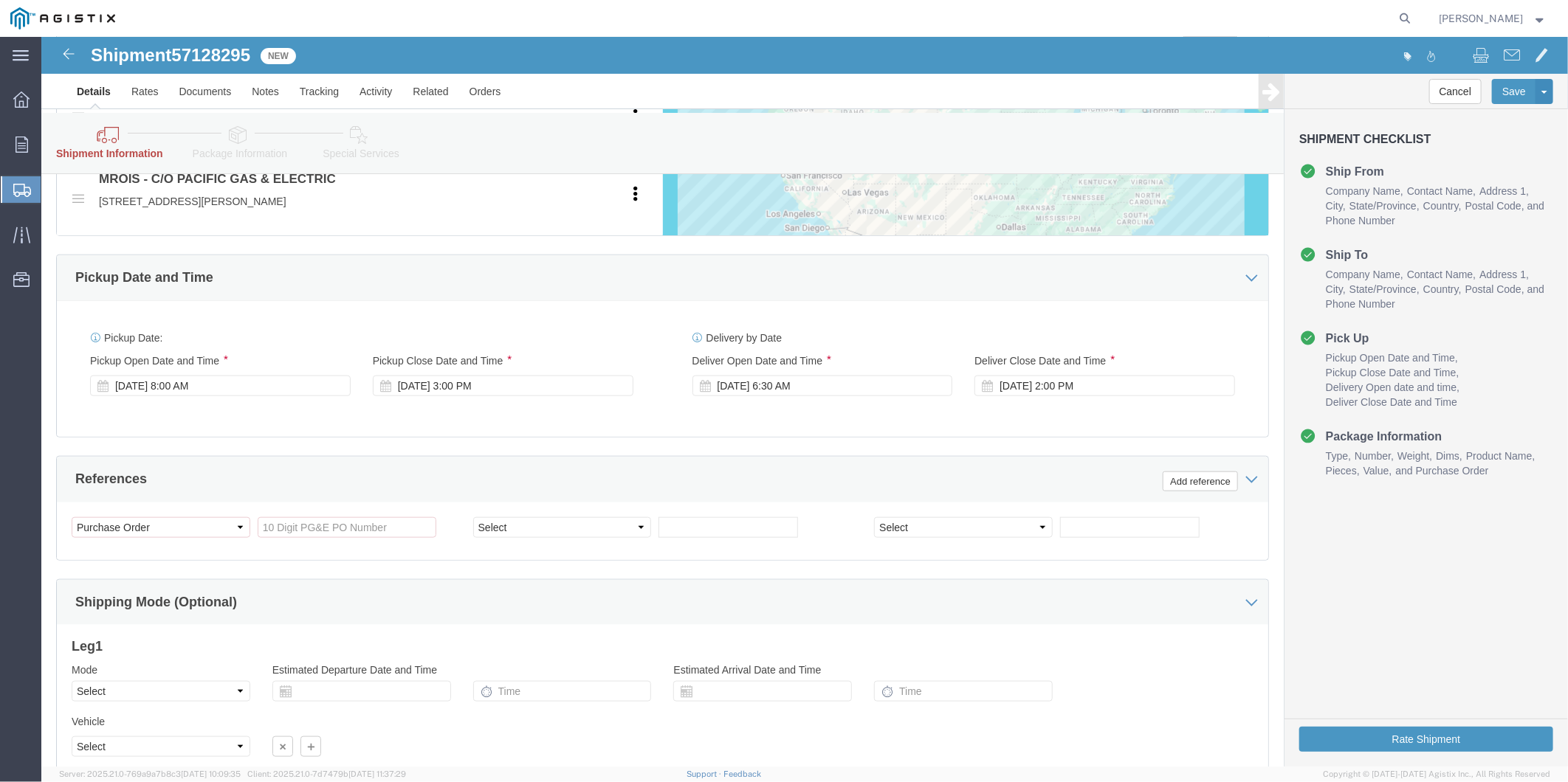
scroll to position [900, 0]
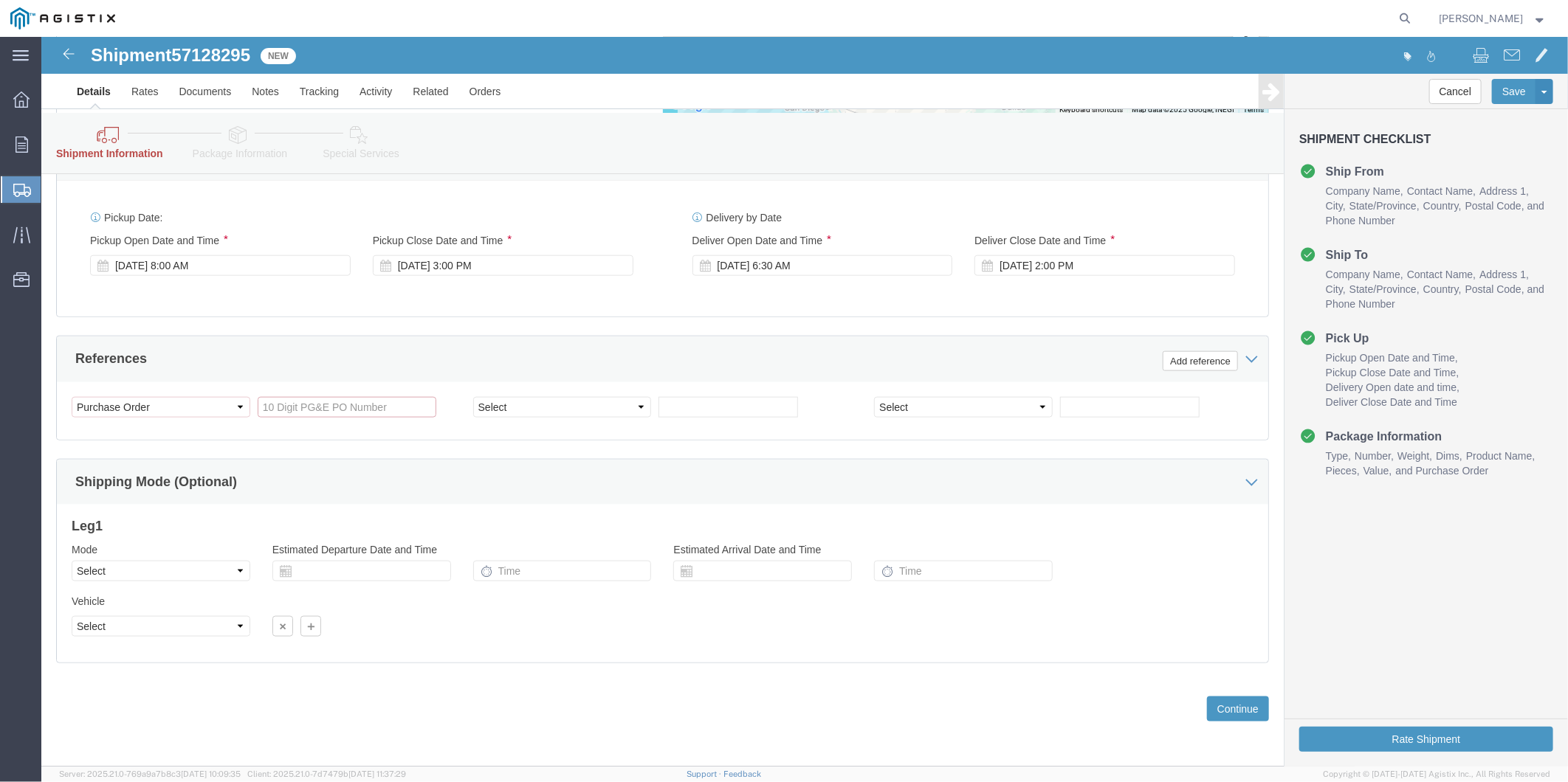
drag, startPoint x: 261, startPoint y: 364, endPoint x: 247, endPoint y: 354, distance: 17.2
click input "text"
type input "3501424056"
select select "ORDERNUM"
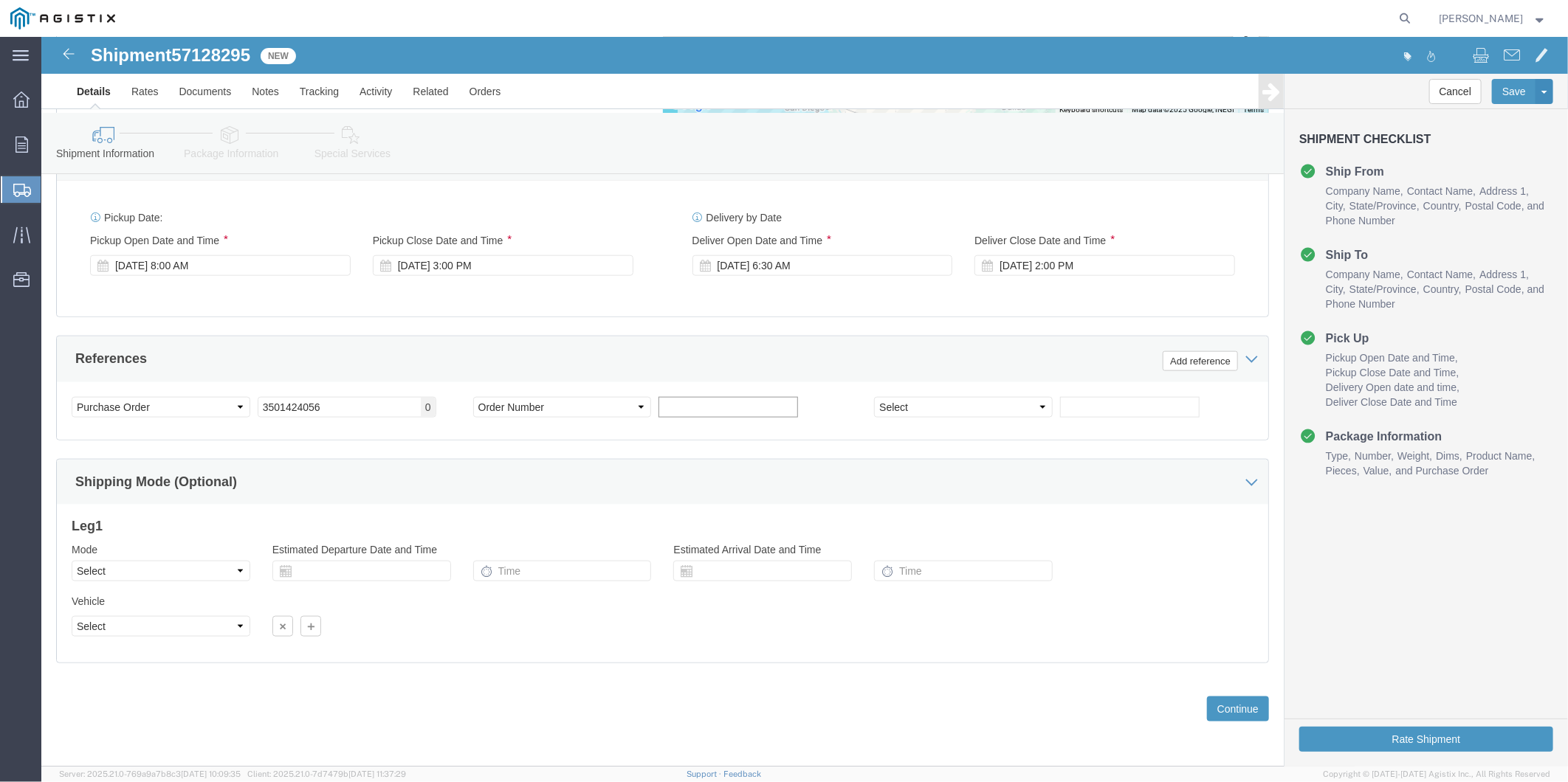
click input "text"
paste input "100000129846"
type input "100000129846"
click button "Continue"
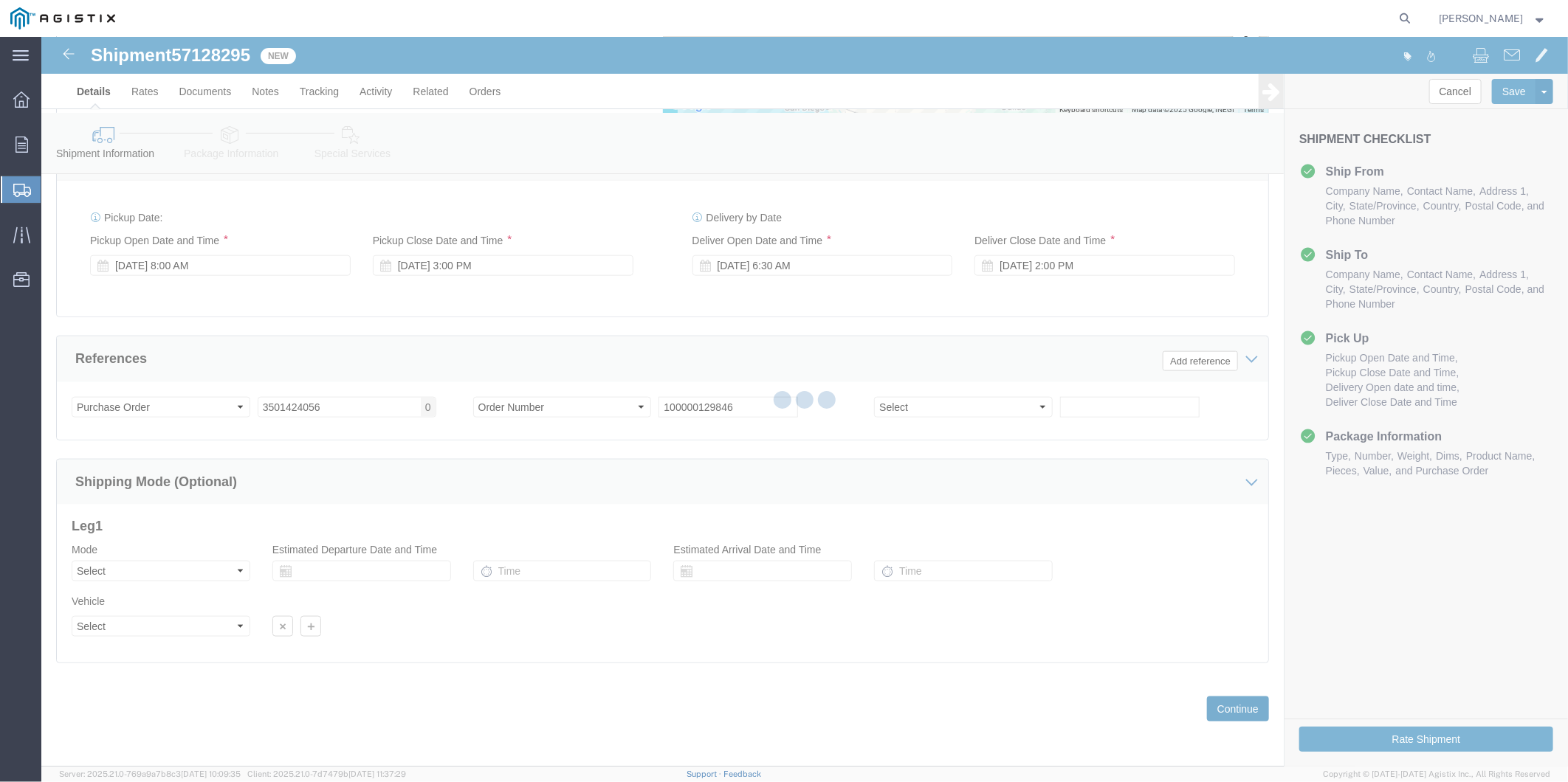
scroll to position [0, 0]
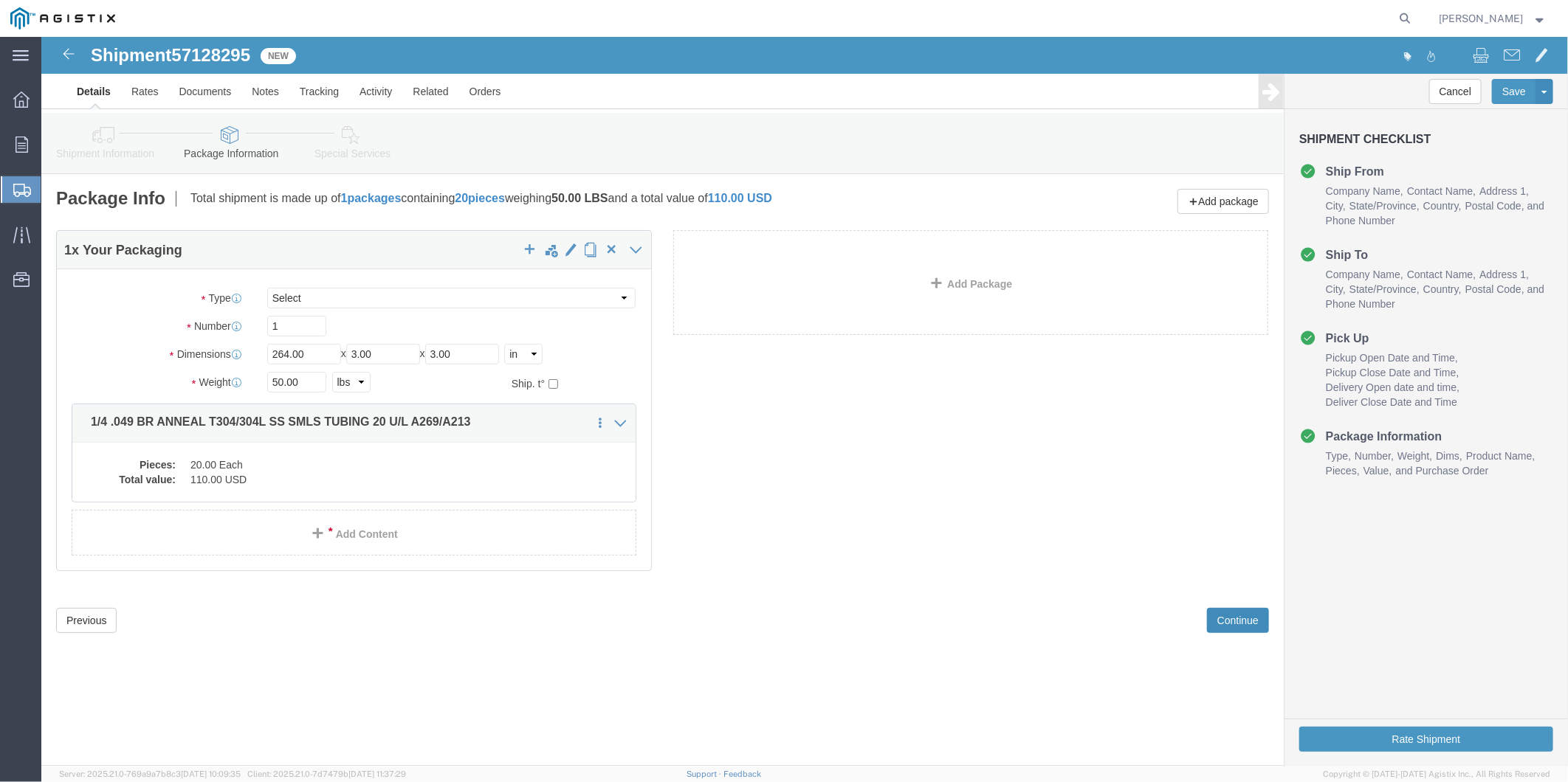
click button "Continue"
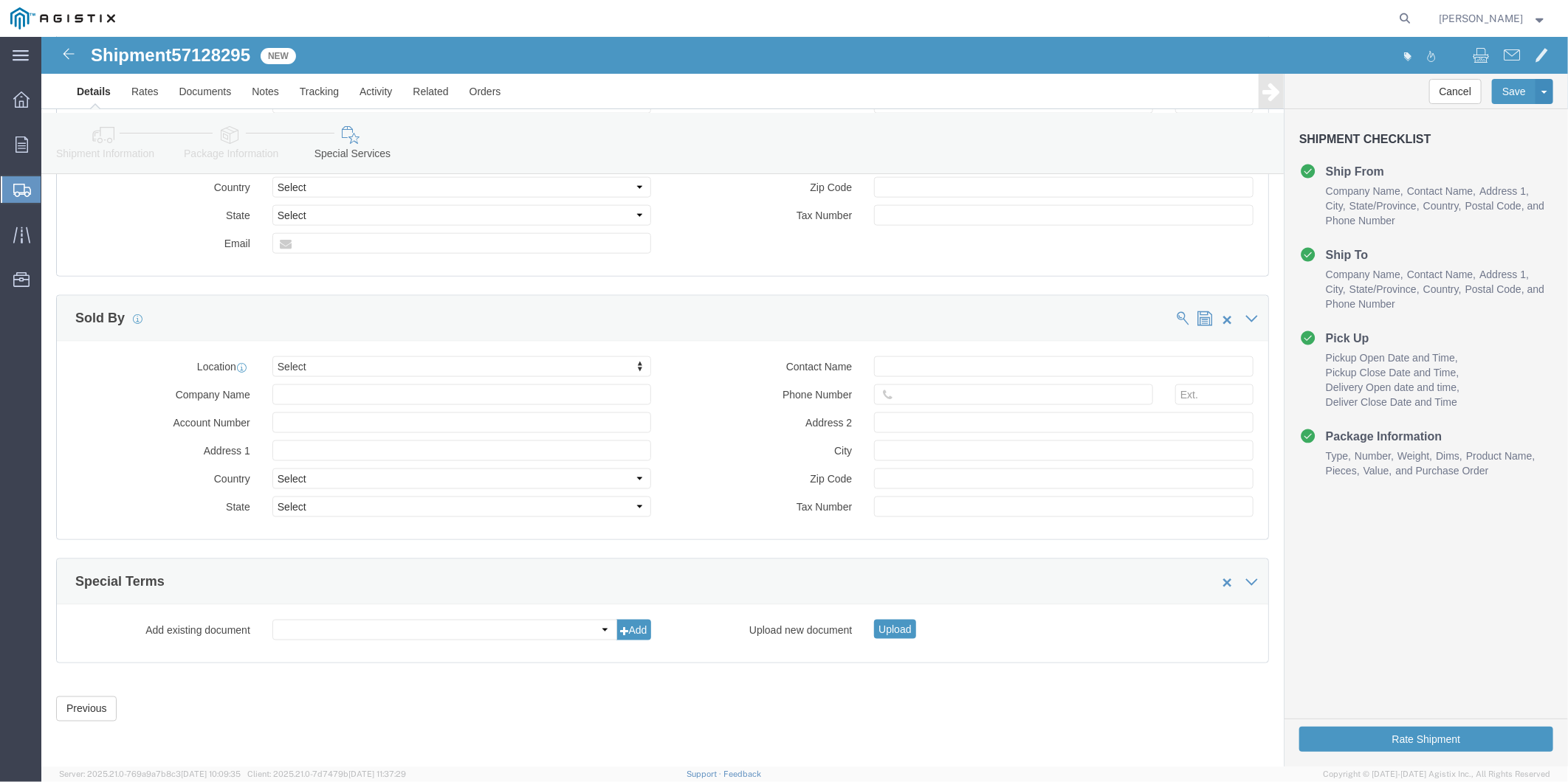
scroll to position [1163, 0]
click button "Rate Shipment"
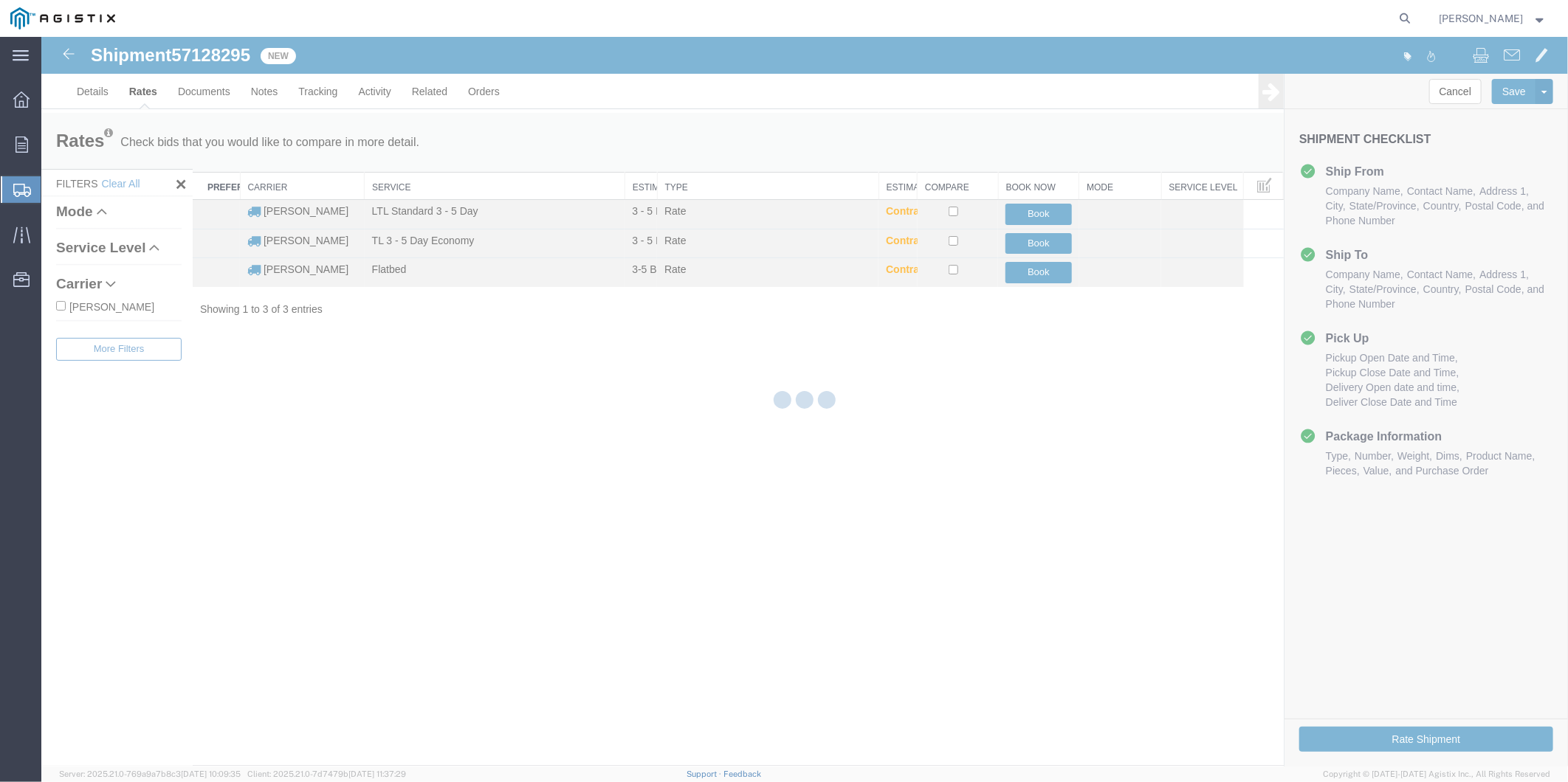
scroll to position [0, 0]
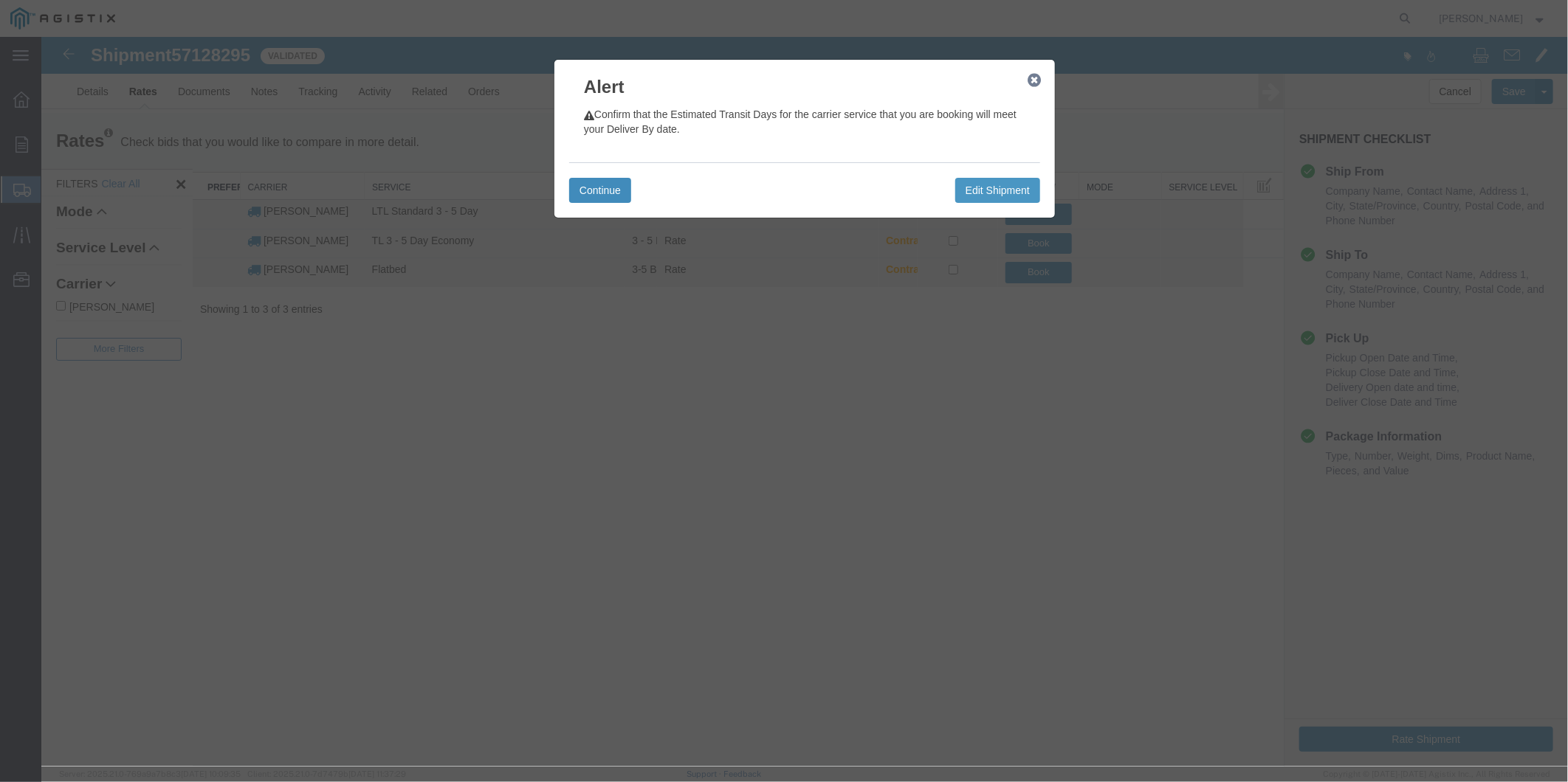
click at [598, 199] on button "Continue" at bounding box center [599, 190] width 62 height 25
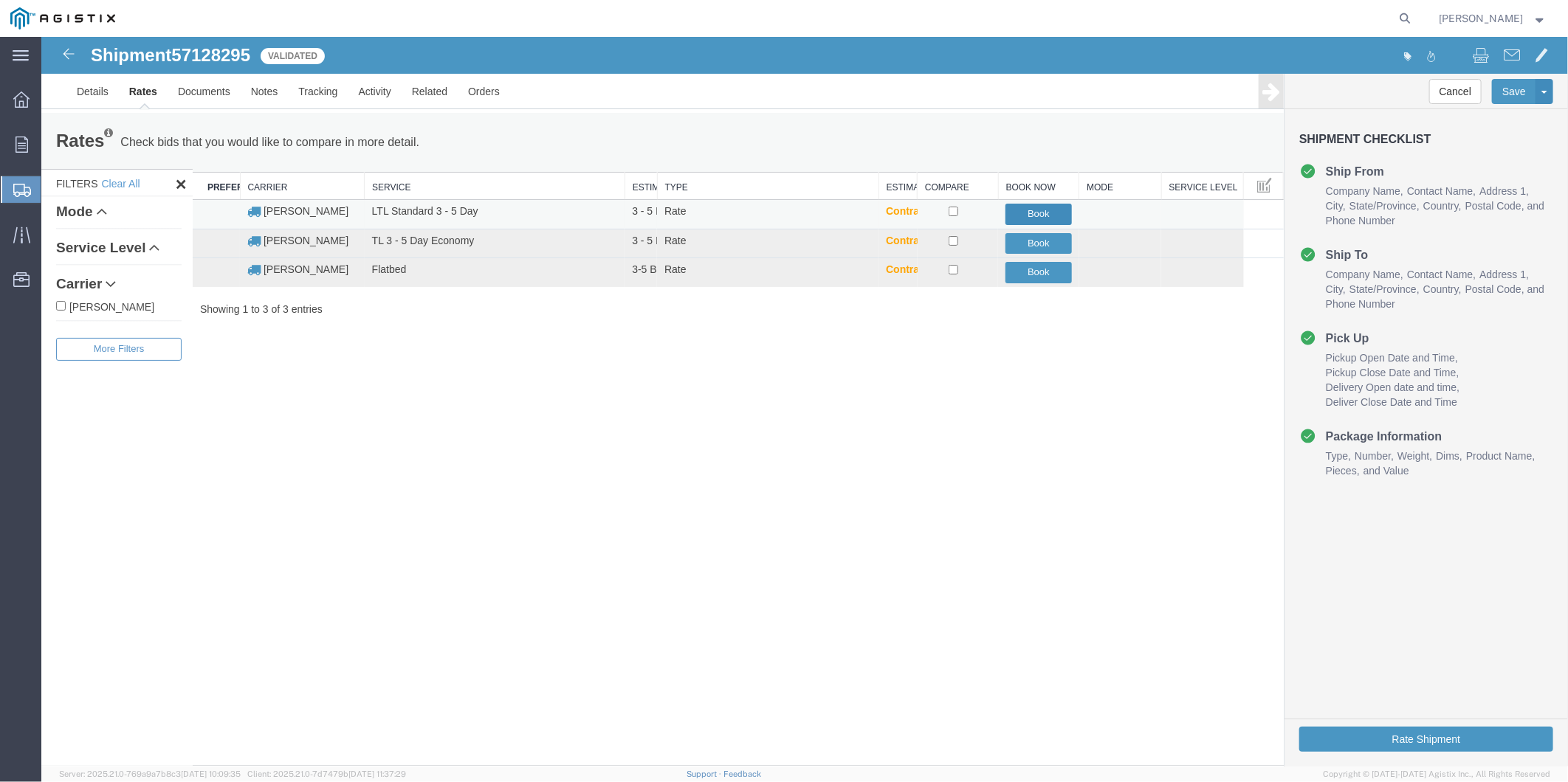
click at [1042, 210] on button "Book" at bounding box center [1037, 214] width 67 height 21
